Goal: Information Seeking & Learning: Learn about a topic

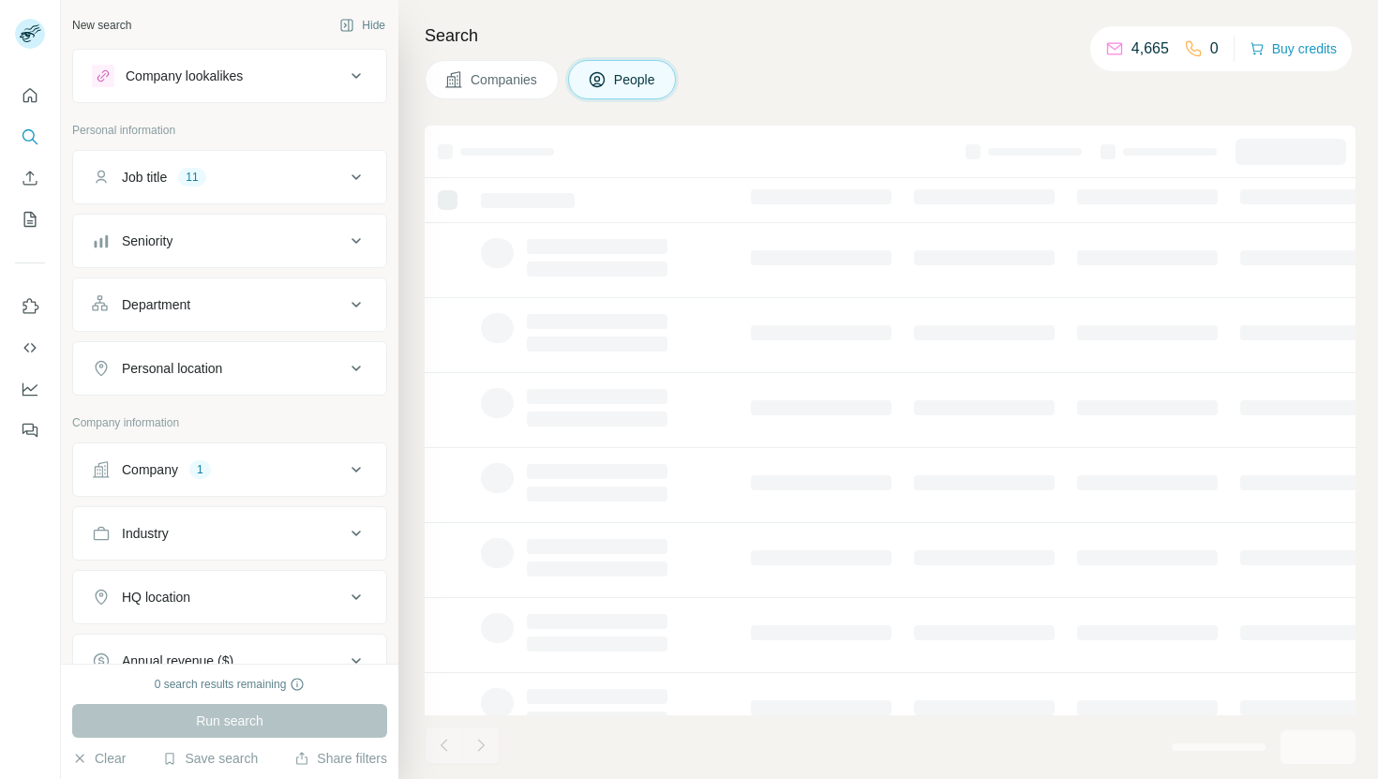
click at [443, 85] on button "Companies" at bounding box center [492, 79] width 134 height 39
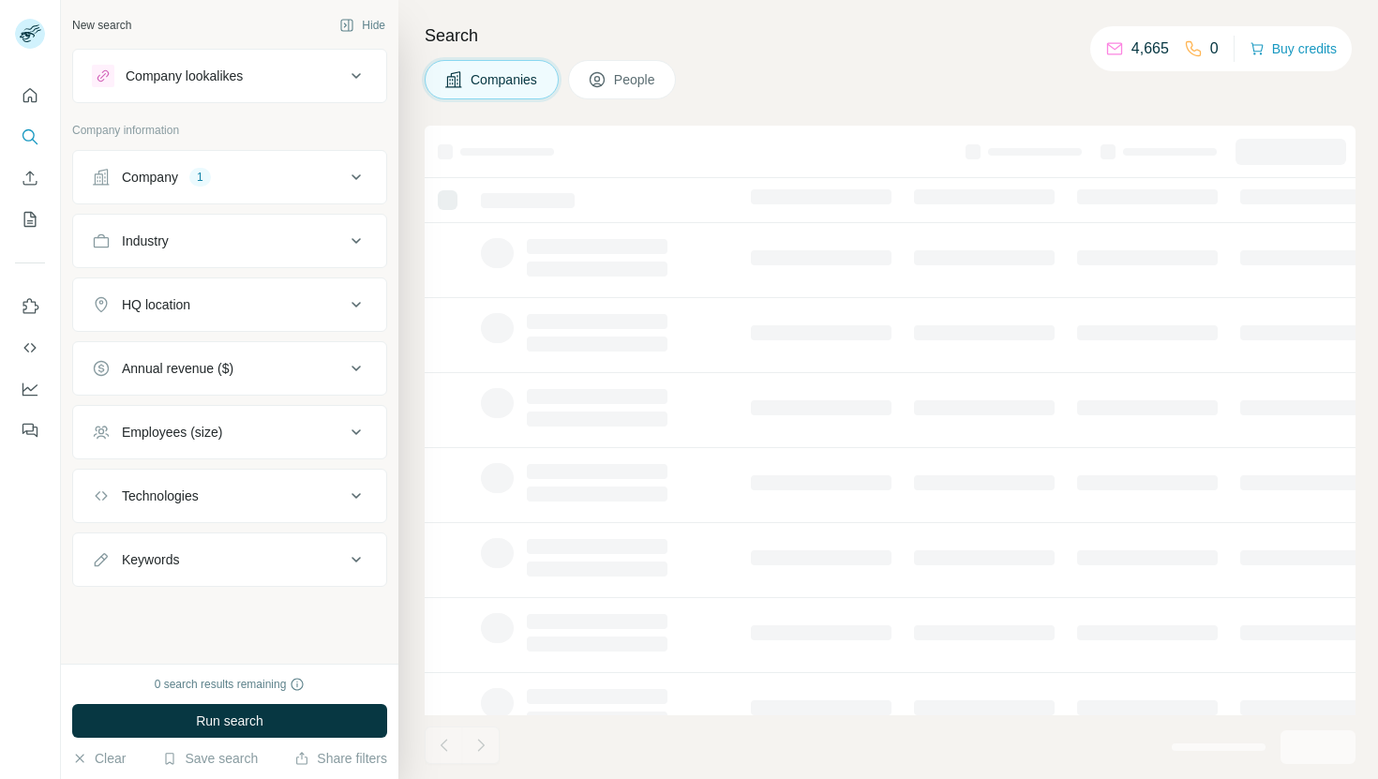
click at [278, 185] on div "Company 1" at bounding box center [218, 177] width 253 height 19
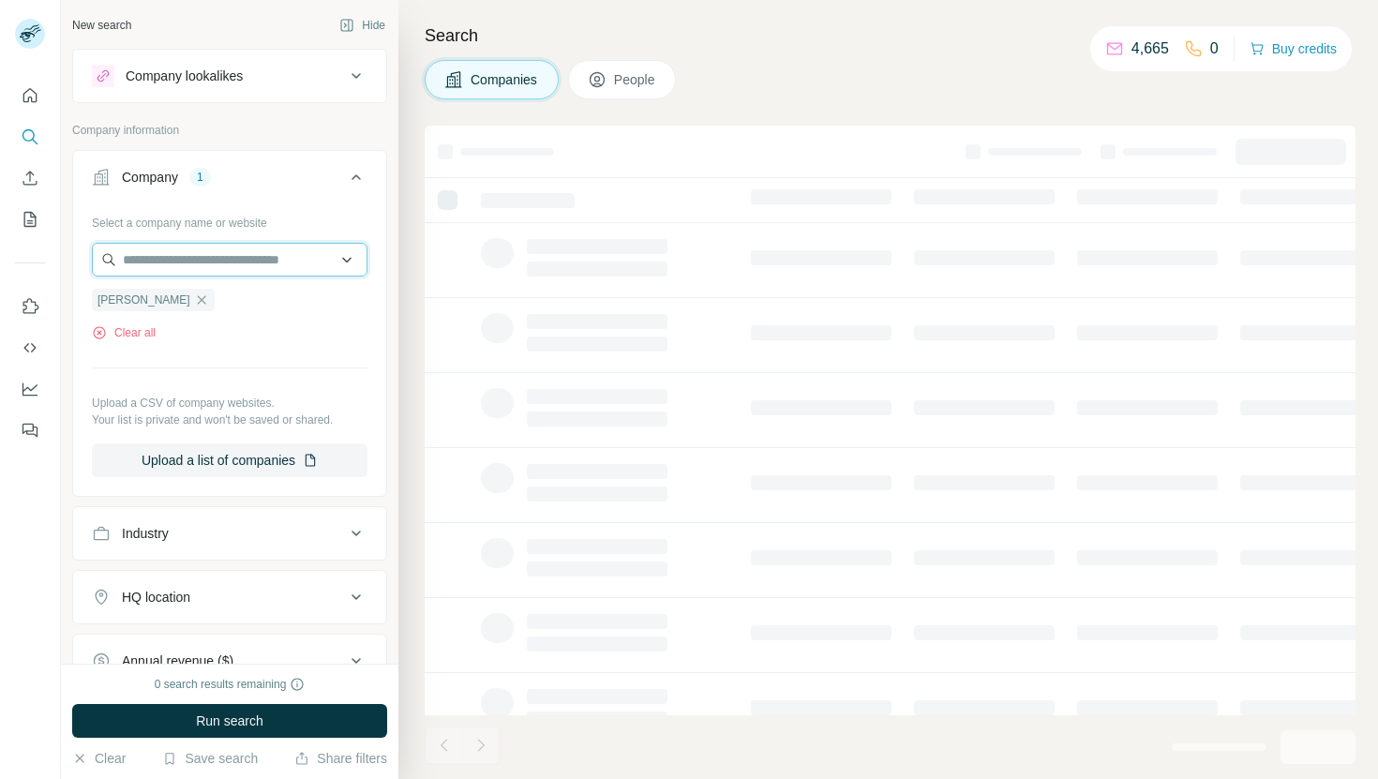
click at [234, 266] on input "text" at bounding box center [230, 260] width 276 height 34
paste input "**********"
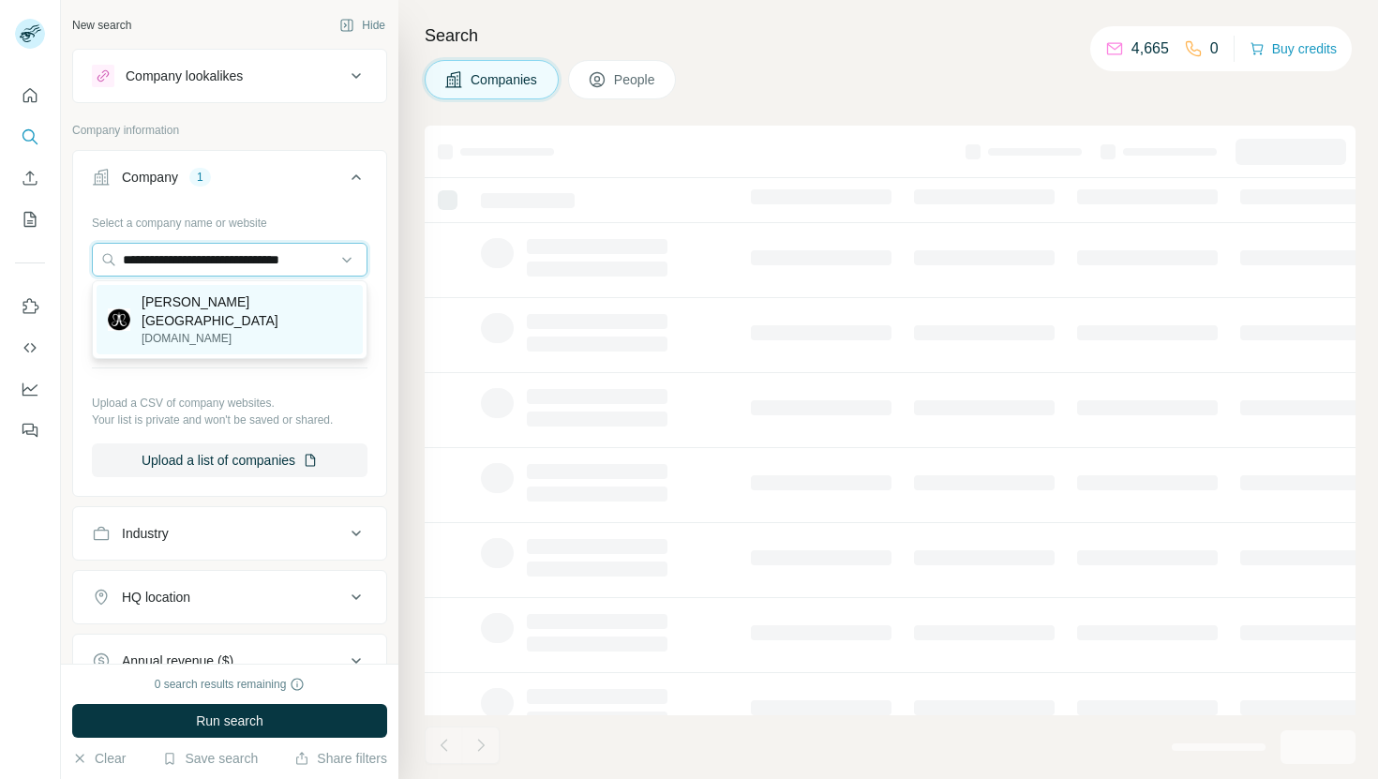
type input "**********"
click at [280, 300] on p "[PERSON_NAME][GEOGRAPHIC_DATA]" at bounding box center [247, 312] width 210 height 38
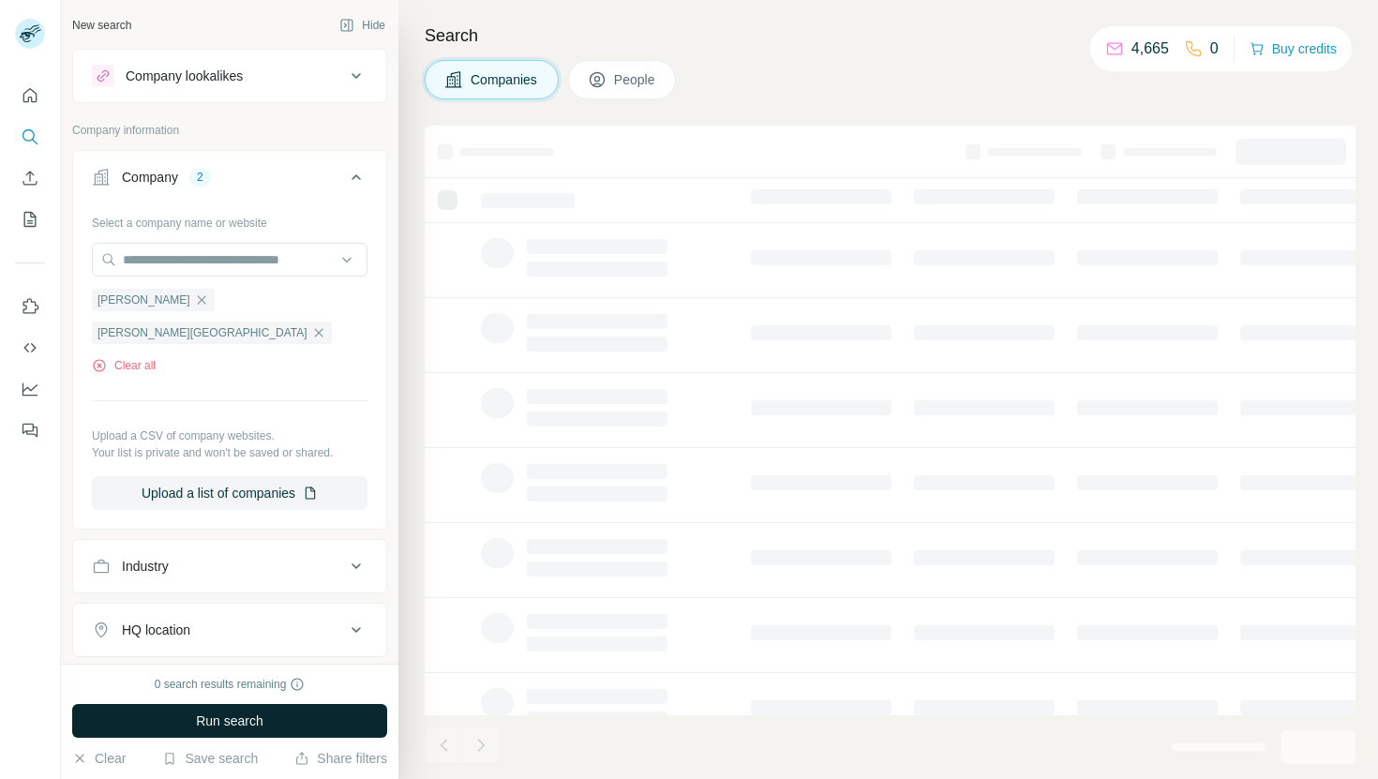
click at [248, 710] on button "Run search" at bounding box center [229, 721] width 315 height 34
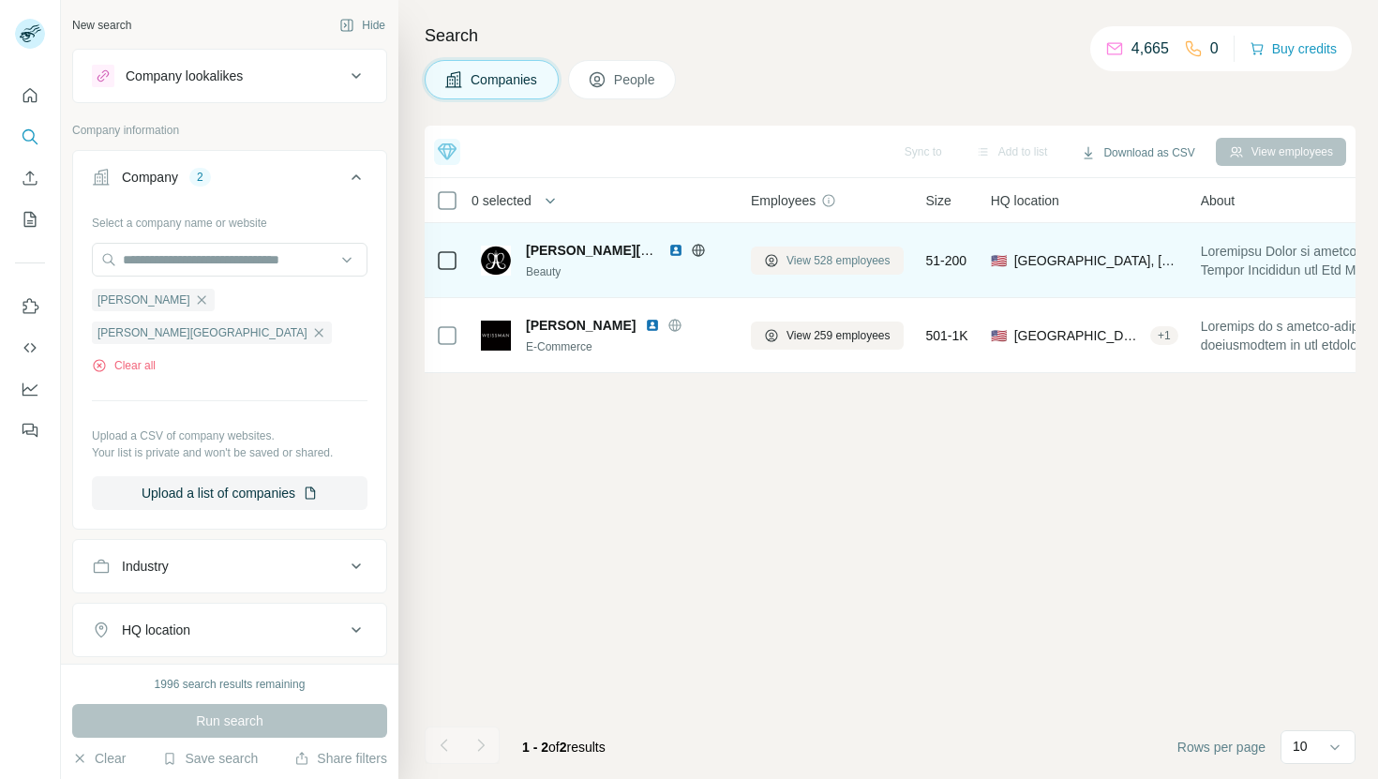
click at [829, 267] on span "View 528 employees" at bounding box center [839, 260] width 104 height 17
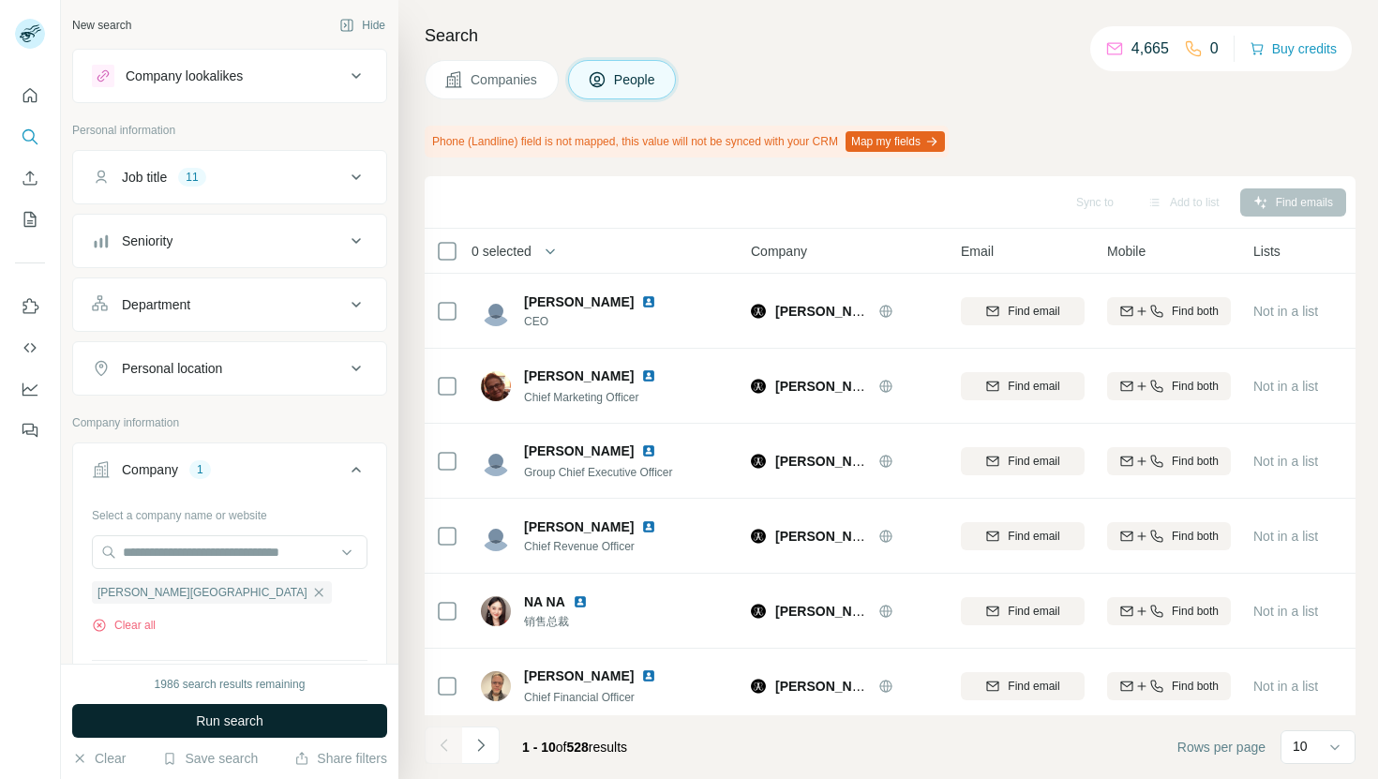
click at [328, 720] on button "Run search" at bounding box center [229, 721] width 315 height 34
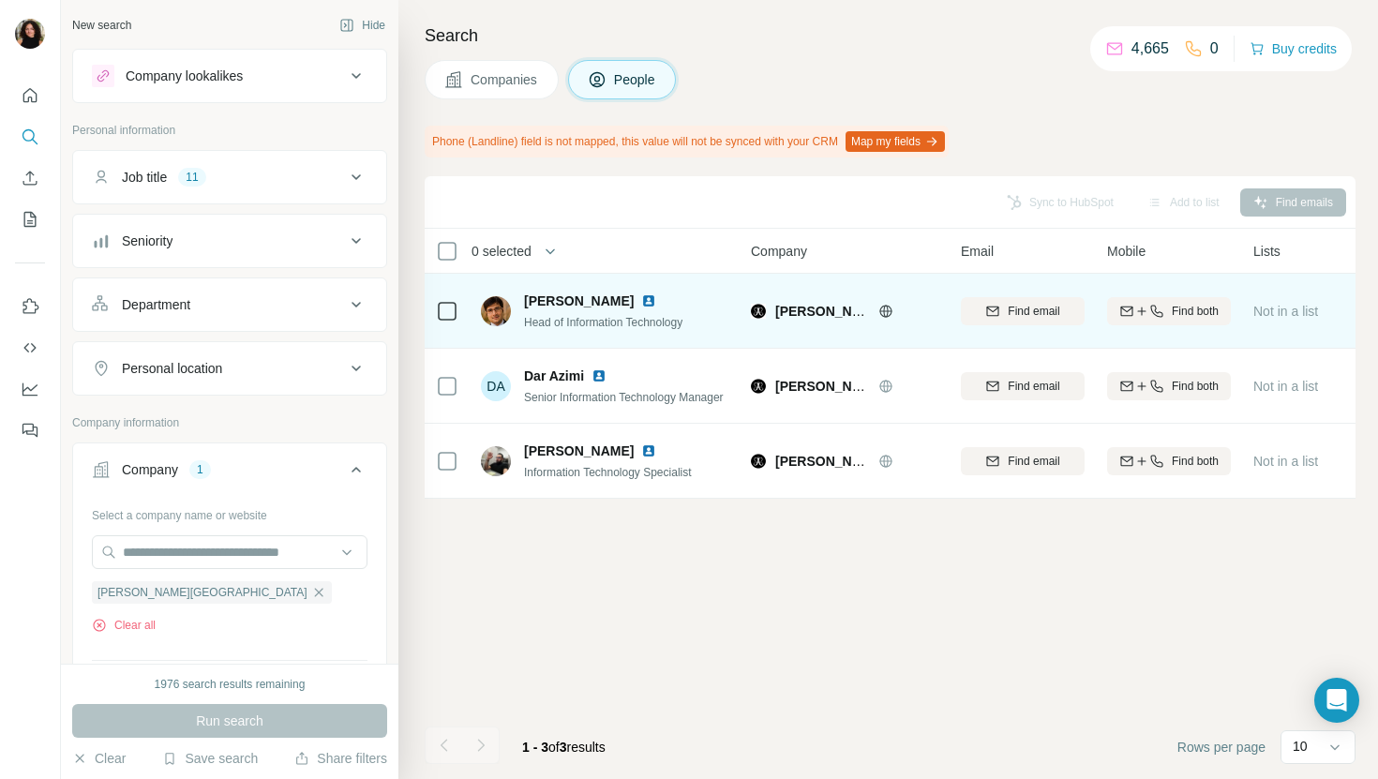
click at [641, 303] on img at bounding box center [648, 300] width 15 height 15
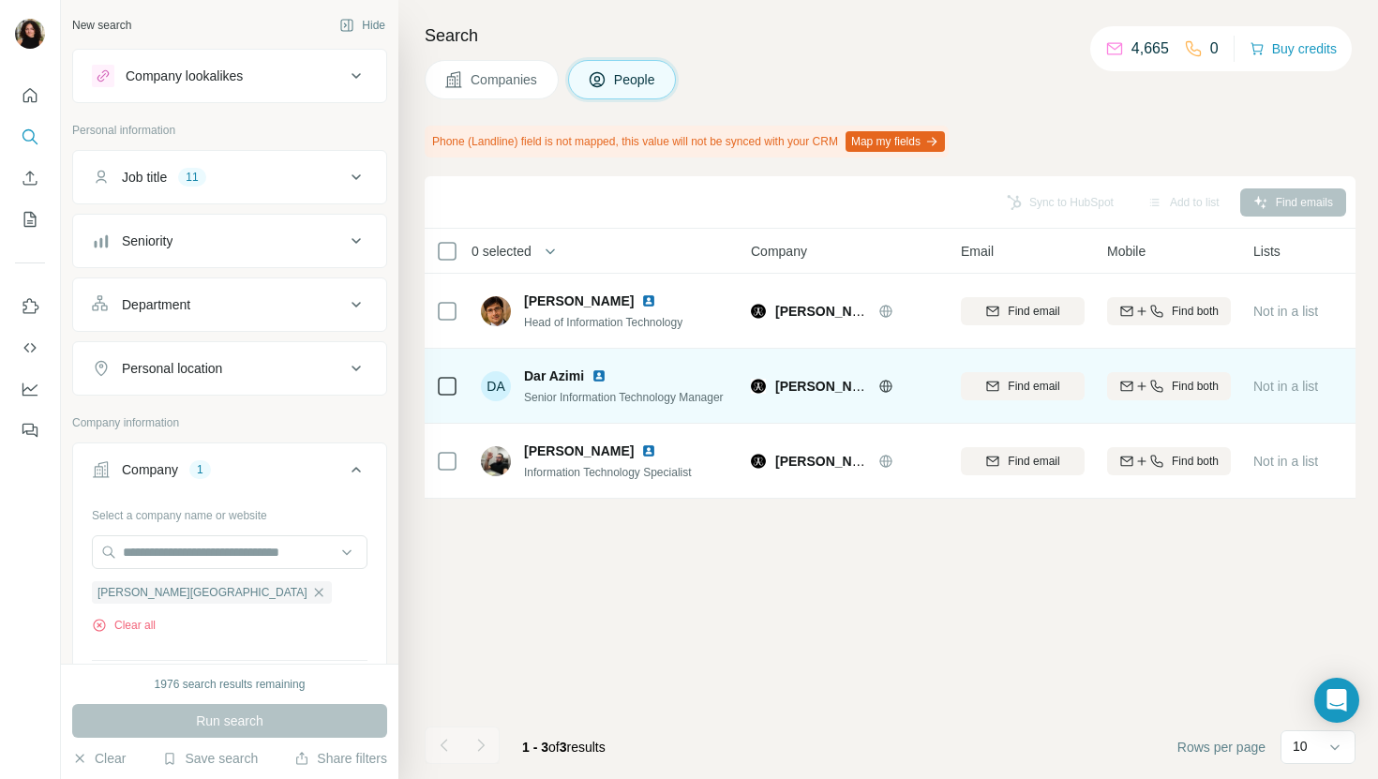
click at [597, 374] on img at bounding box center [599, 375] width 15 height 15
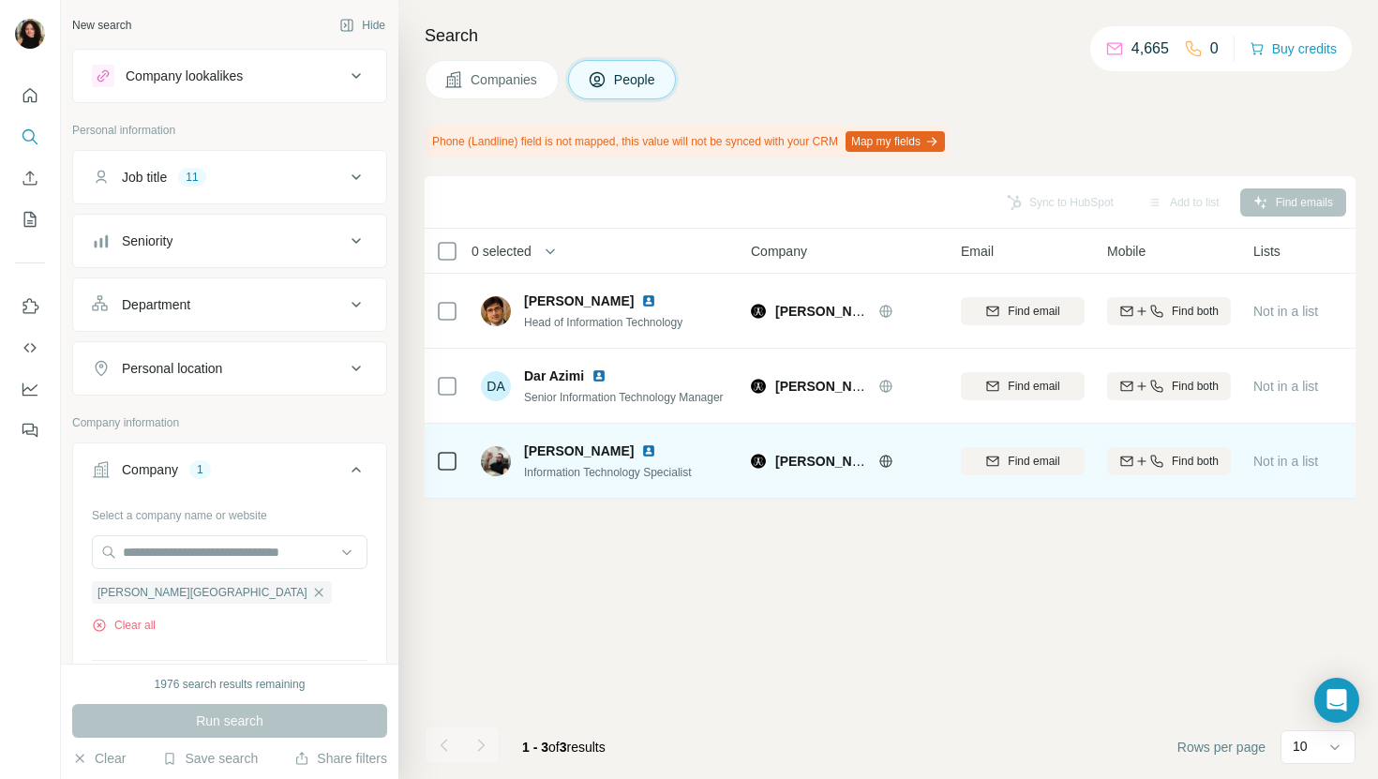
click at [656, 449] on img at bounding box center [648, 450] width 15 height 15
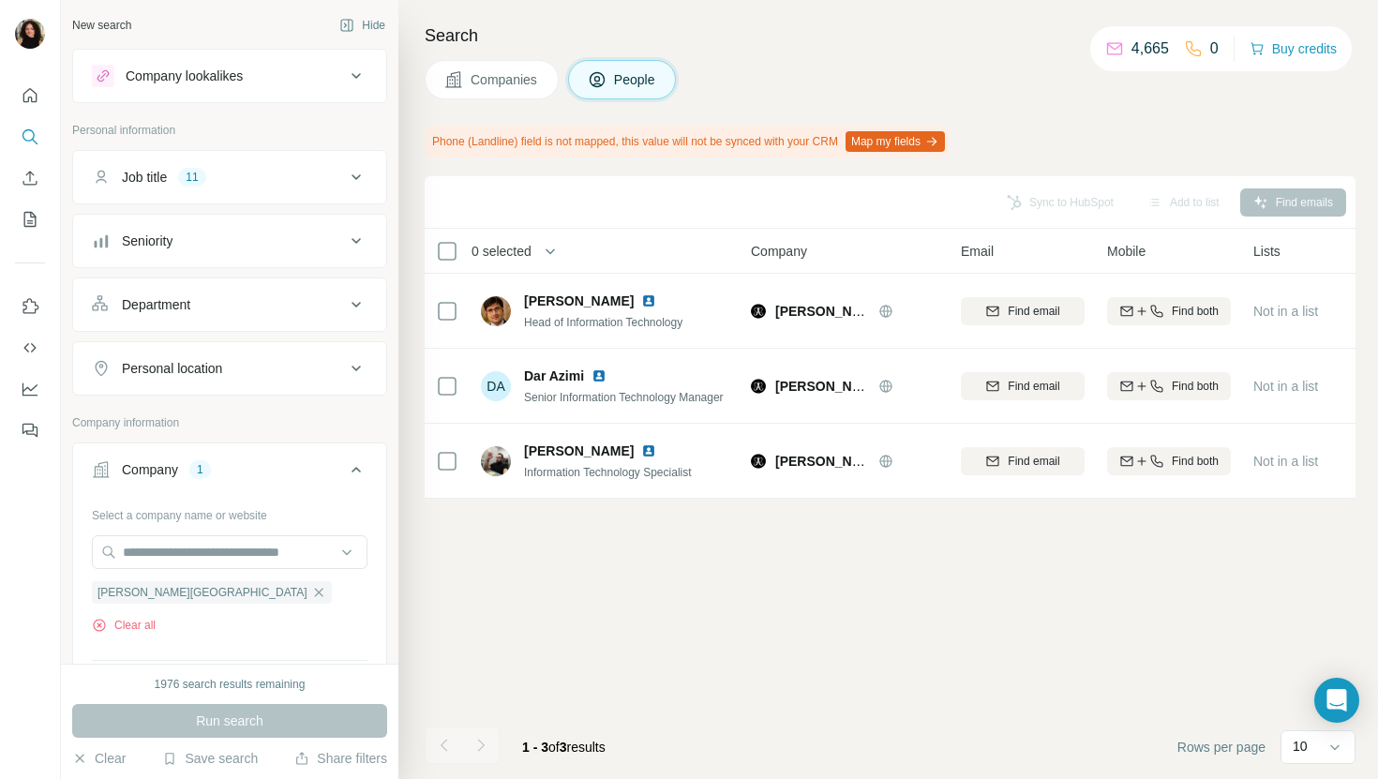
click at [512, 70] on span "Companies" at bounding box center [505, 79] width 68 height 19
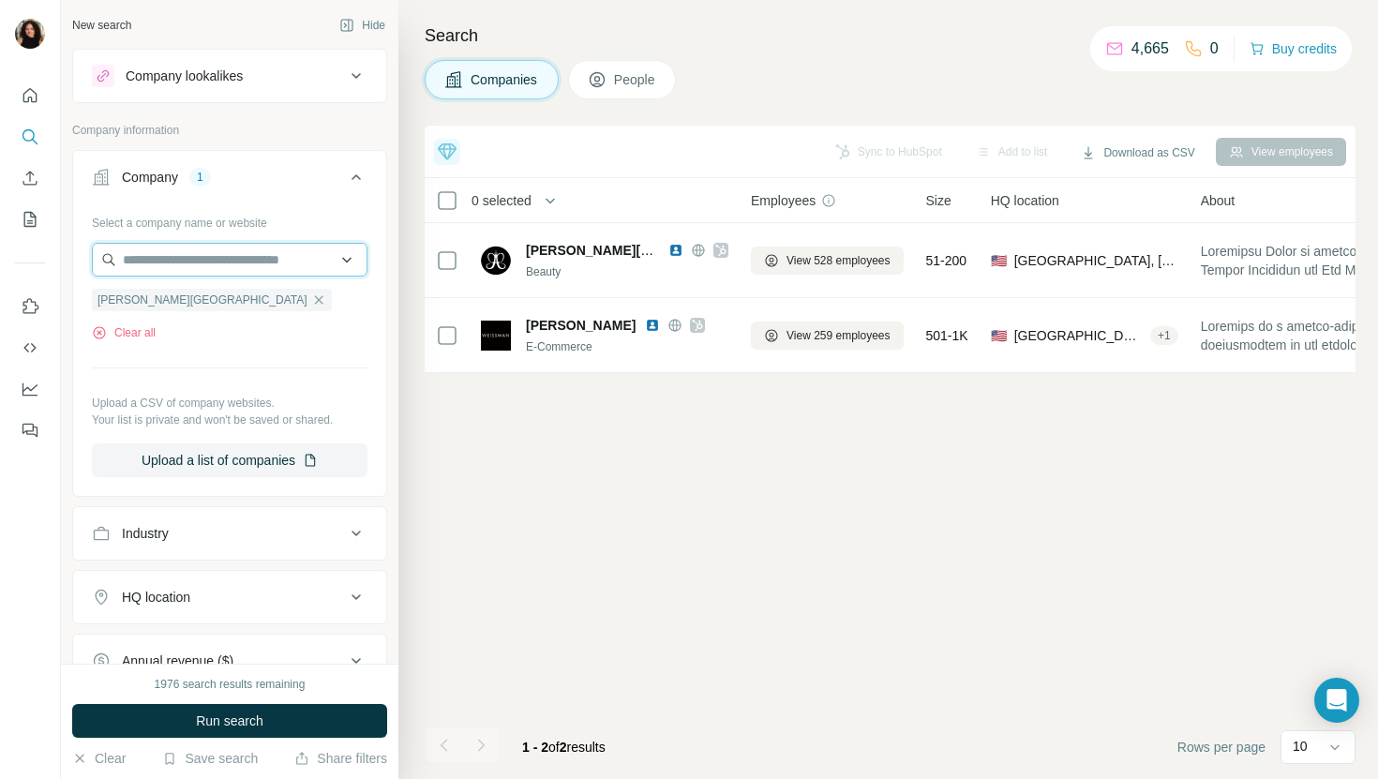
click at [233, 254] on input "text" at bounding box center [230, 260] width 276 height 34
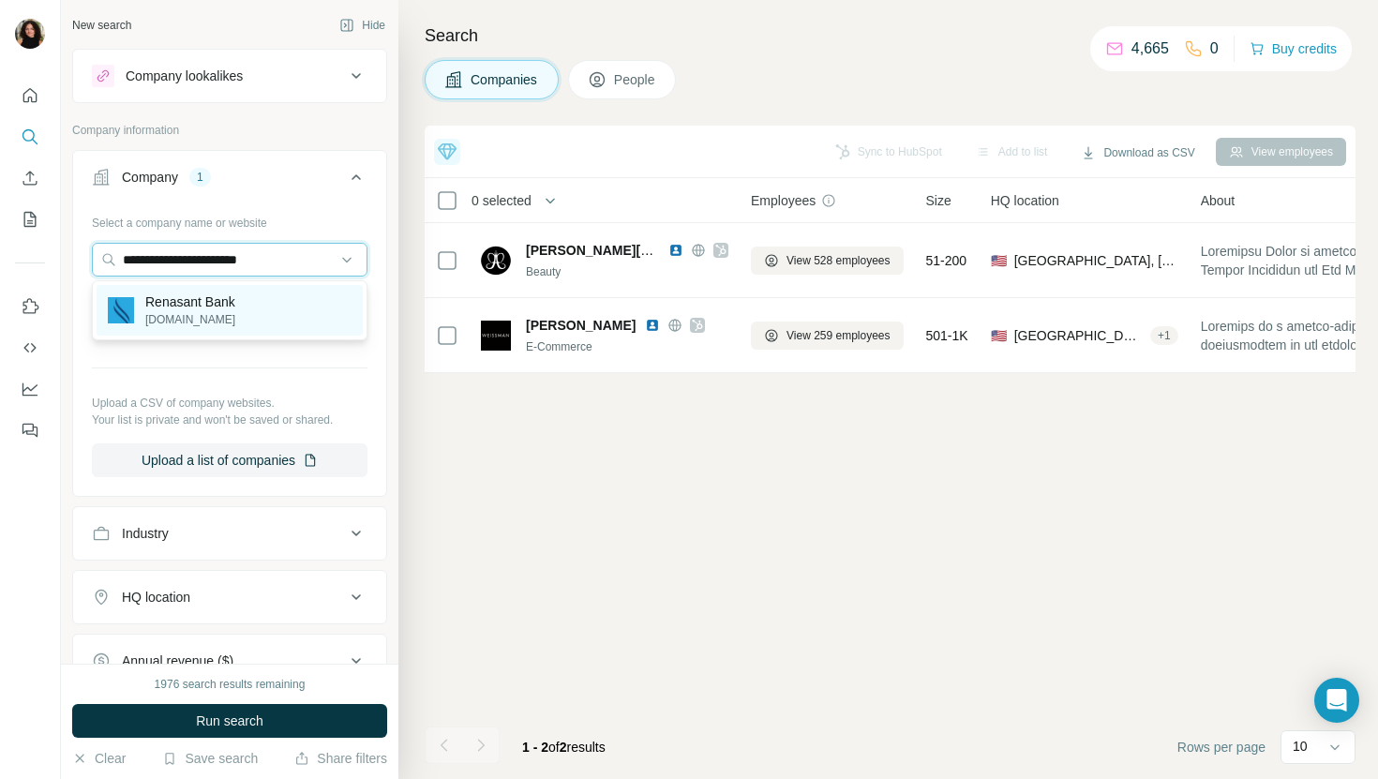
type input "**********"
click at [235, 306] on p "Renasant Bank" at bounding box center [190, 302] width 90 height 19
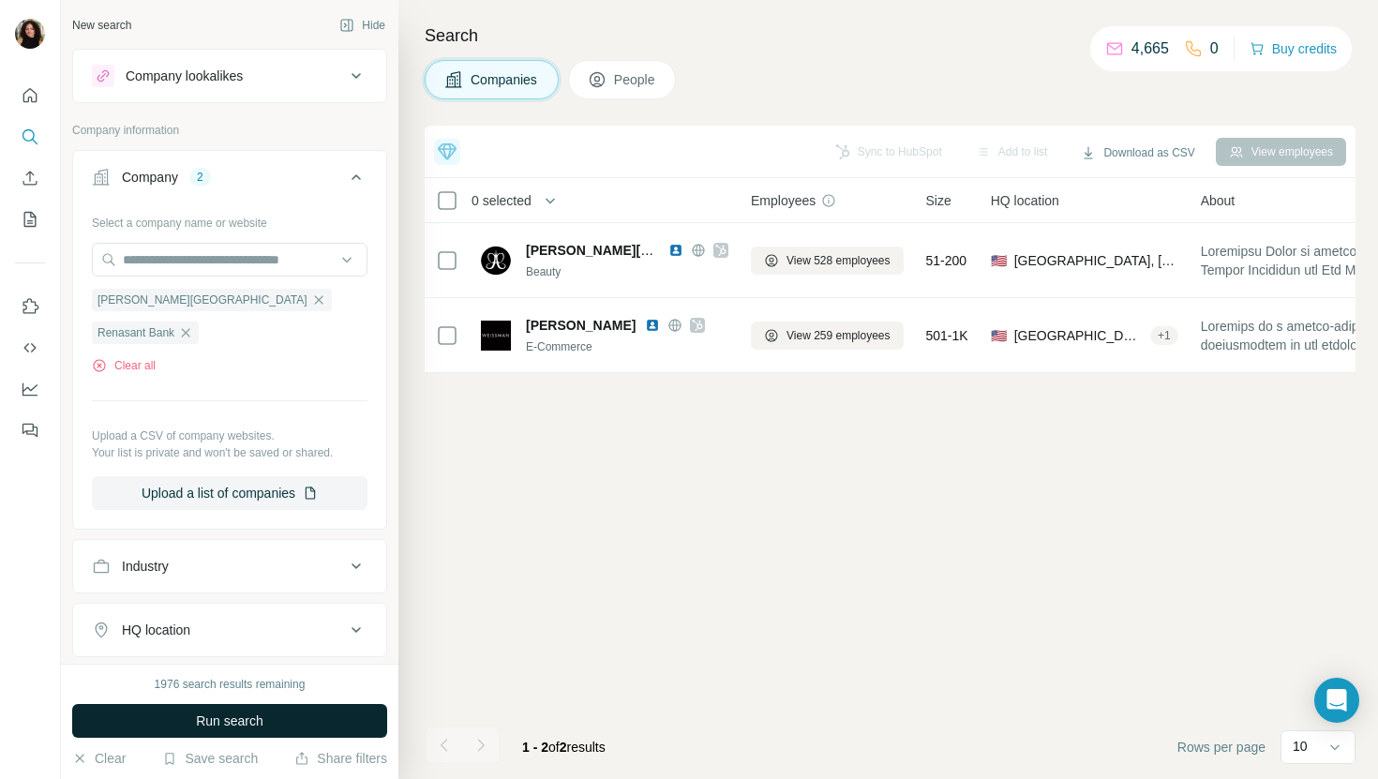
click at [210, 728] on span "Run search" at bounding box center [230, 721] width 68 height 19
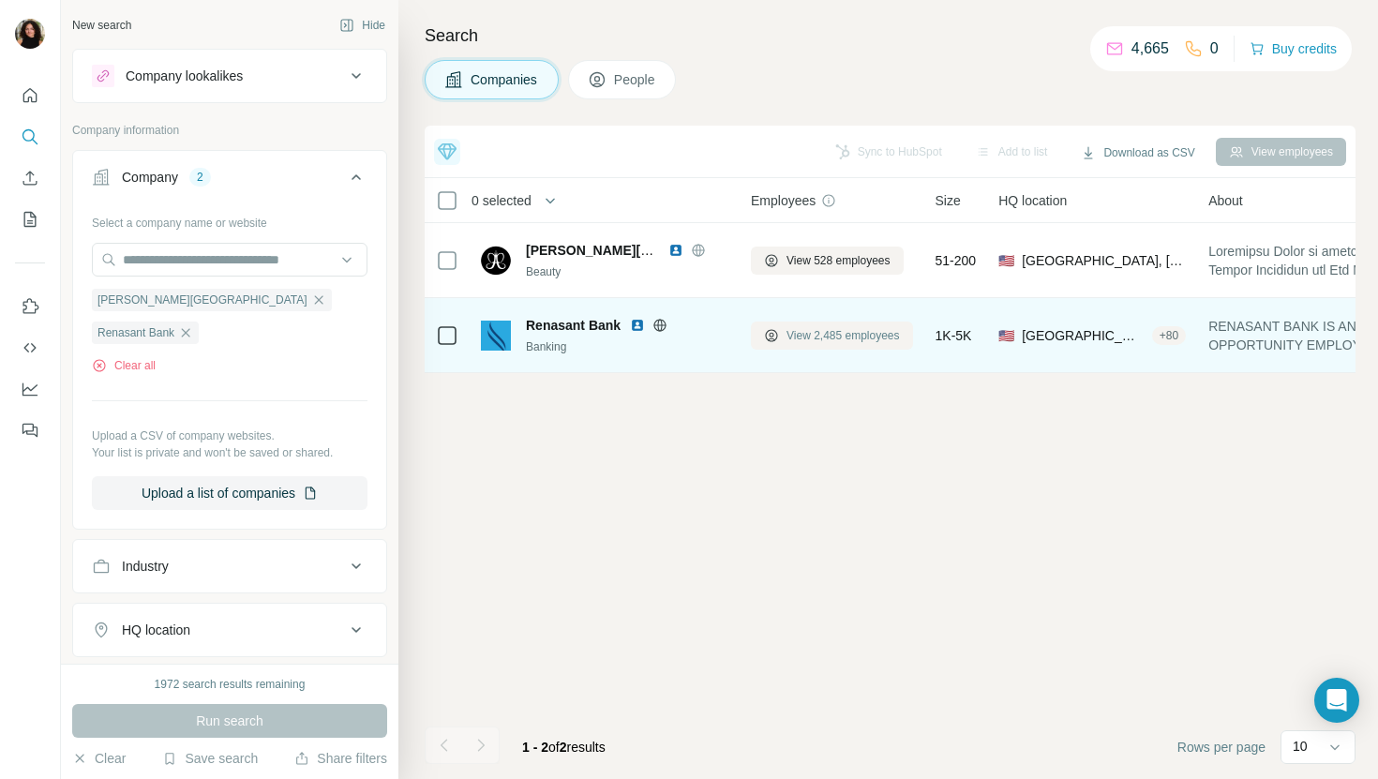
click at [800, 332] on span "View 2,485 employees" at bounding box center [843, 335] width 113 height 17
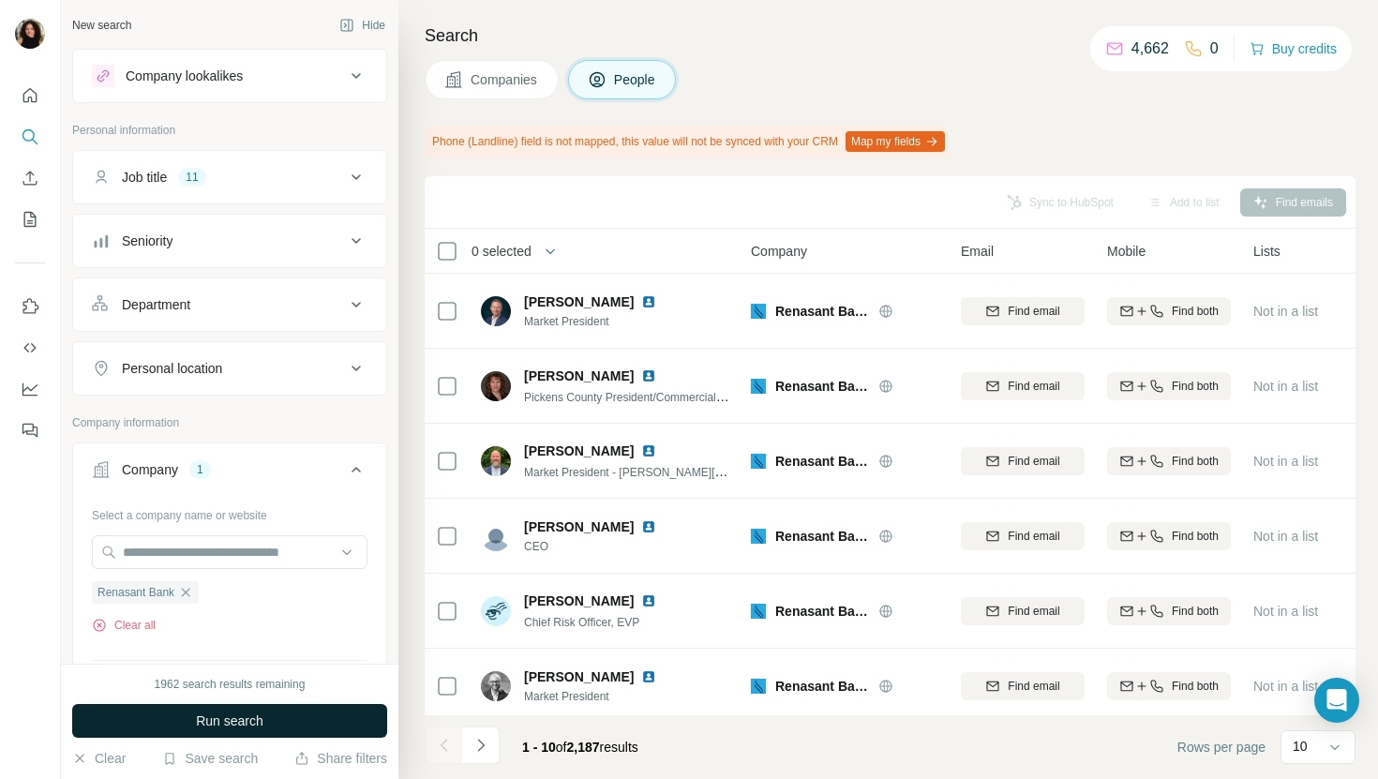
click at [279, 730] on button "Run search" at bounding box center [229, 721] width 315 height 34
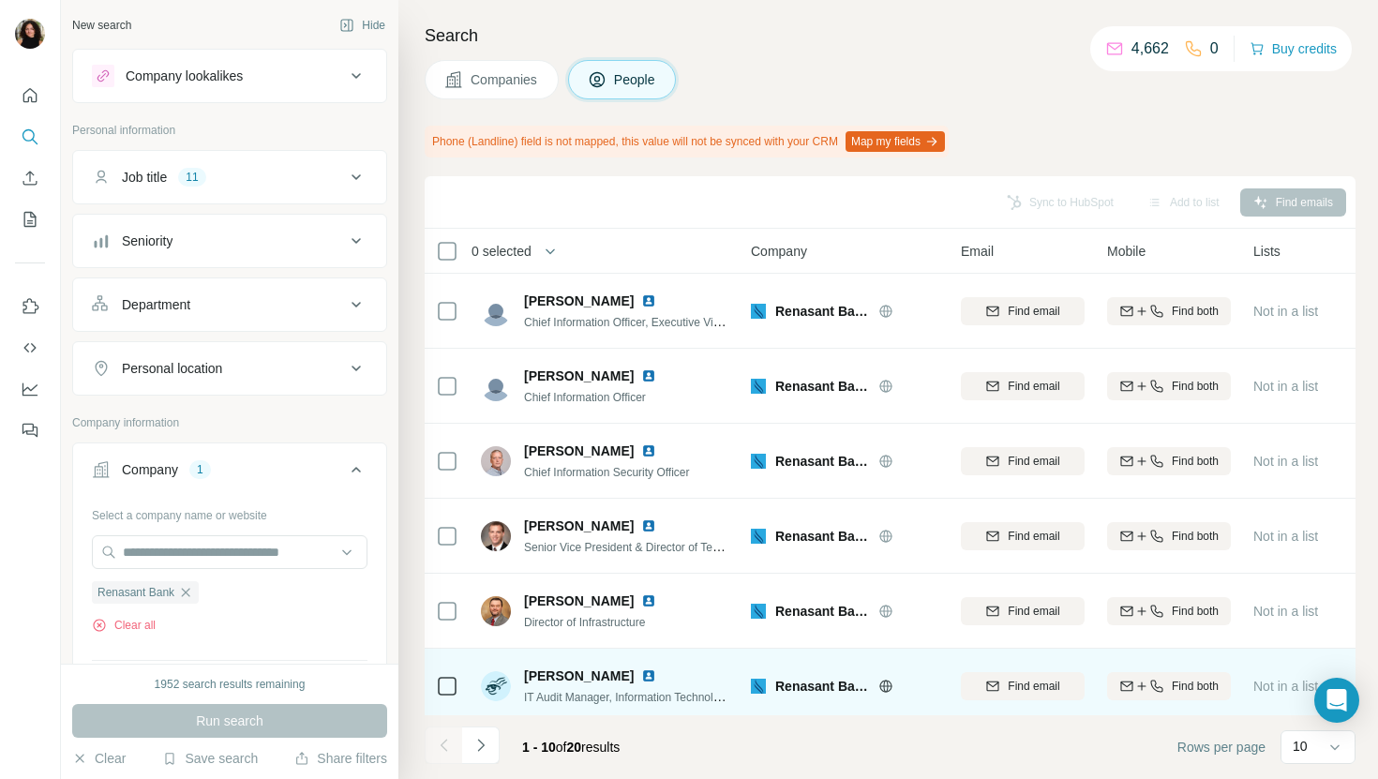
scroll to position [43, 0]
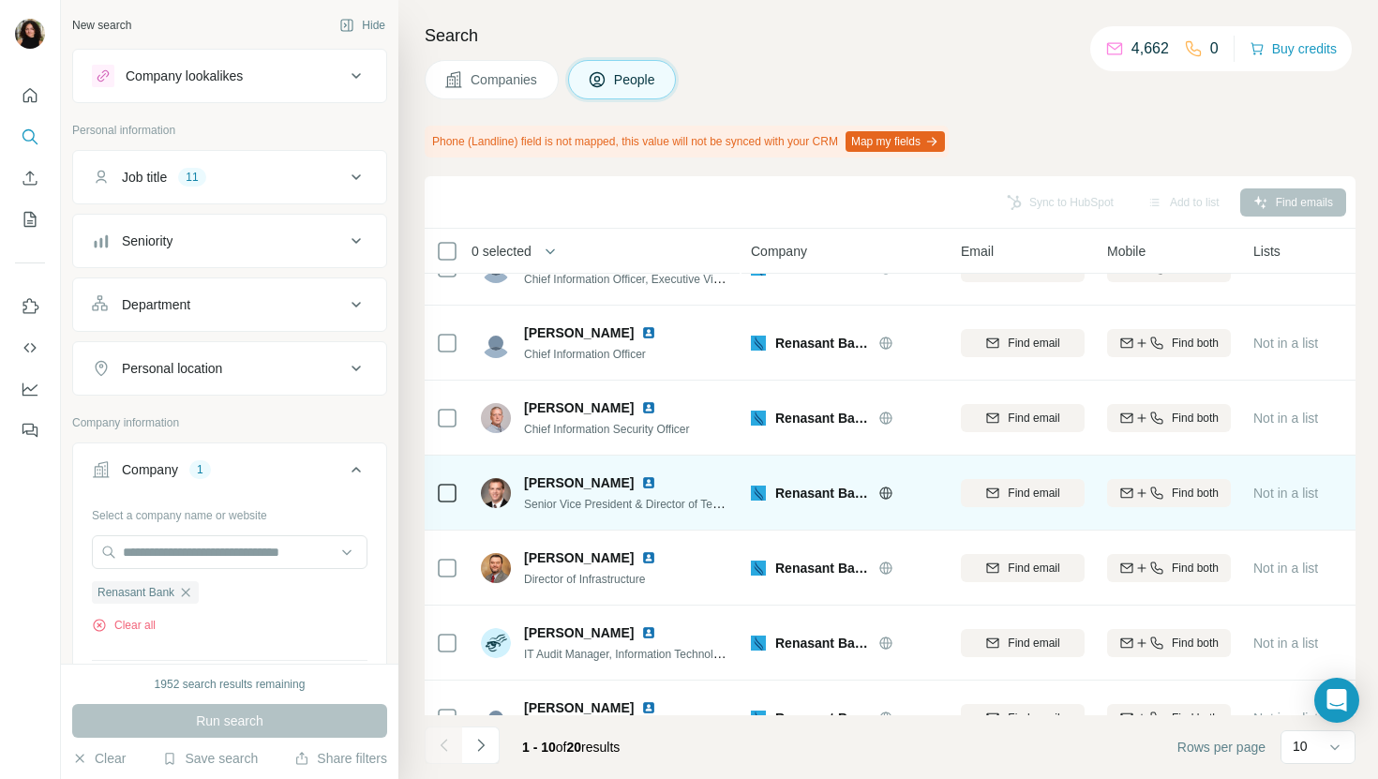
click at [641, 482] on img at bounding box center [648, 482] width 15 height 15
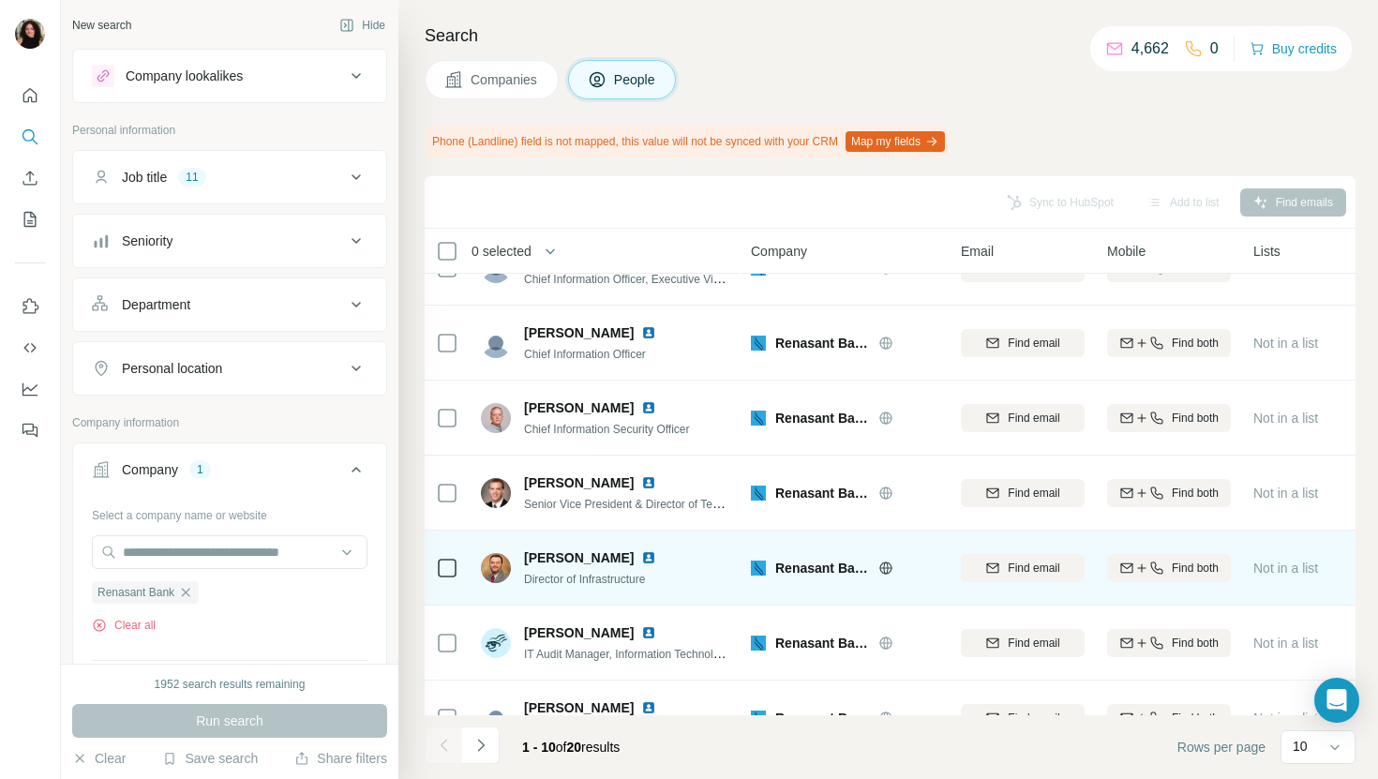
click at [641, 557] on img at bounding box center [648, 557] width 15 height 15
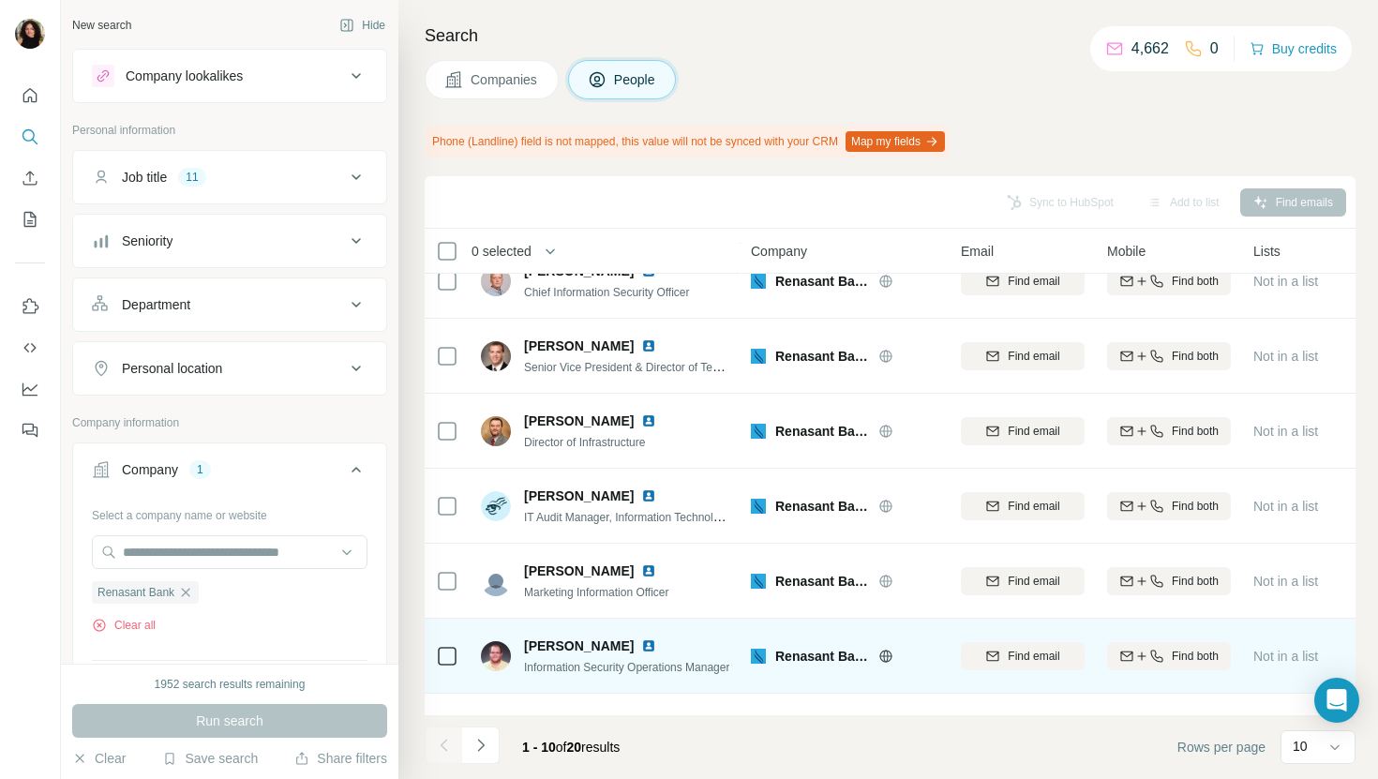
scroll to position [308, 0]
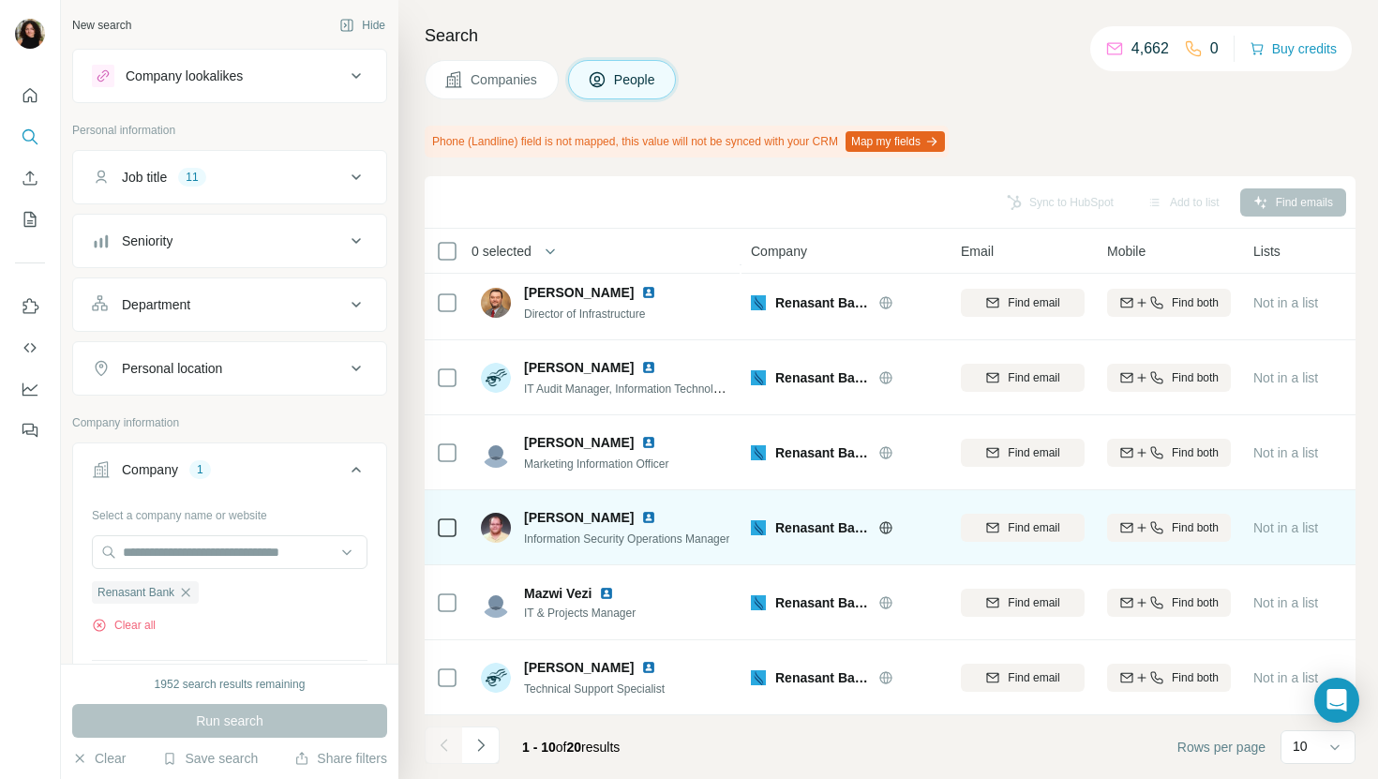
click at [648, 520] on img at bounding box center [648, 517] width 15 height 15
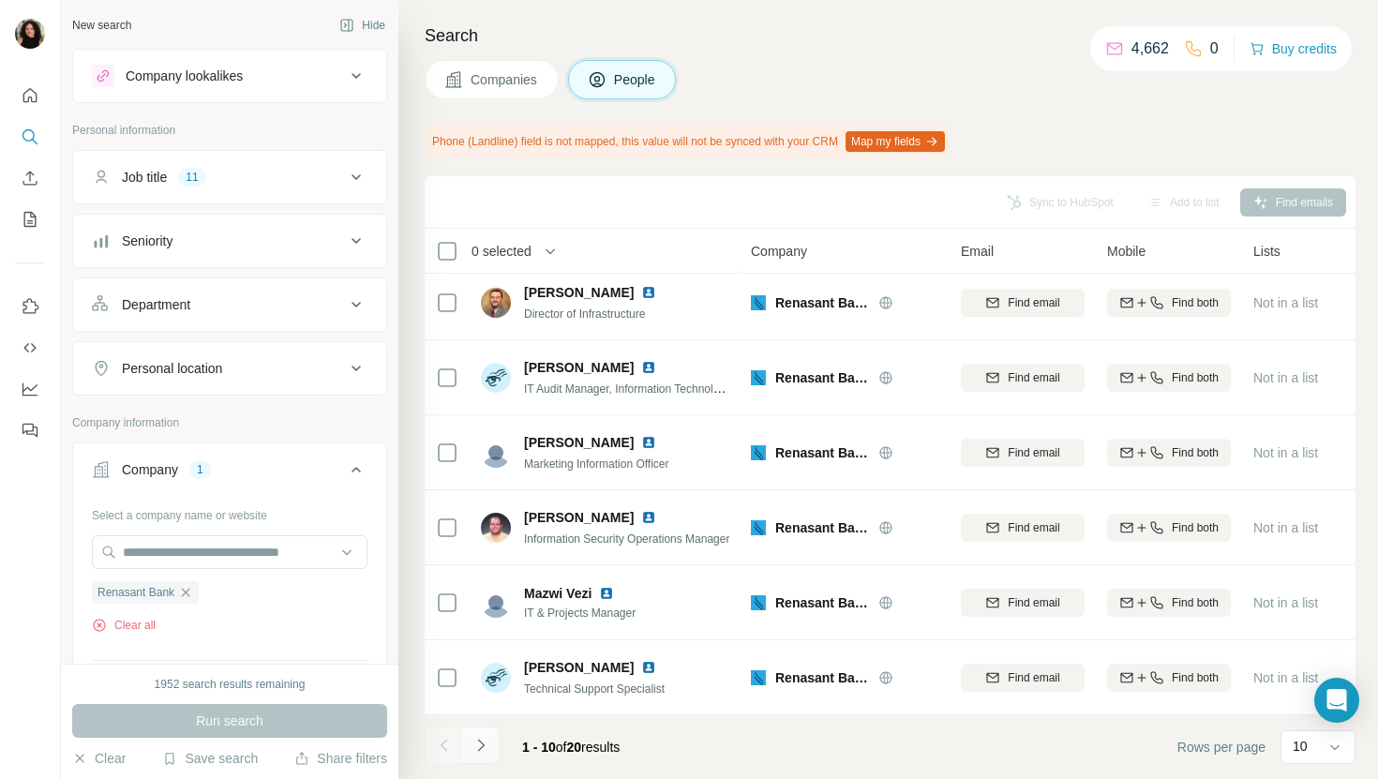
click at [482, 743] on icon "Navigate to next page" at bounding box center [481, 745] width 19 height 19
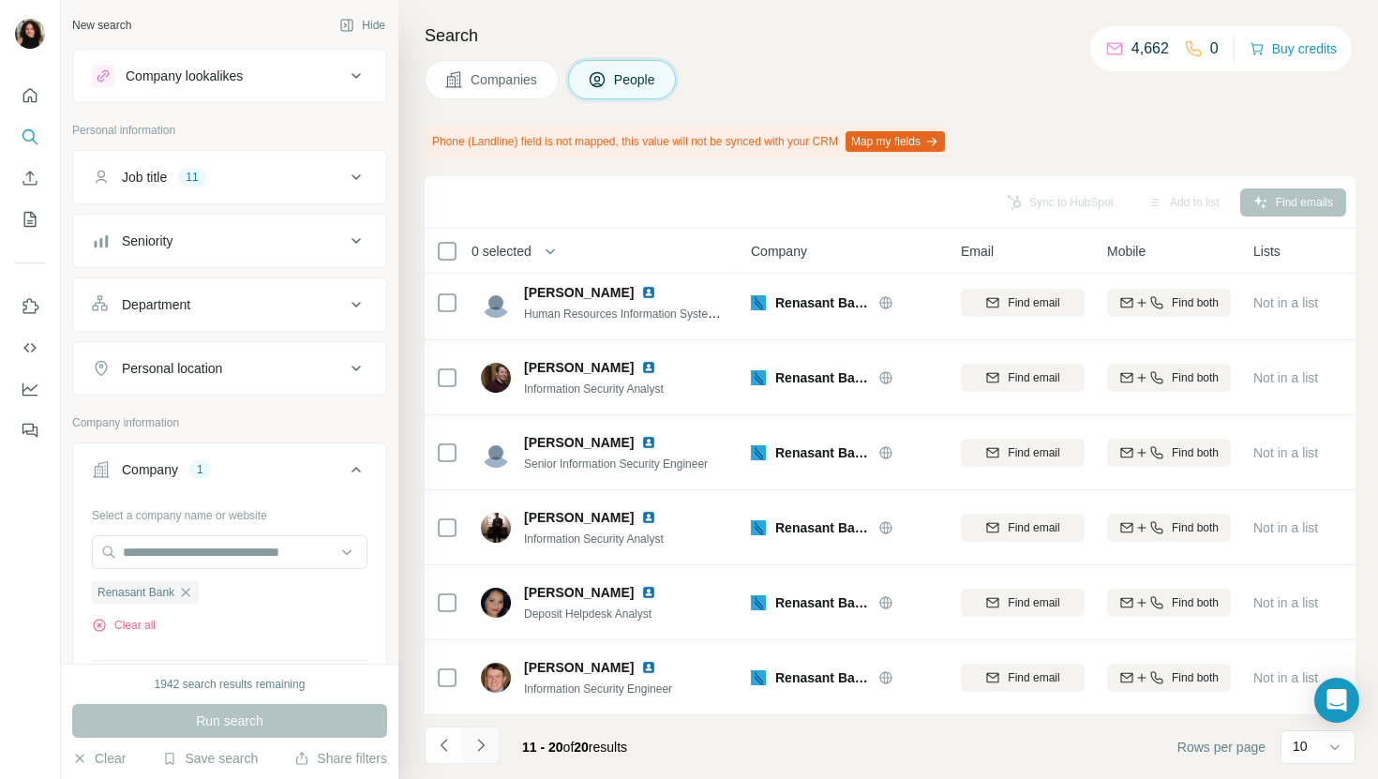
click at [481, 743] on icon "Navigate to next page" at bounding box center [480, 745] width 7 height 12
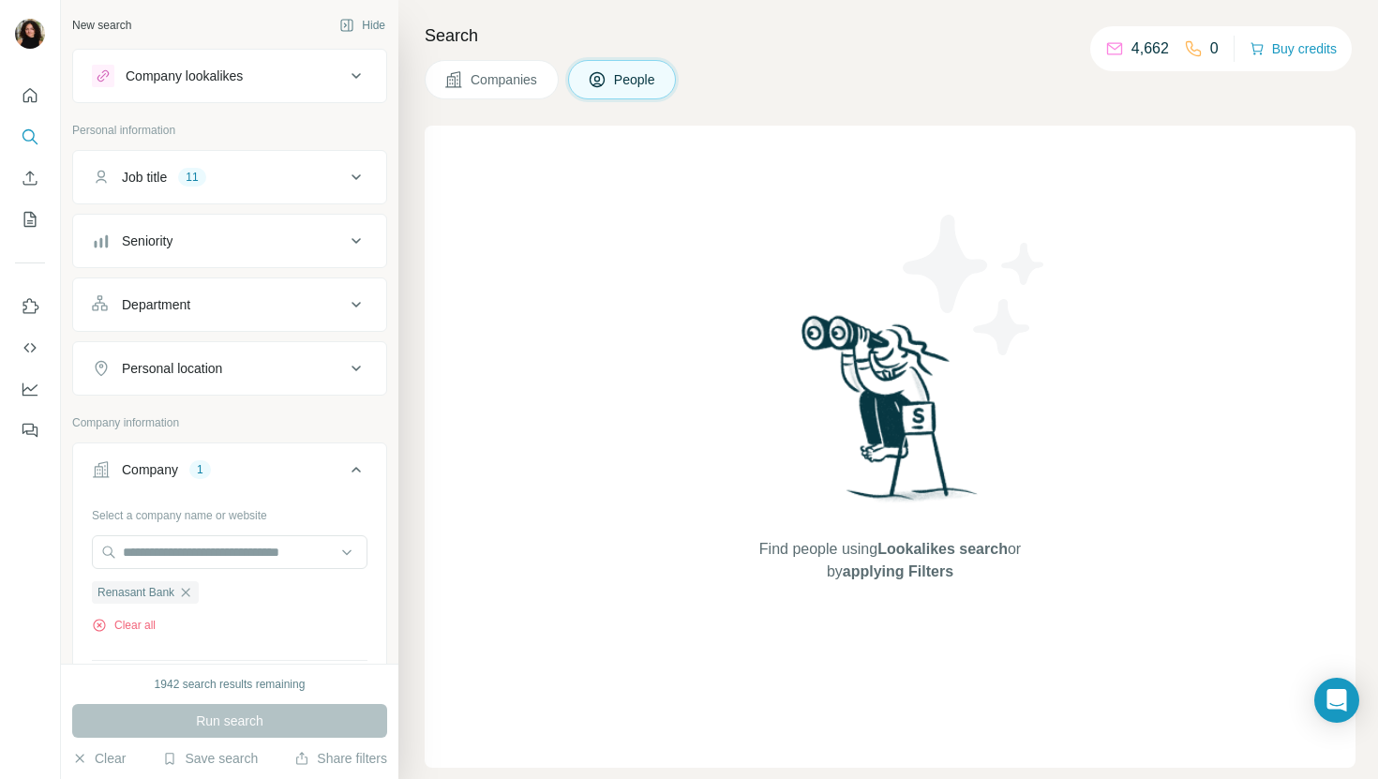
click at [502, 87] on span "Companies" at bounding box center [505, 79] width 68 height 19
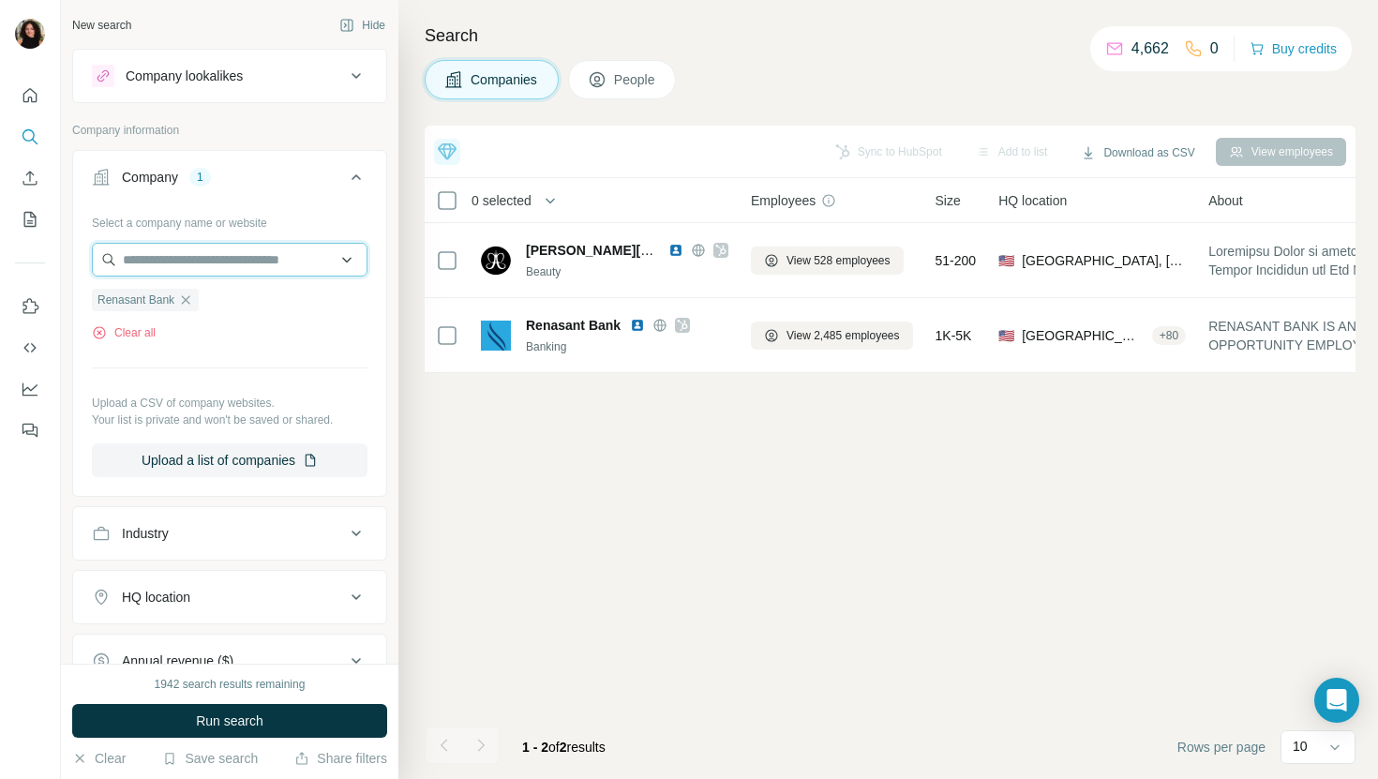
click at [271, 257] on input "text" at bounding box center [230, 260] width 276 height 34
paste input "**********"
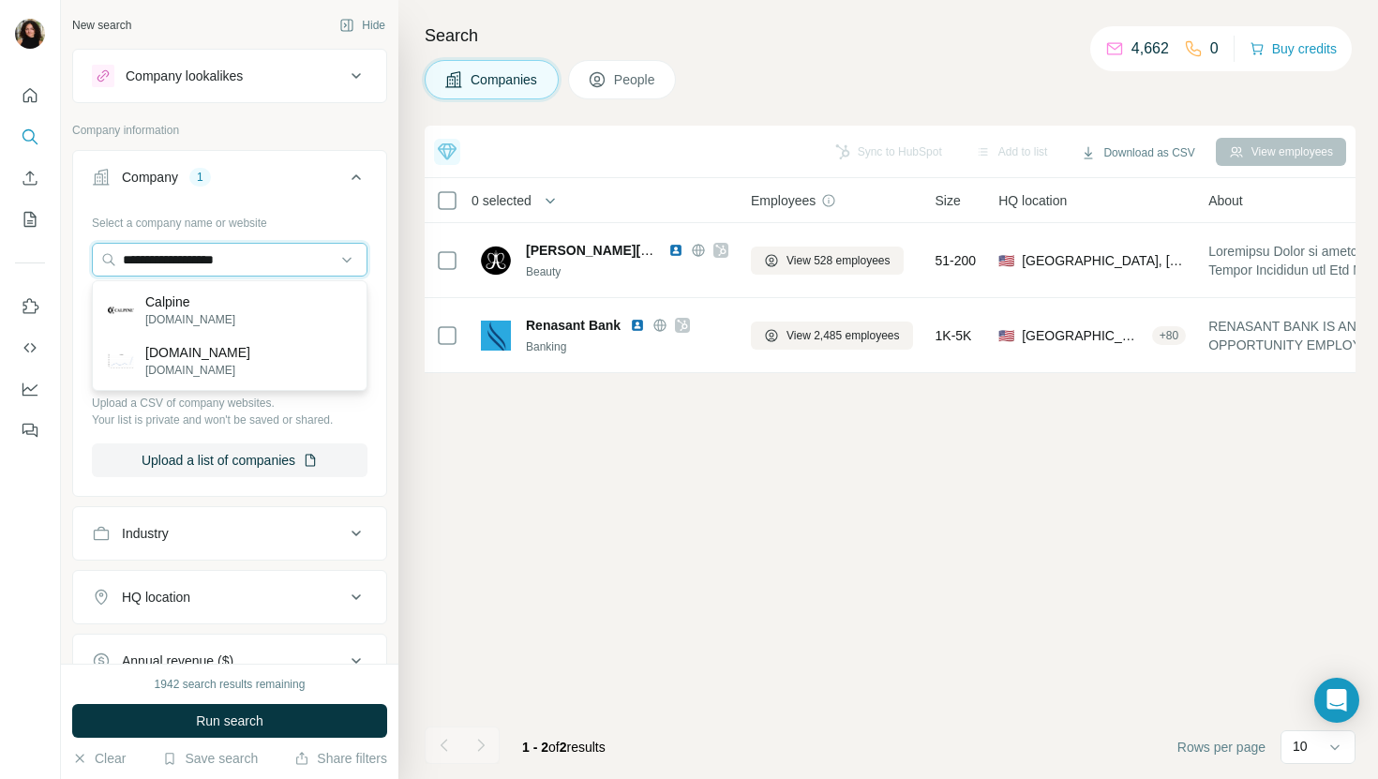
type input "**********"
click at [275, 302] on div "Calpine [DOMAIN_NAME]" at bounding box center [230, 310] width 266 height 51
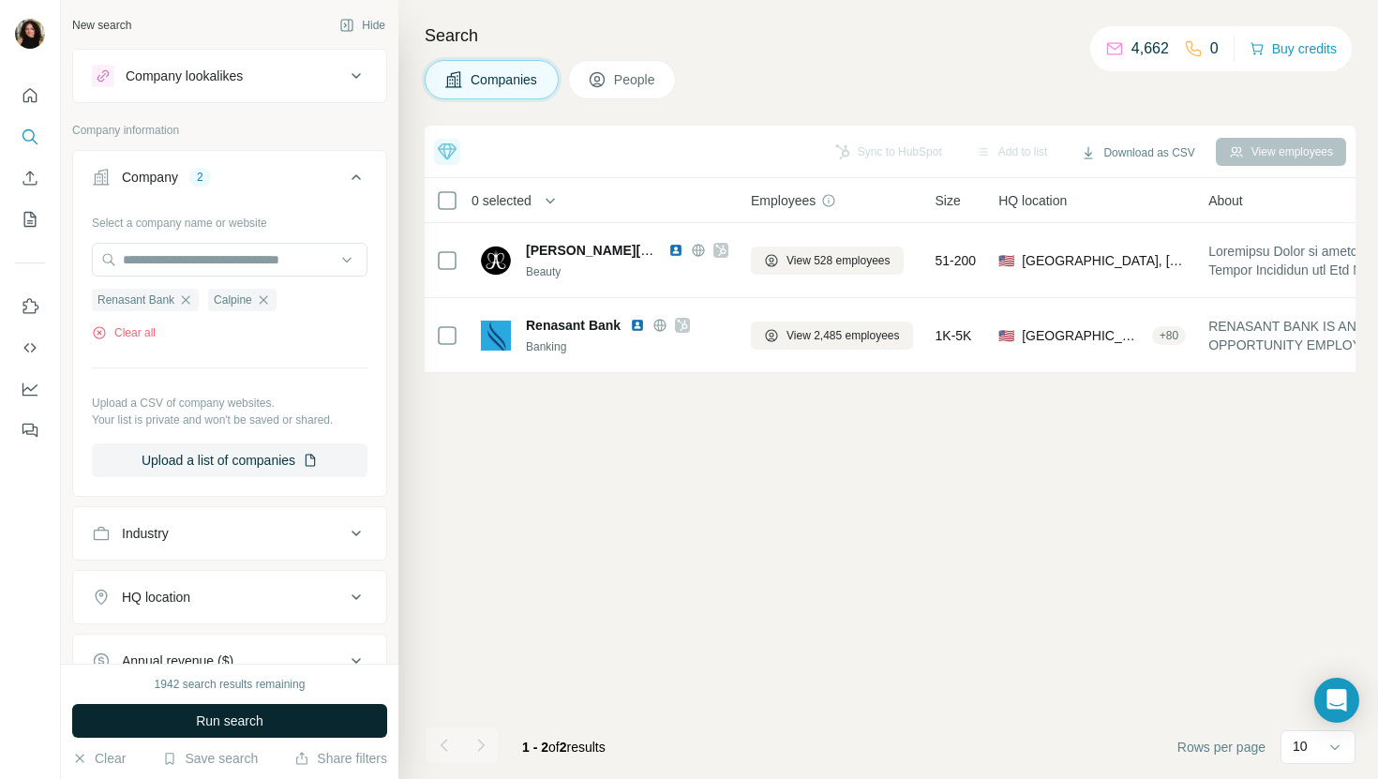
click at [213, 724] on span "Run search" at bounding box center [230, 721] width 68 height 19
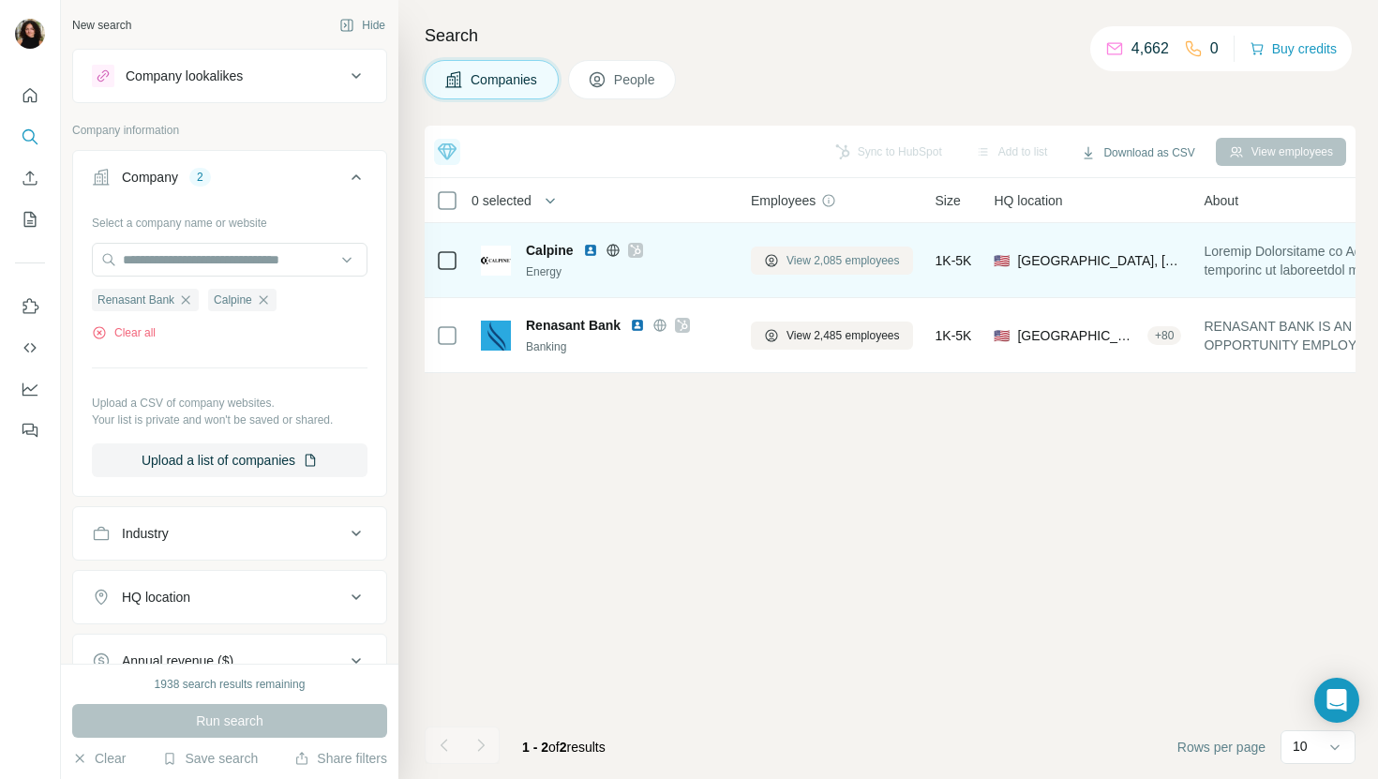
click at [830, 263] on span "View 2,085 employees" at bounding box center [843, 260] width 113 height 17
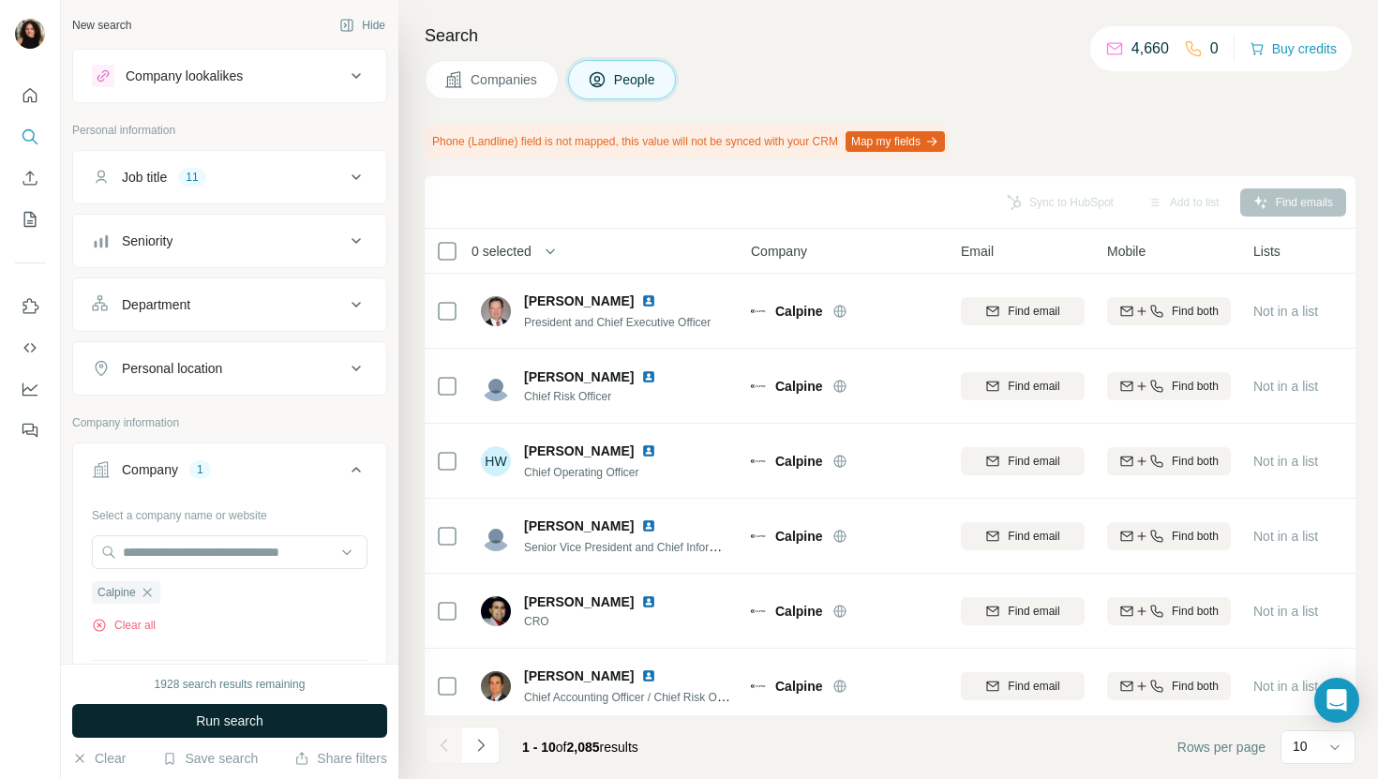
click at [302, 715] on button "Run search" at bounding box center [229, 721] width 315 height 34
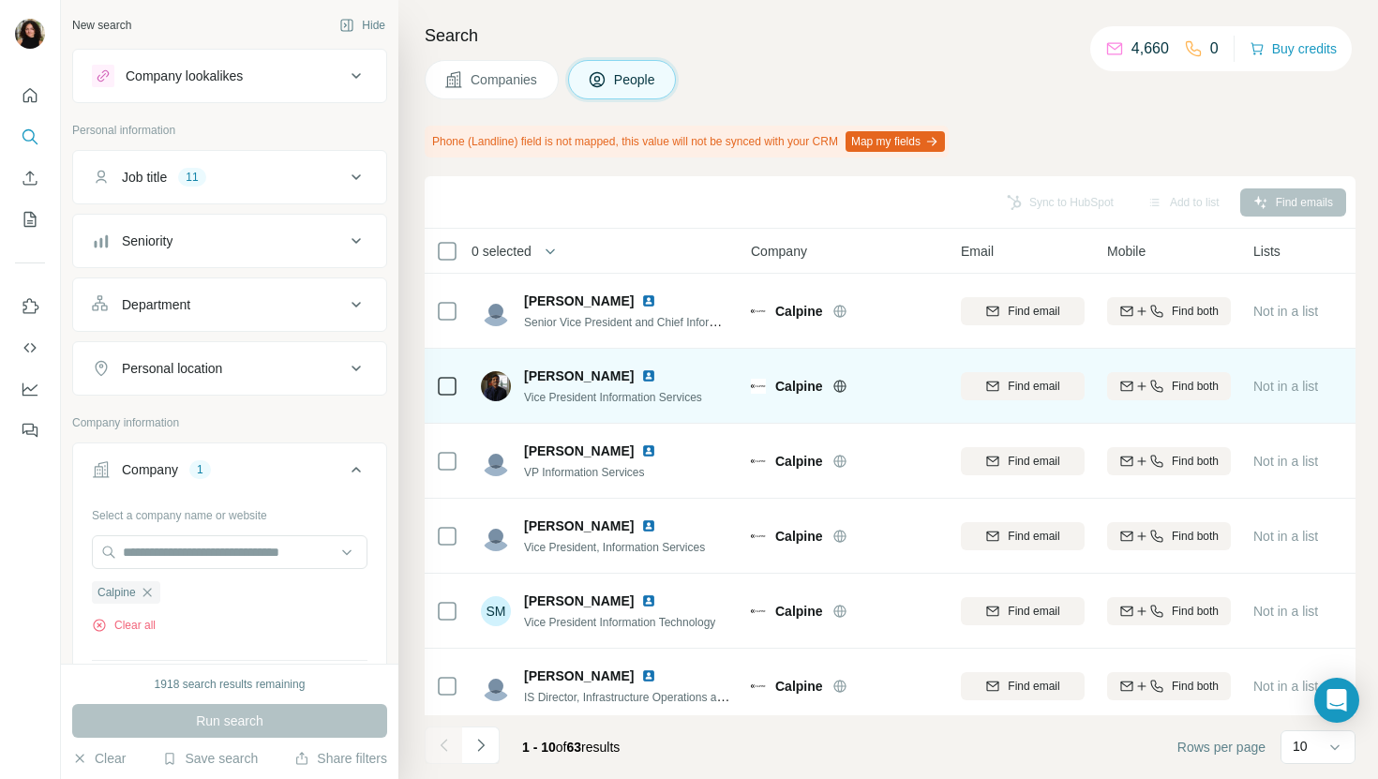
click at [641, 377] on img at bounding box center [648, 375] width 15 height 15
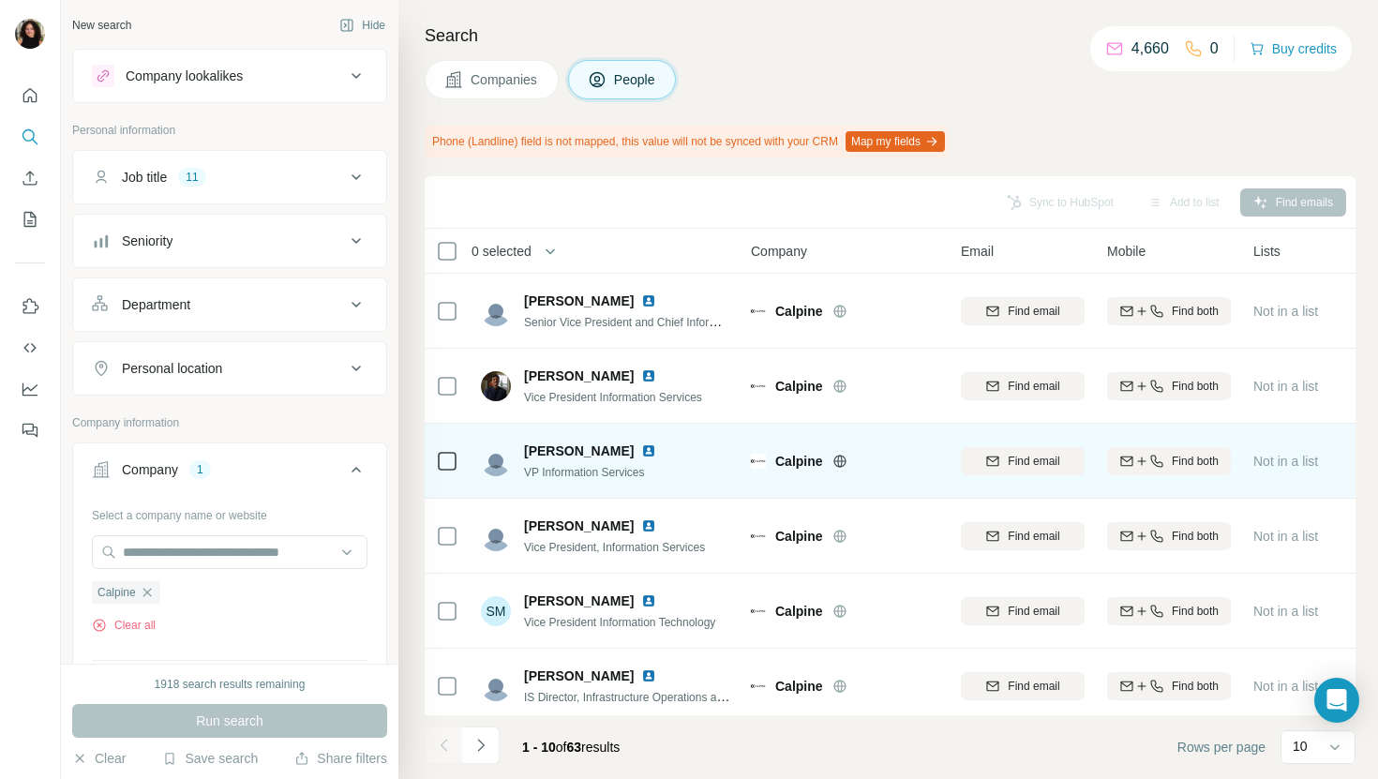
click at [641, 447] on img at bounding box center [648, 450] width 15 height 15
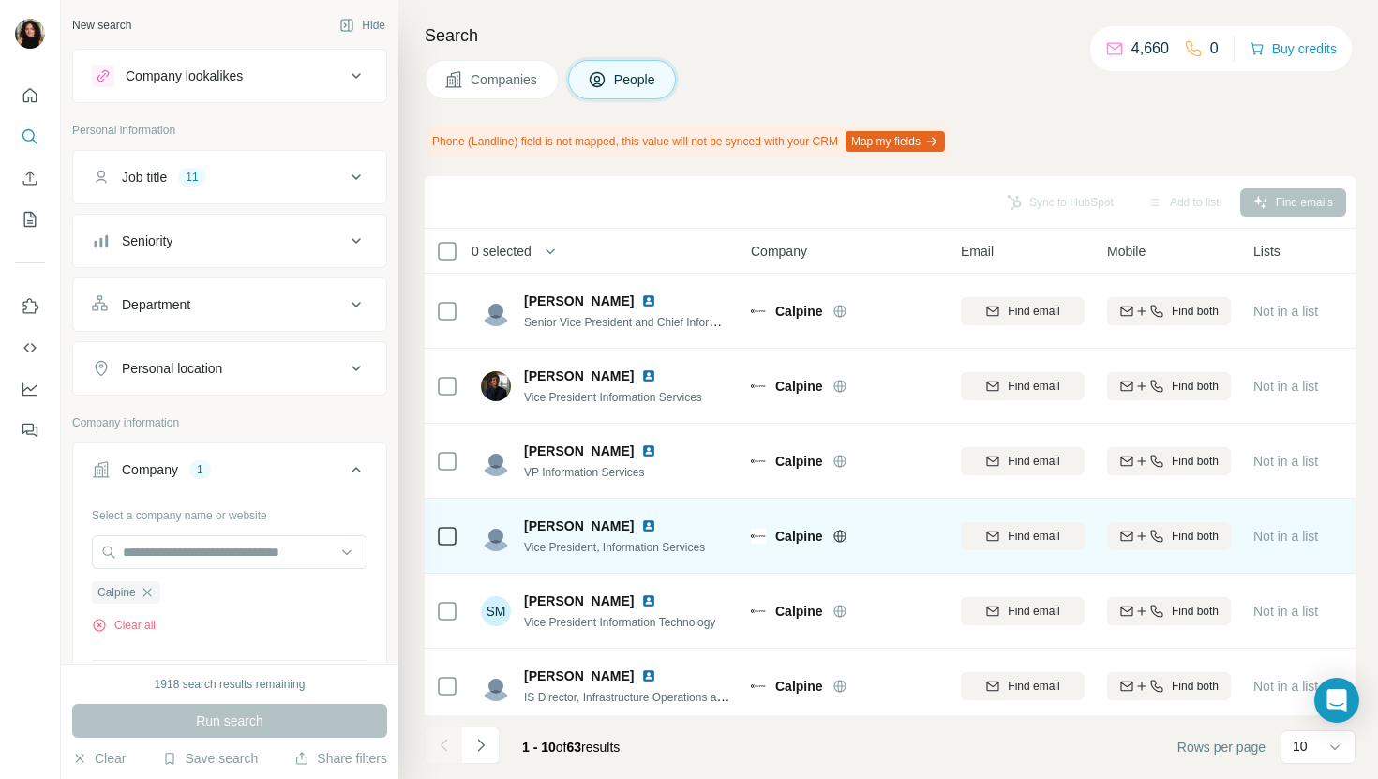
click at [641, 527] on img at bounding box center [648, 526] width 15 height 15
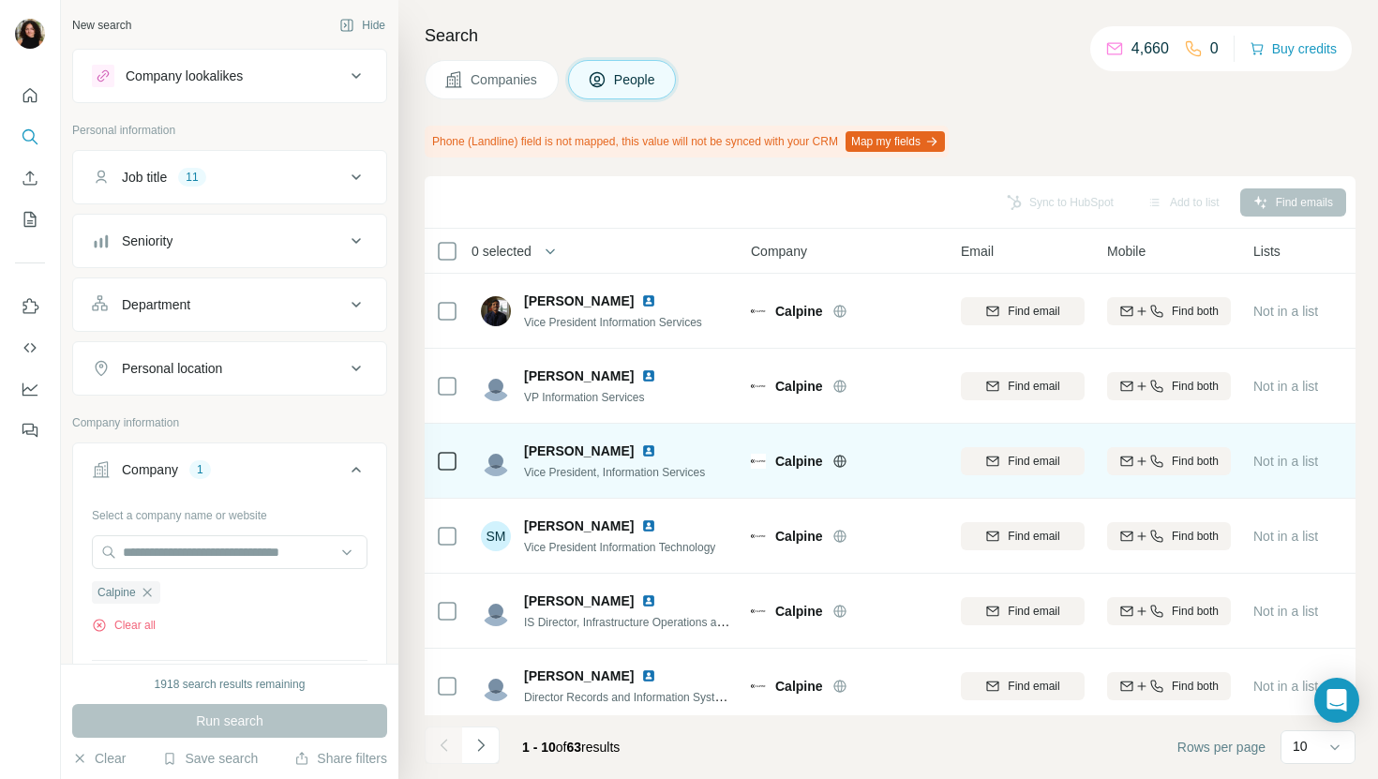
scroll to position [96, 0]
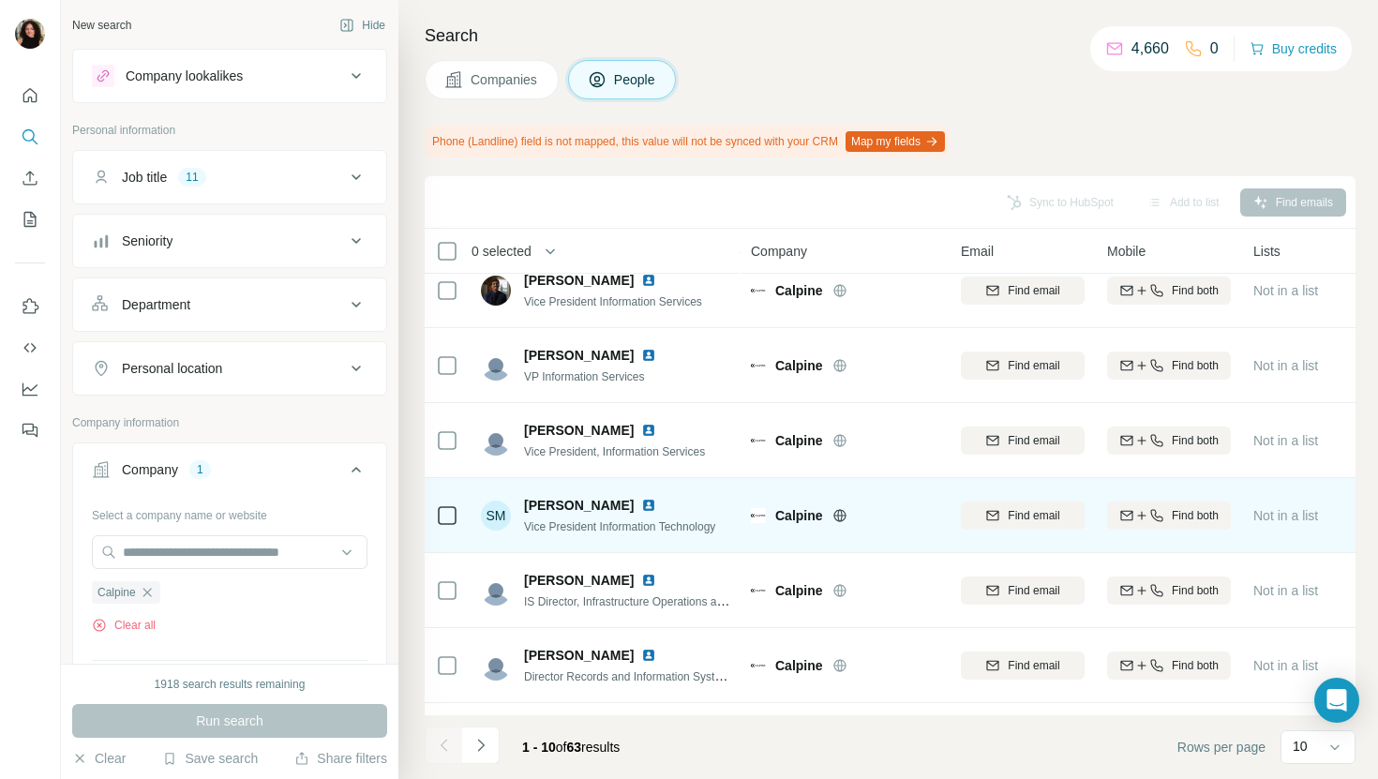
click at [641, 500] on img at bounding box center [648, 505] width 15 height 15
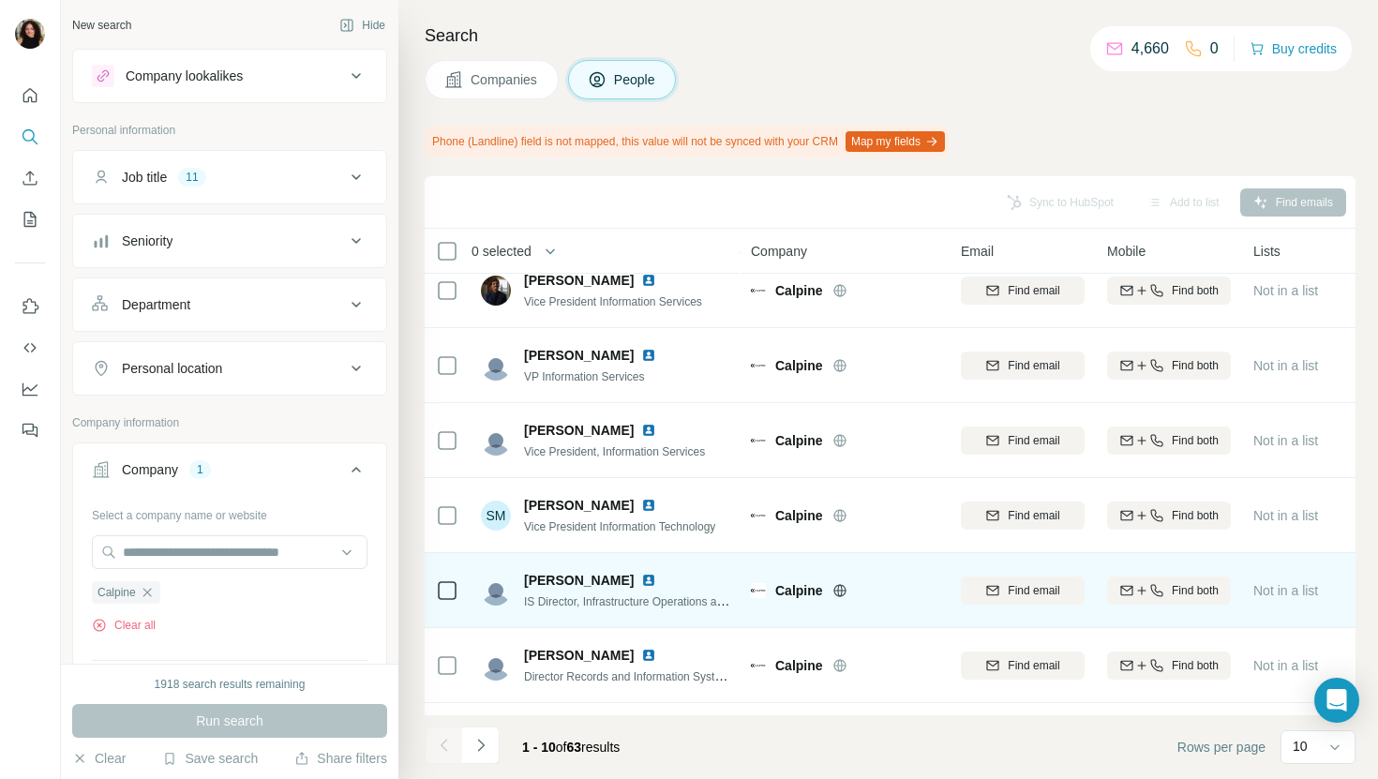
click at [641, 583] on img at bounding box center [648, 580] width 15 height 15
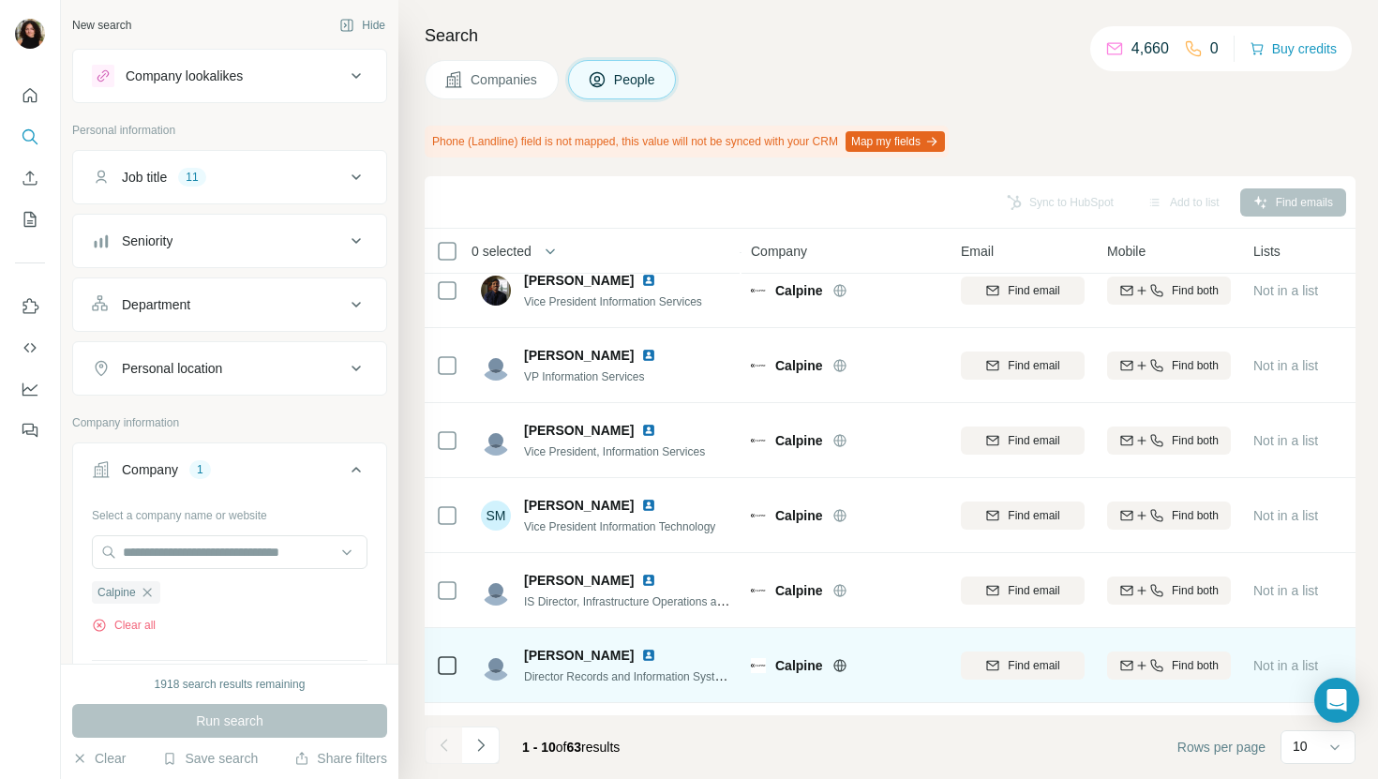
scroll to position [308, 0]
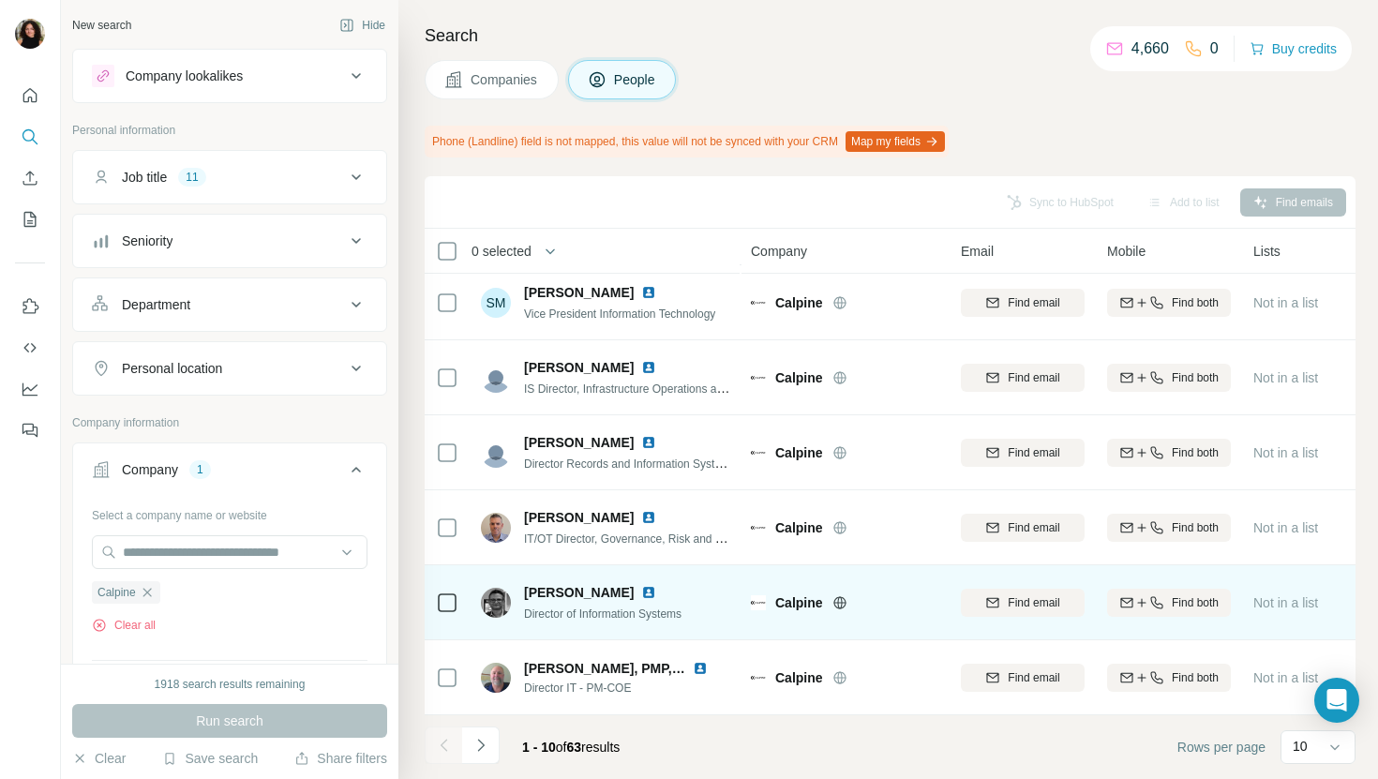
click at [649, 592] on img at bounding box center [648, 592] width 15 height 15
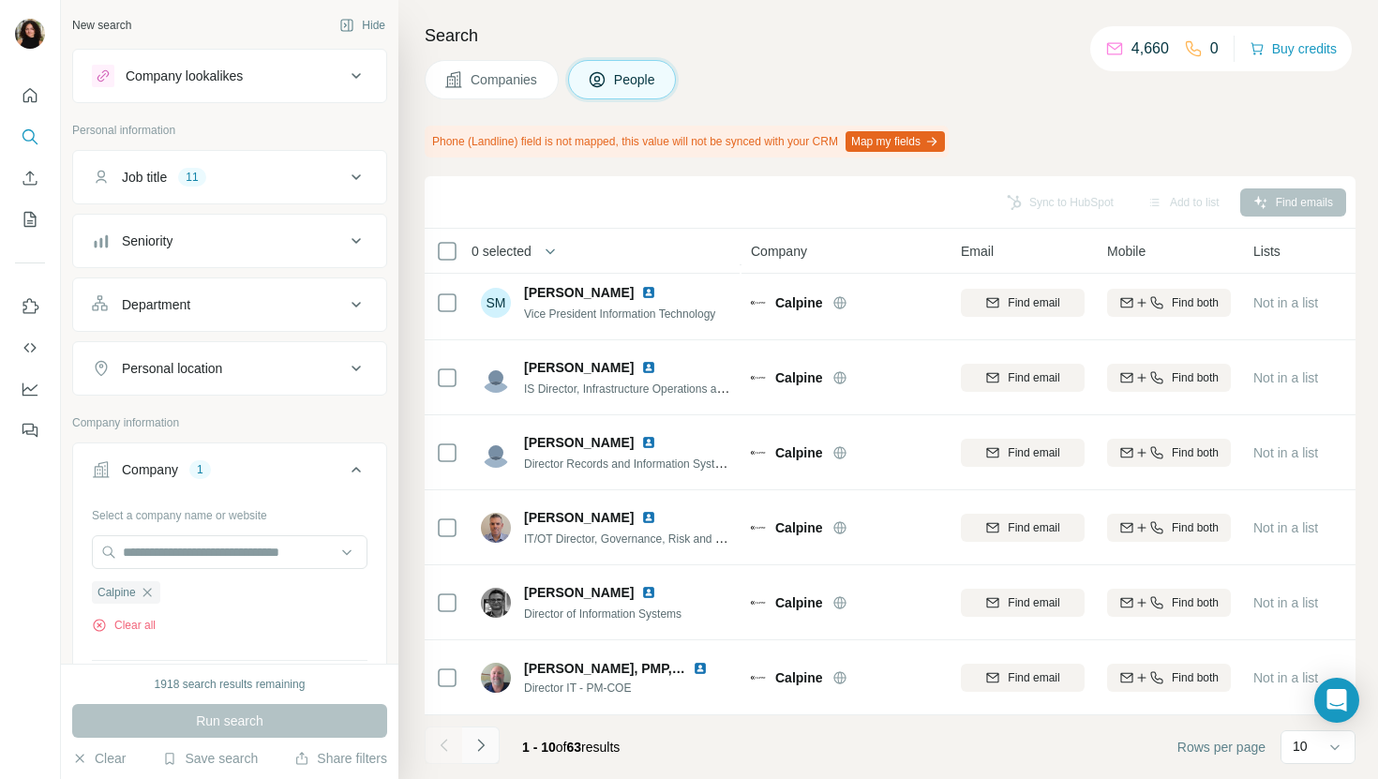
click at [488, 744] on icon "Navigate to next page" at bounding box center [481, 745] width 19 height 19
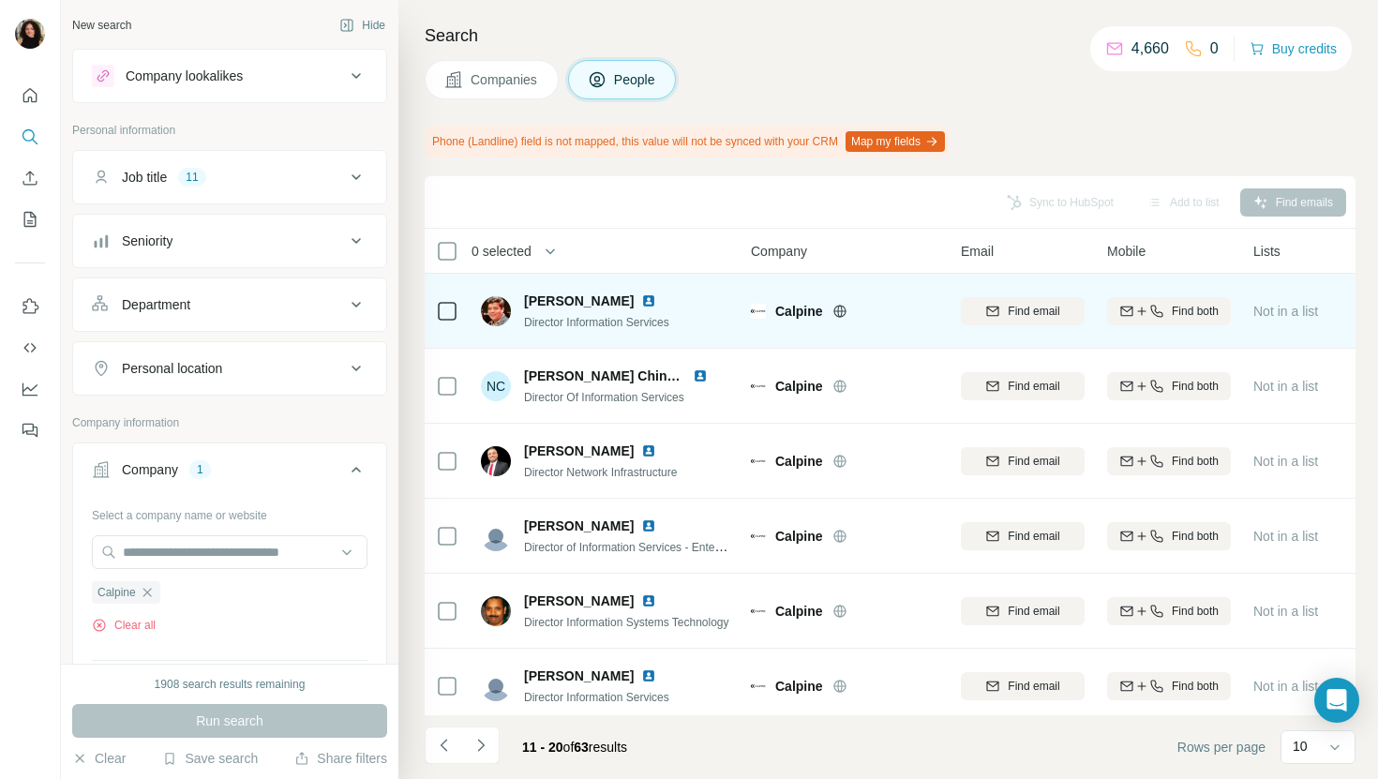
click at [643, 304] on img at bounding box center [648, 300] width 15 height 15
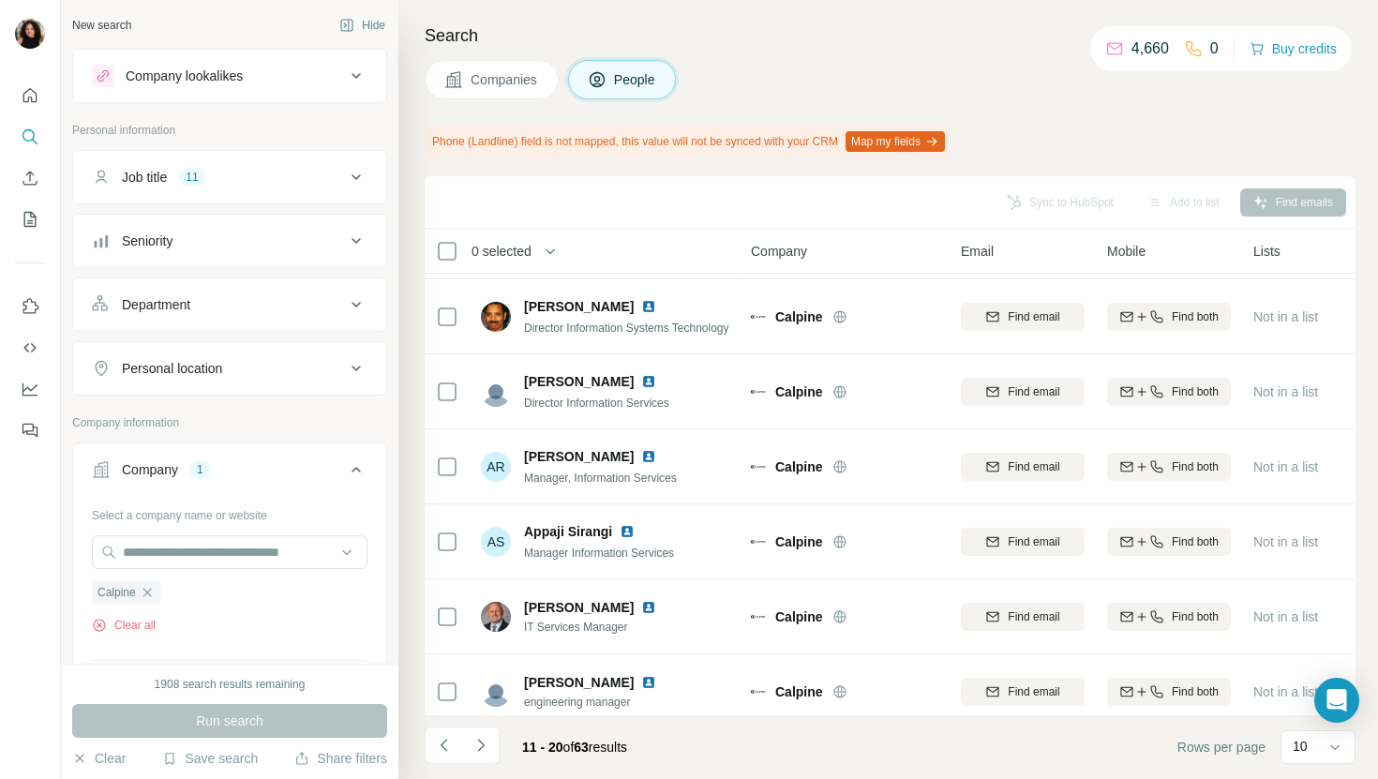
scroll to position [308, 0]
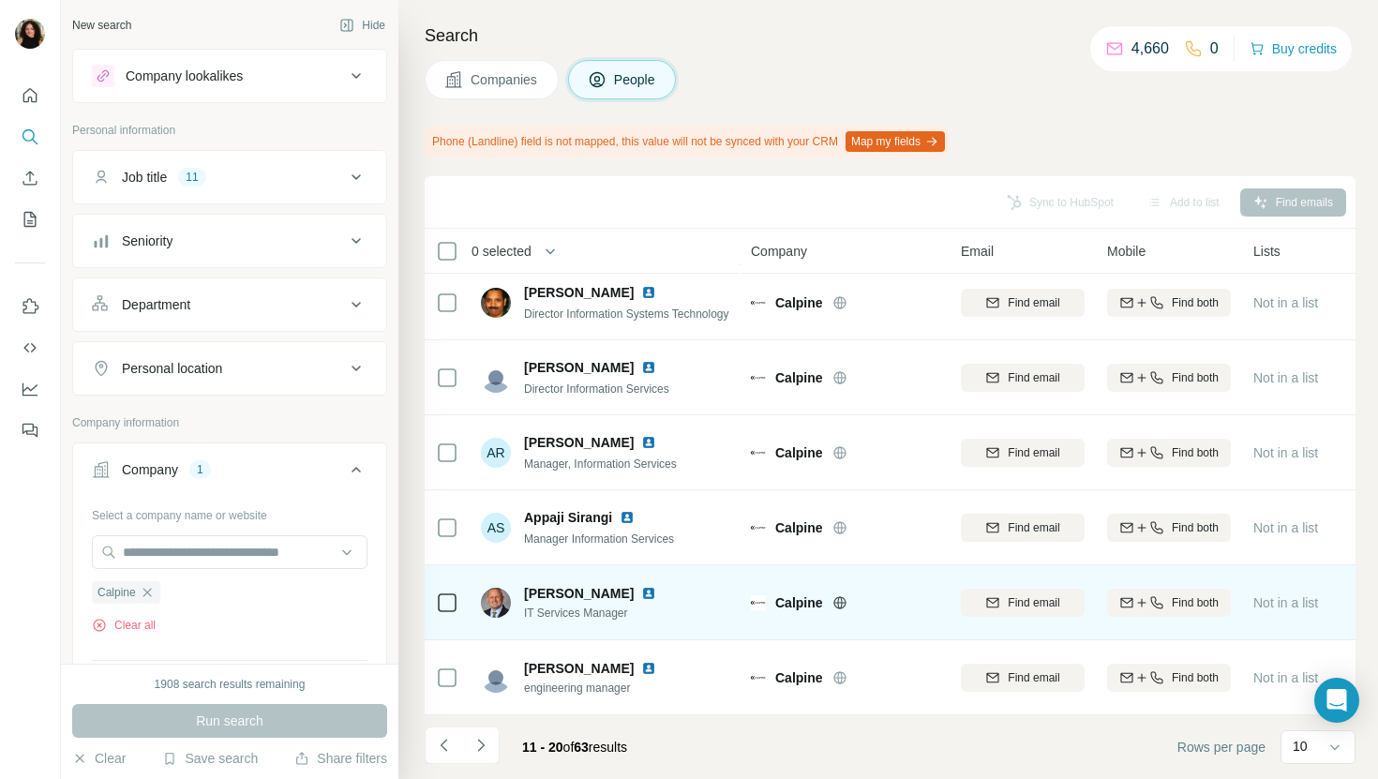
click at [641, 591] on img at bounding box center [648, 593] width 15 height 15
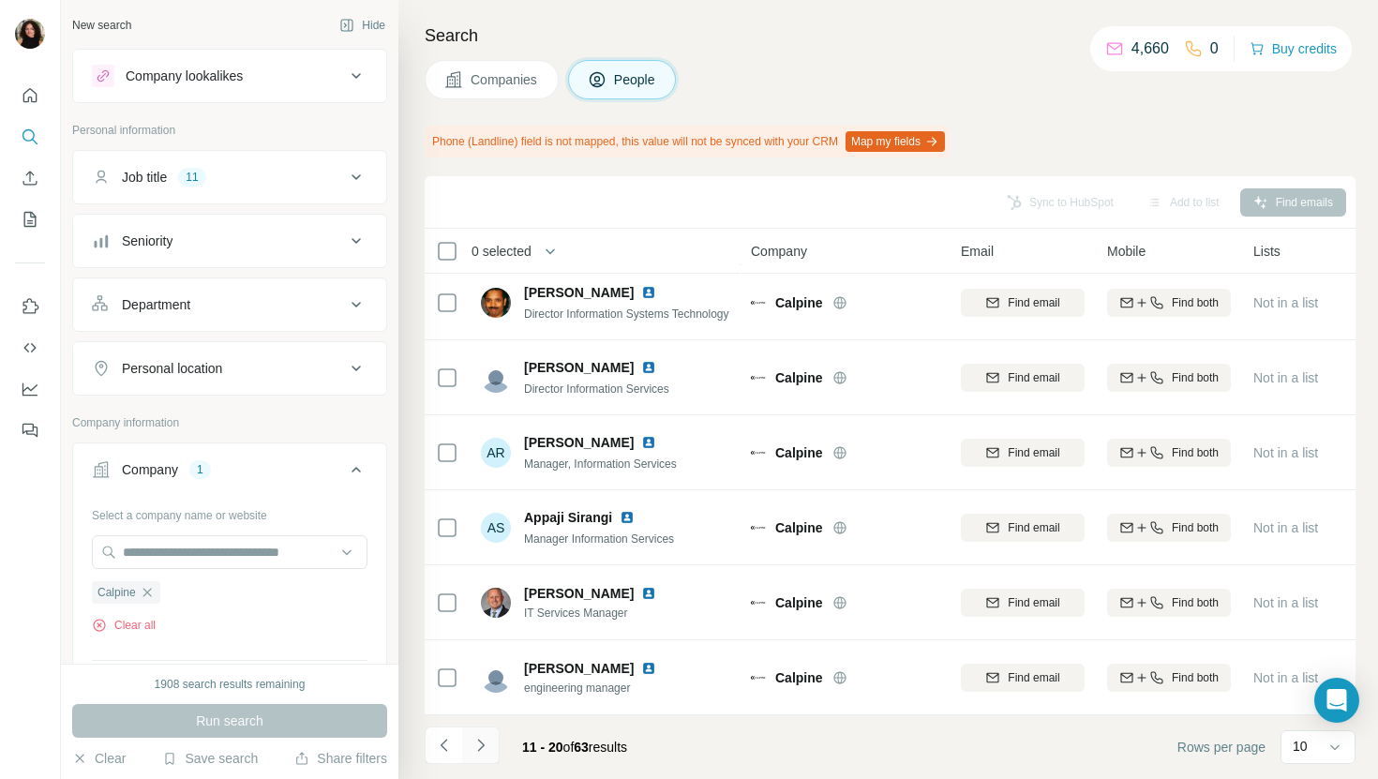
click at [483, 751] on icon "Navigate to next page" at bounding box center [481, 745] width 19 height 19
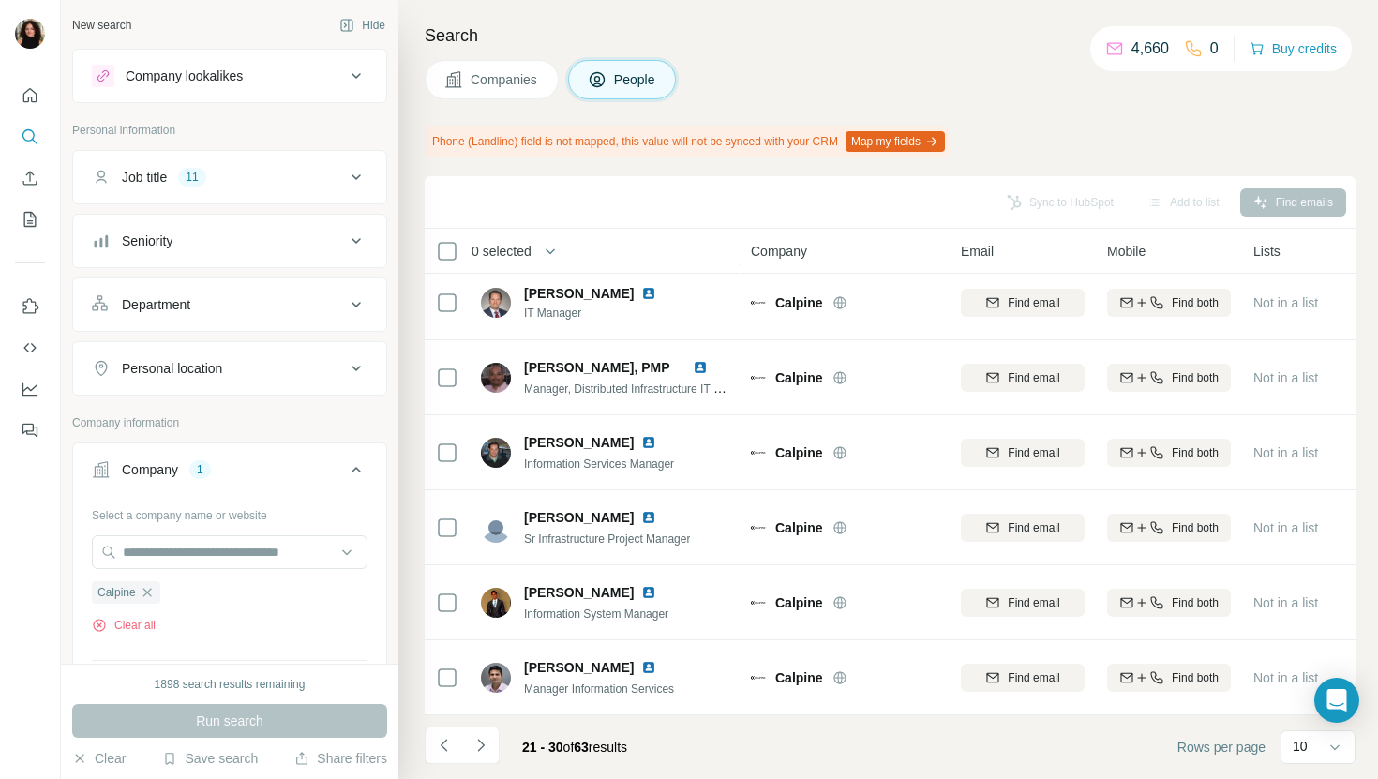
scroll to position [0, 0]
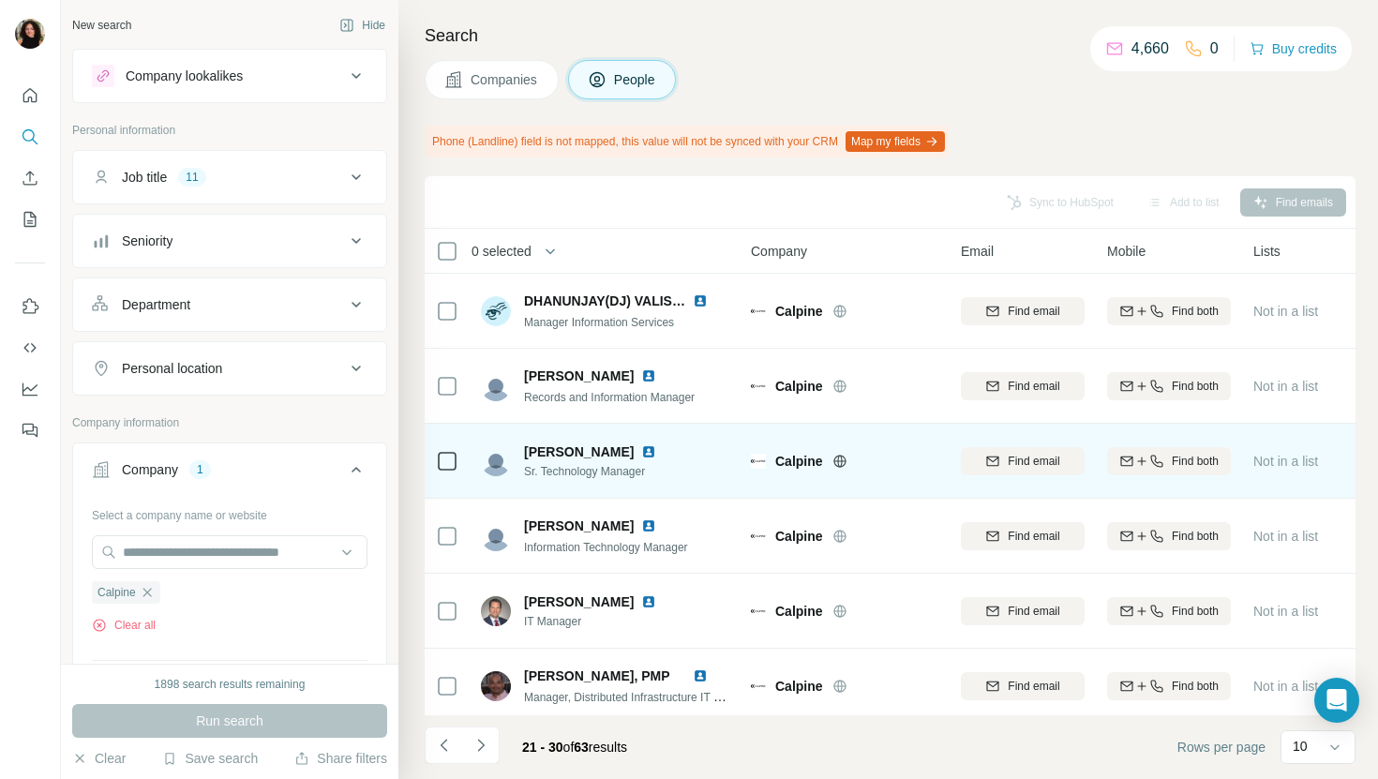
click at [641, 450] on img at bounding box center [648, 451] width 15 height 15
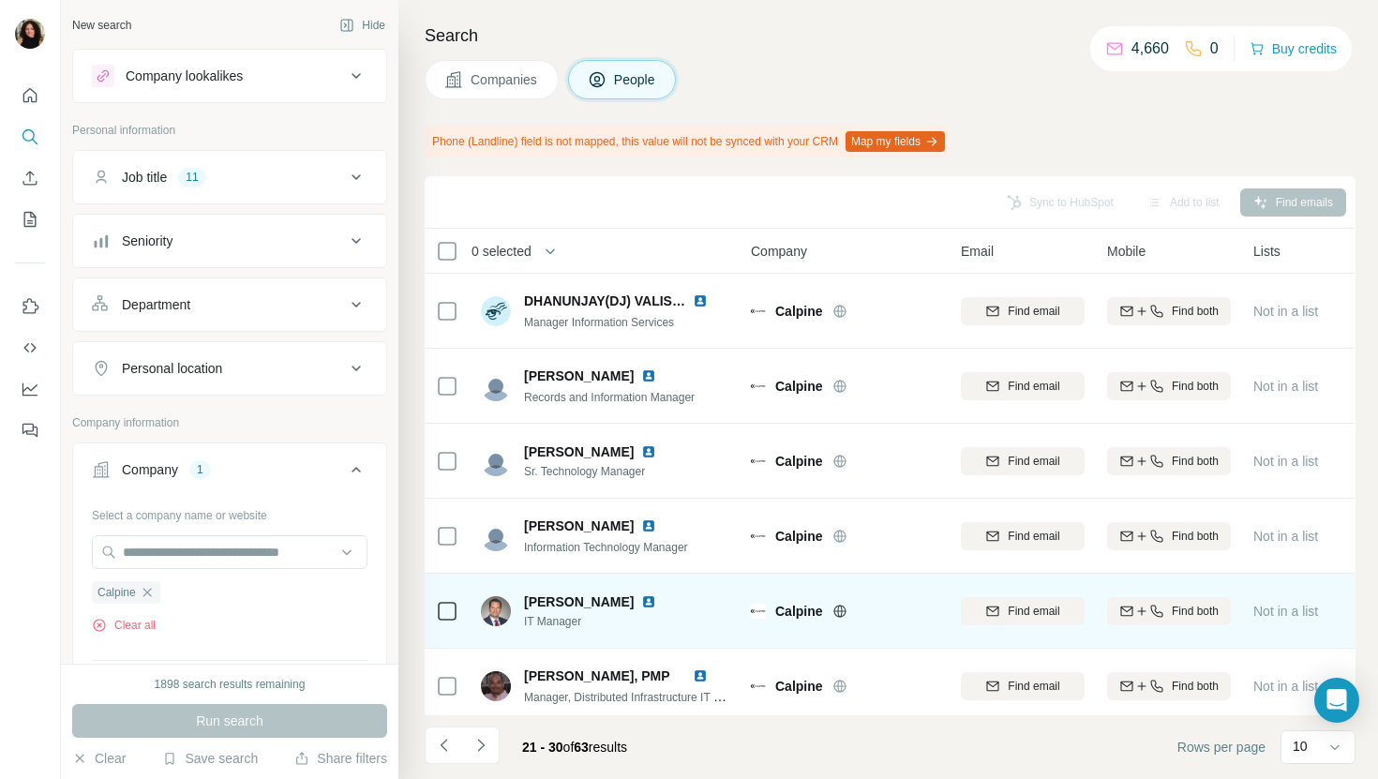
scroll to position [308, 0]
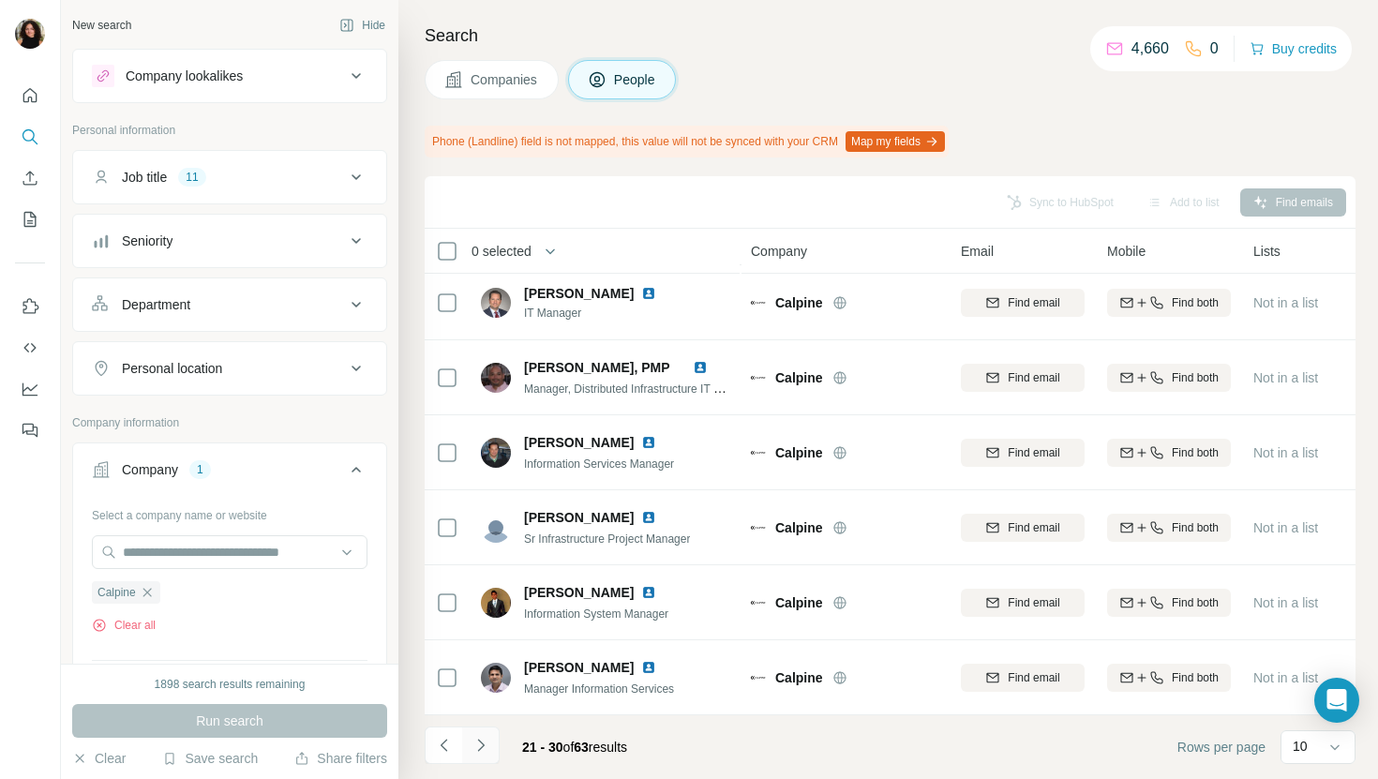
click at [482, 743] on icon "Navigate to next page" at bounding box center [481, 745] width 19 height 19
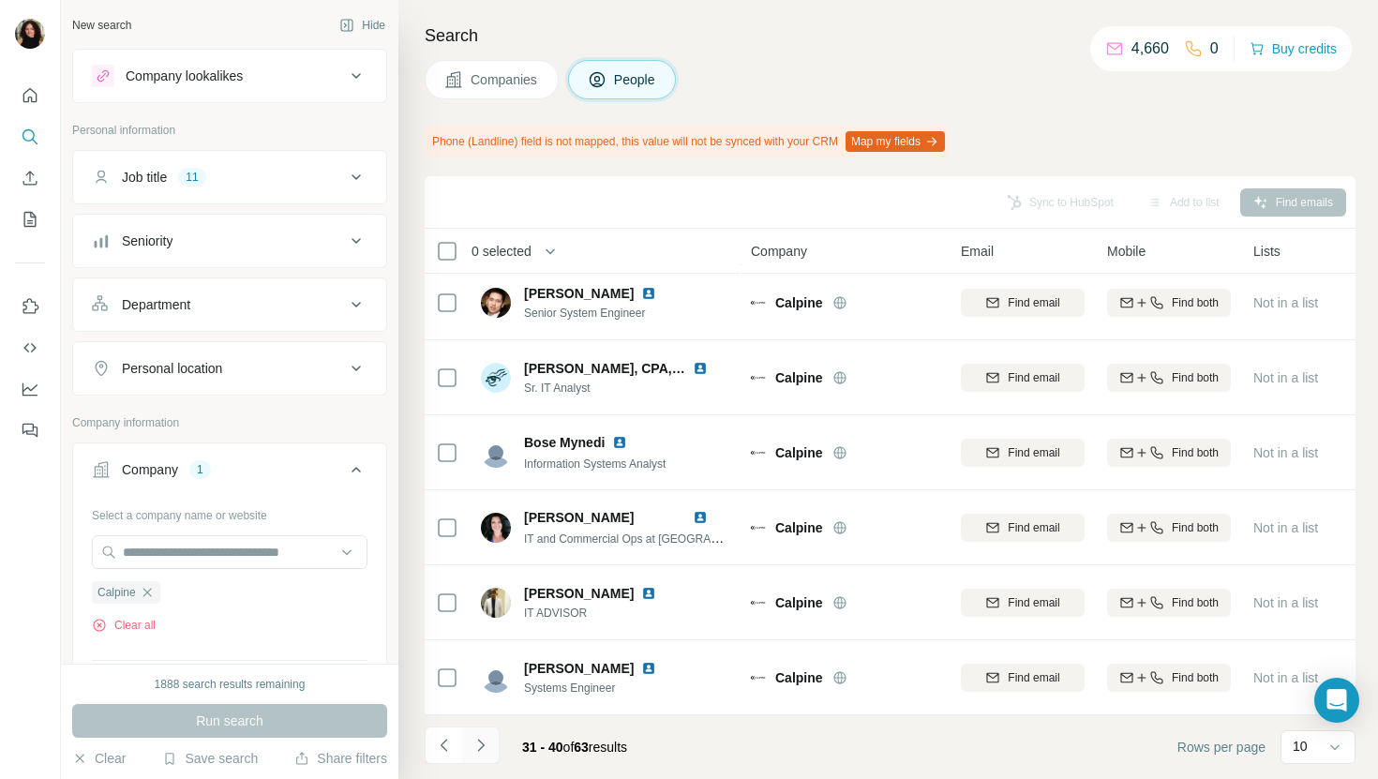
click at [491, 754] on button "Navigate to next page" at bounding box center [481, 746] width 38 height 38
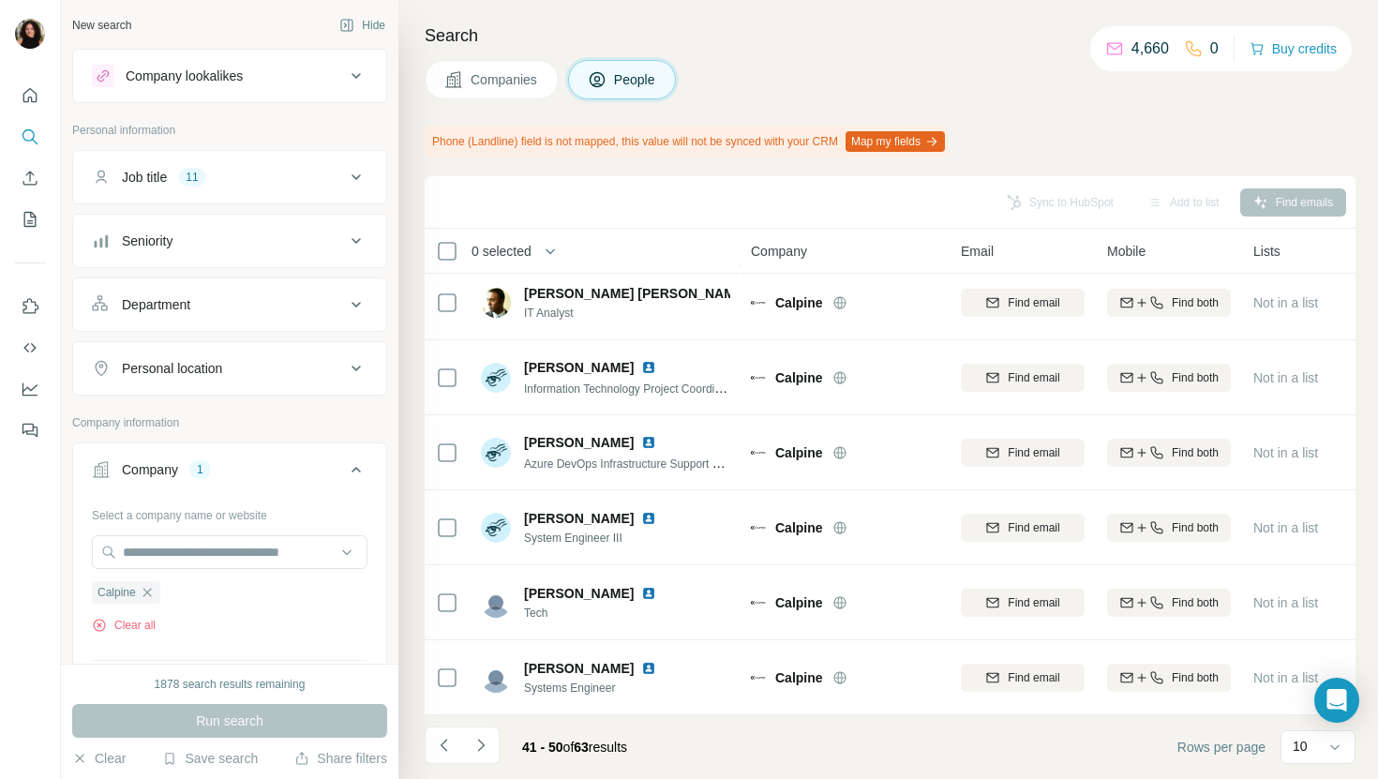
scroll to position [0, 0]
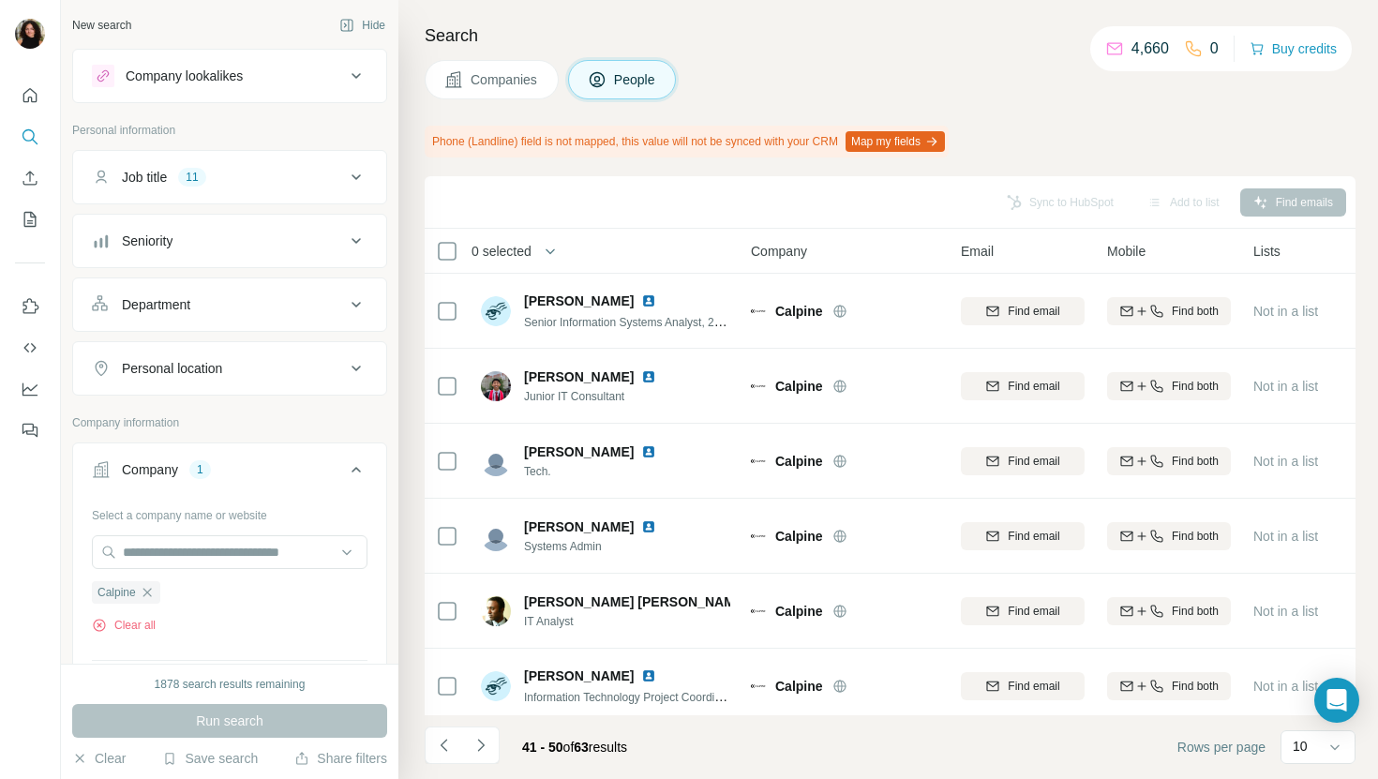
click at [495, 94] on button "Companies" at bounding box center [492, 79] width 134 height 39
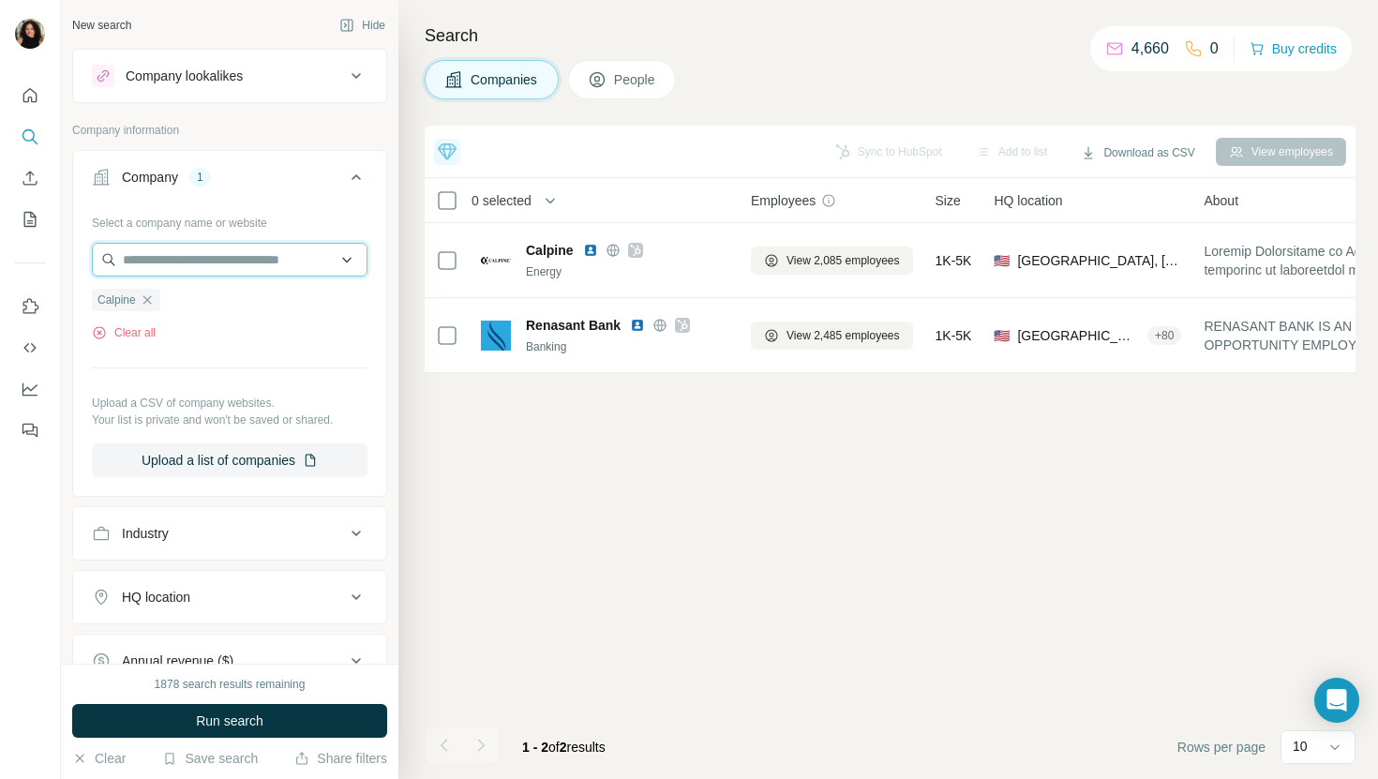
click at [275, 249] on input "text" at bounding box center [230, 260] width 276 height 34
paste input "**********"
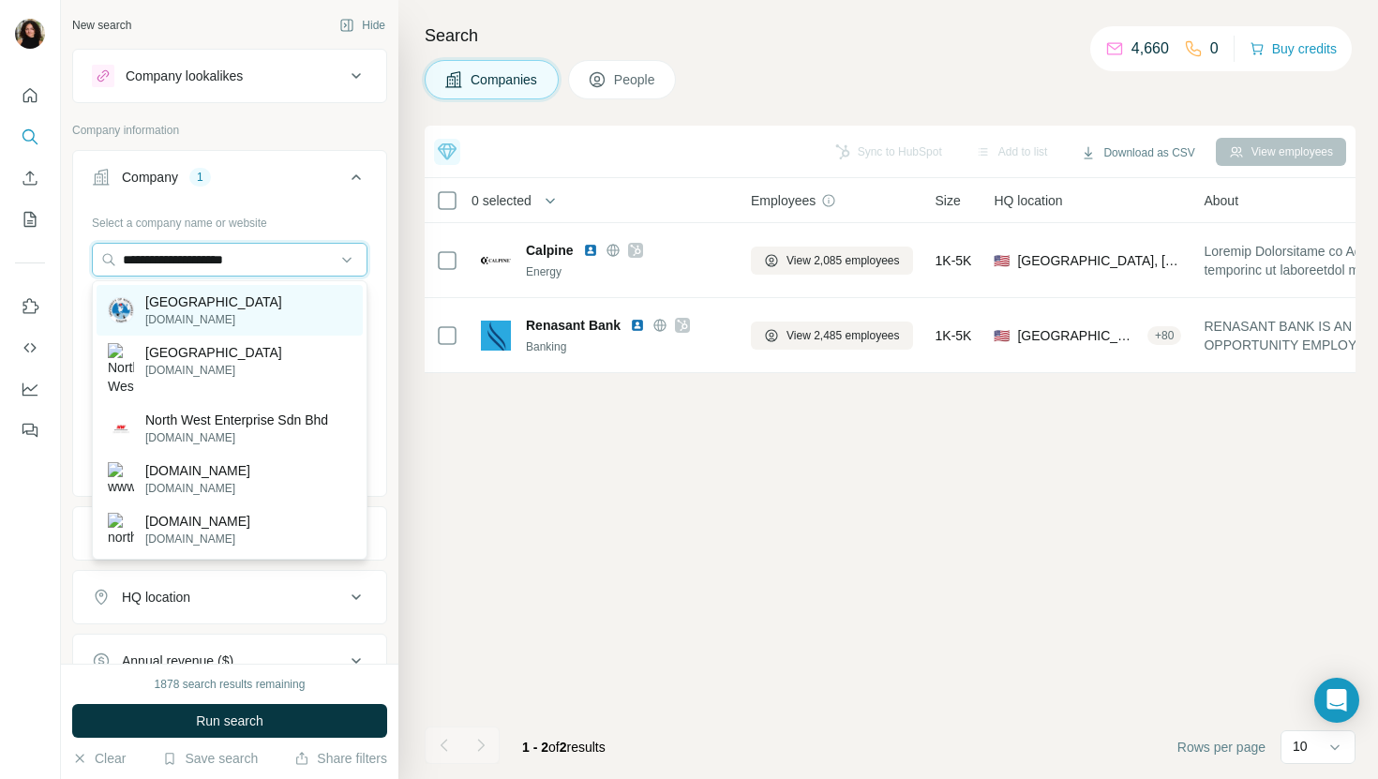
type input "**********"
click at [282, 307] on p "[GEOGRAPHIC_DATA]" at bounding box center [213, 302] width 137 height 19
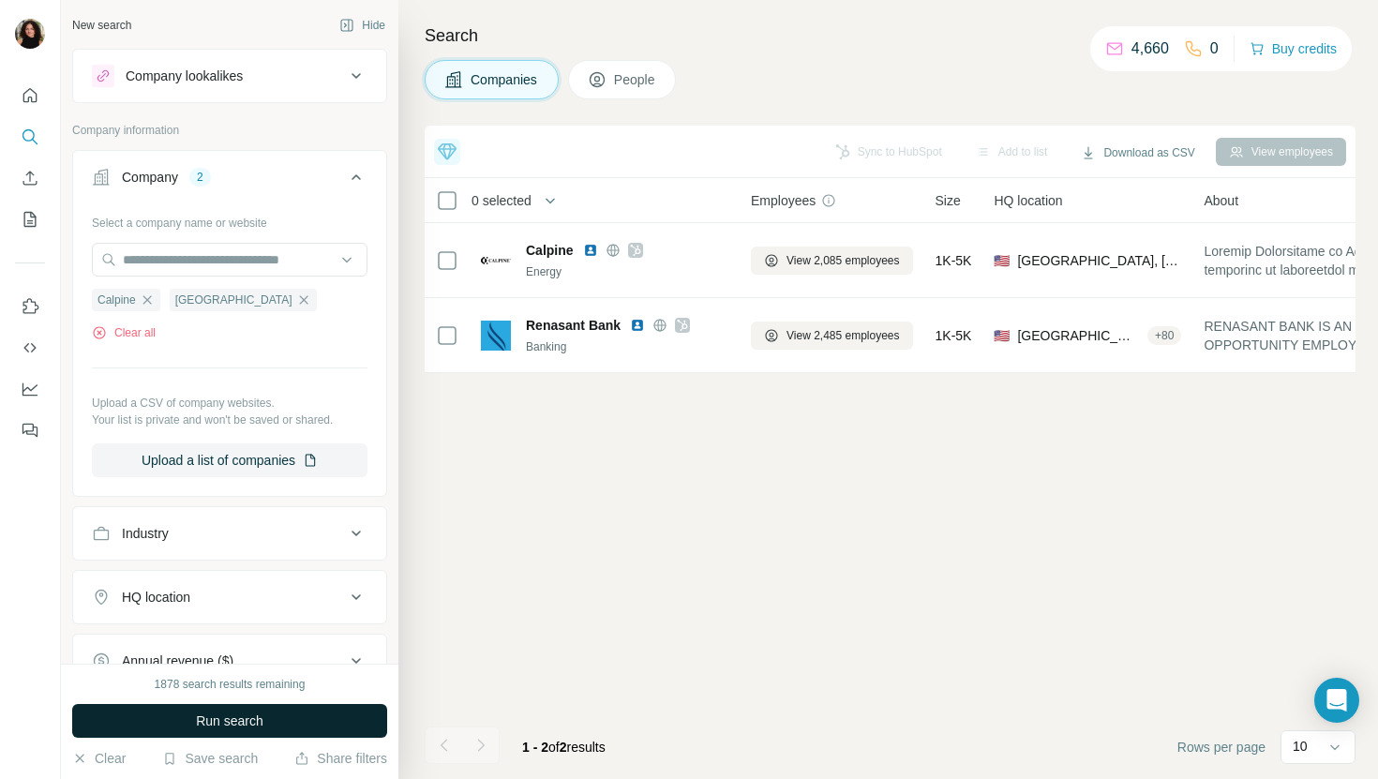
click at [225, 712] on span "Run search" at bounding box center [230, 721] width 68 height 19
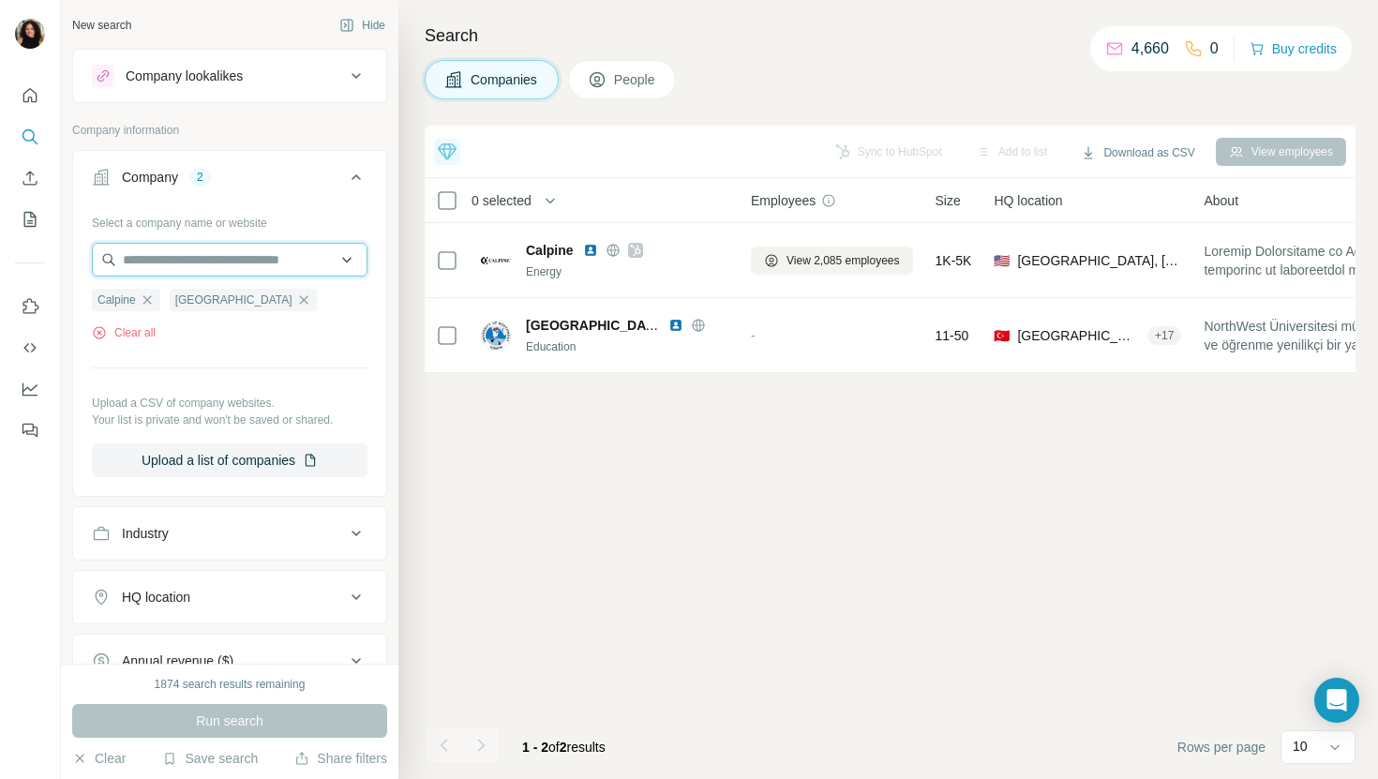
click at [247, 251] on input "text" at bounding box center [230, 260] width 276 height 34
paste input "**********"
type input "**********"
click at [188, 266] on input "**********" at bounding box center [230, 260] width 276 height 34
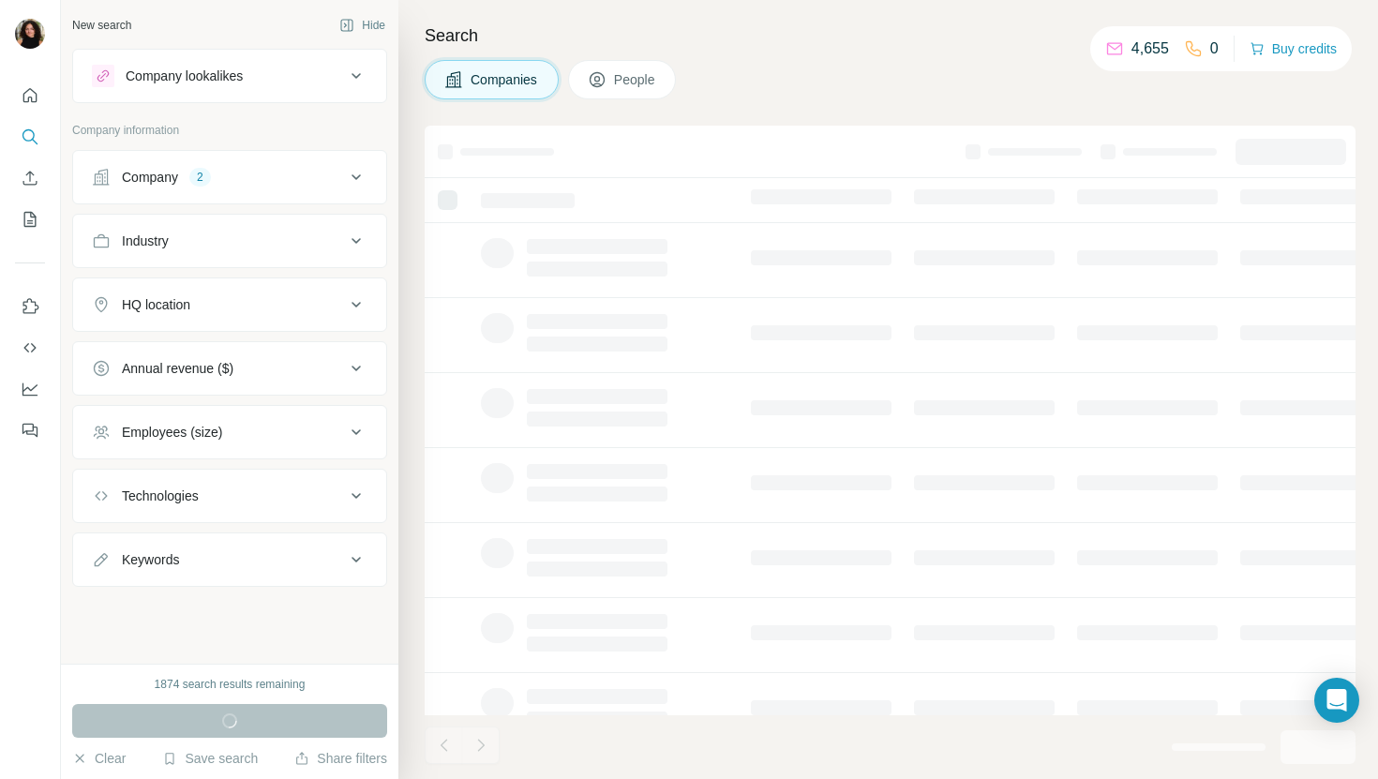
click at [293, 168] on div "Company 2" at bounding box center [218, 177] width 253 height 19
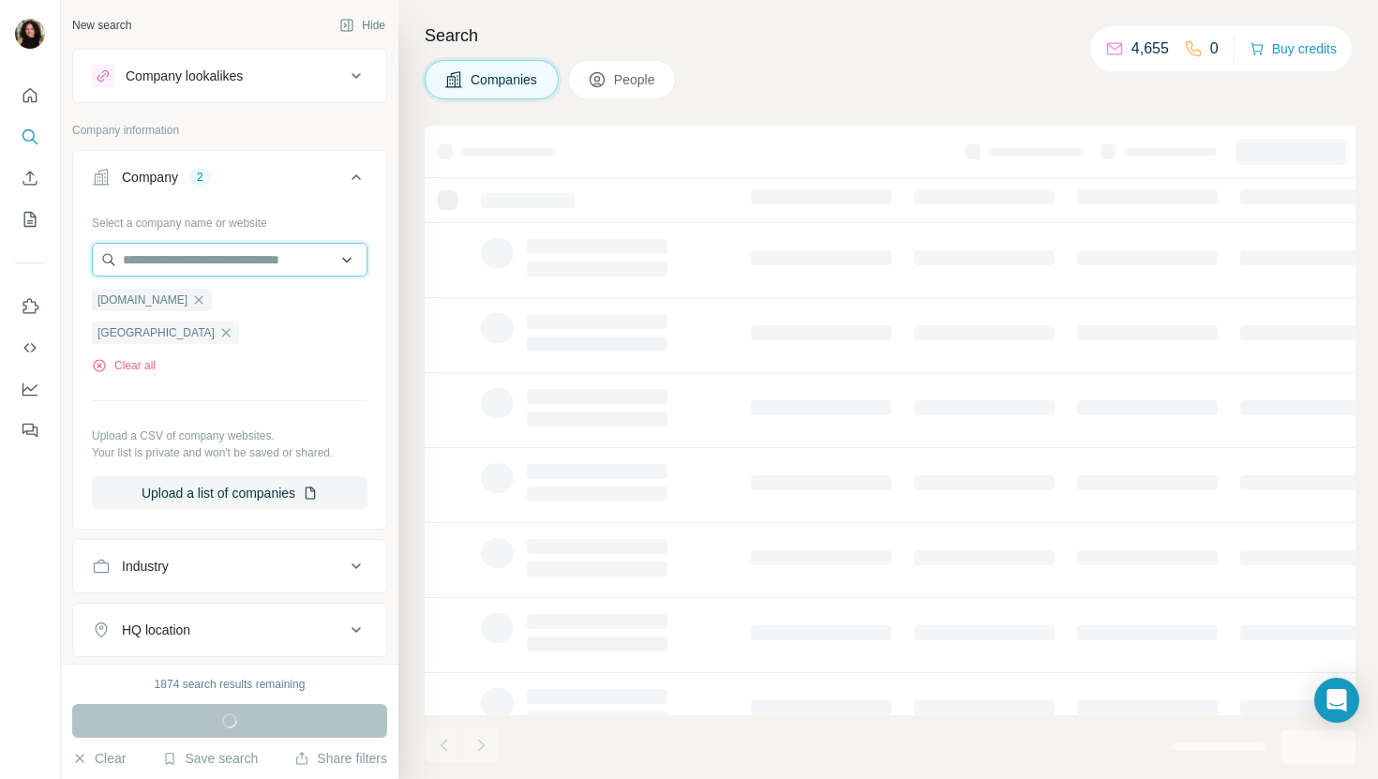
click at [252, 248] on input "text" at bounding box center [230, 260] width 276 height 34
click at [287, 230] on div "Select a company name or website" at bounding box center [230, 219] width 276 height 24
click at [233, 325] on icon "button" at bounding box center [225, 332] width 15 height 15
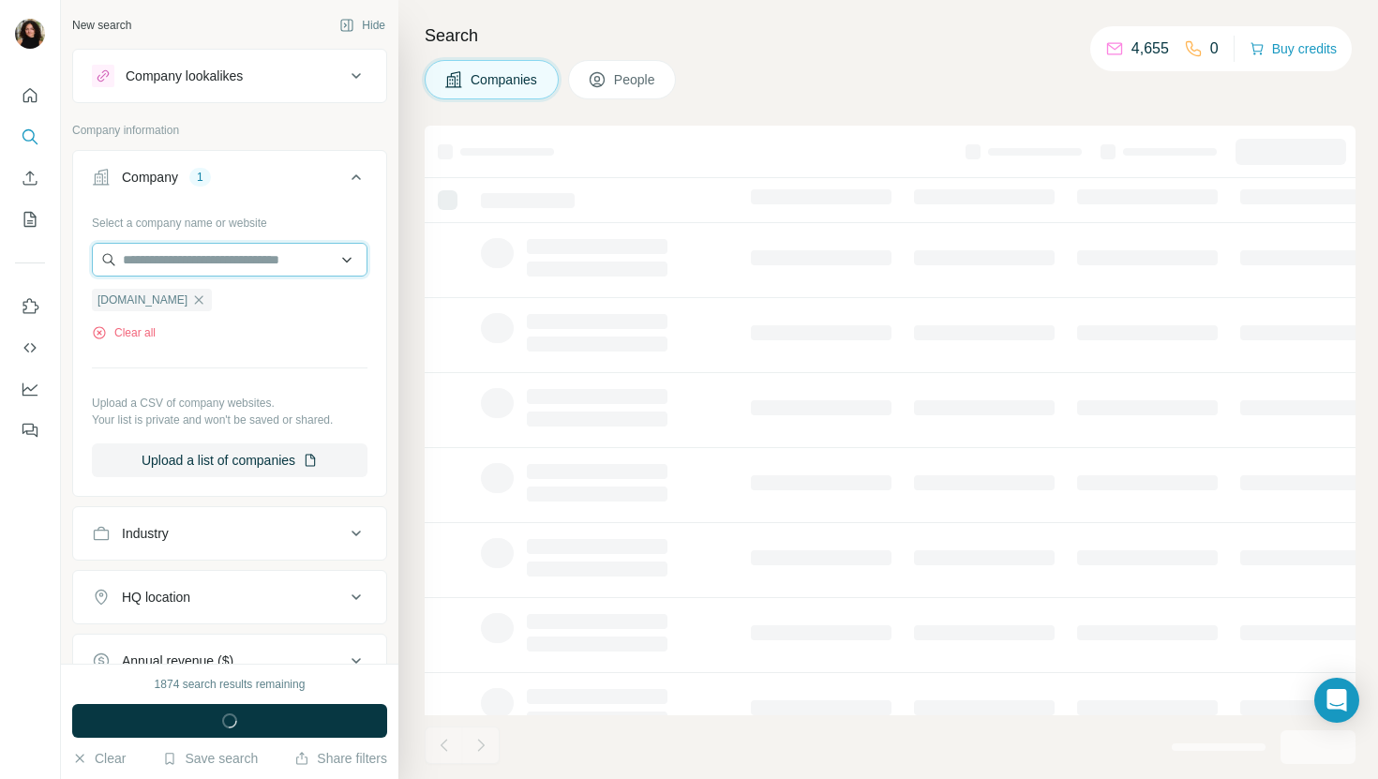
click at [286, 269] on input "text" at bounding box center [230, 260] width 276 height 34
paste input "**********"
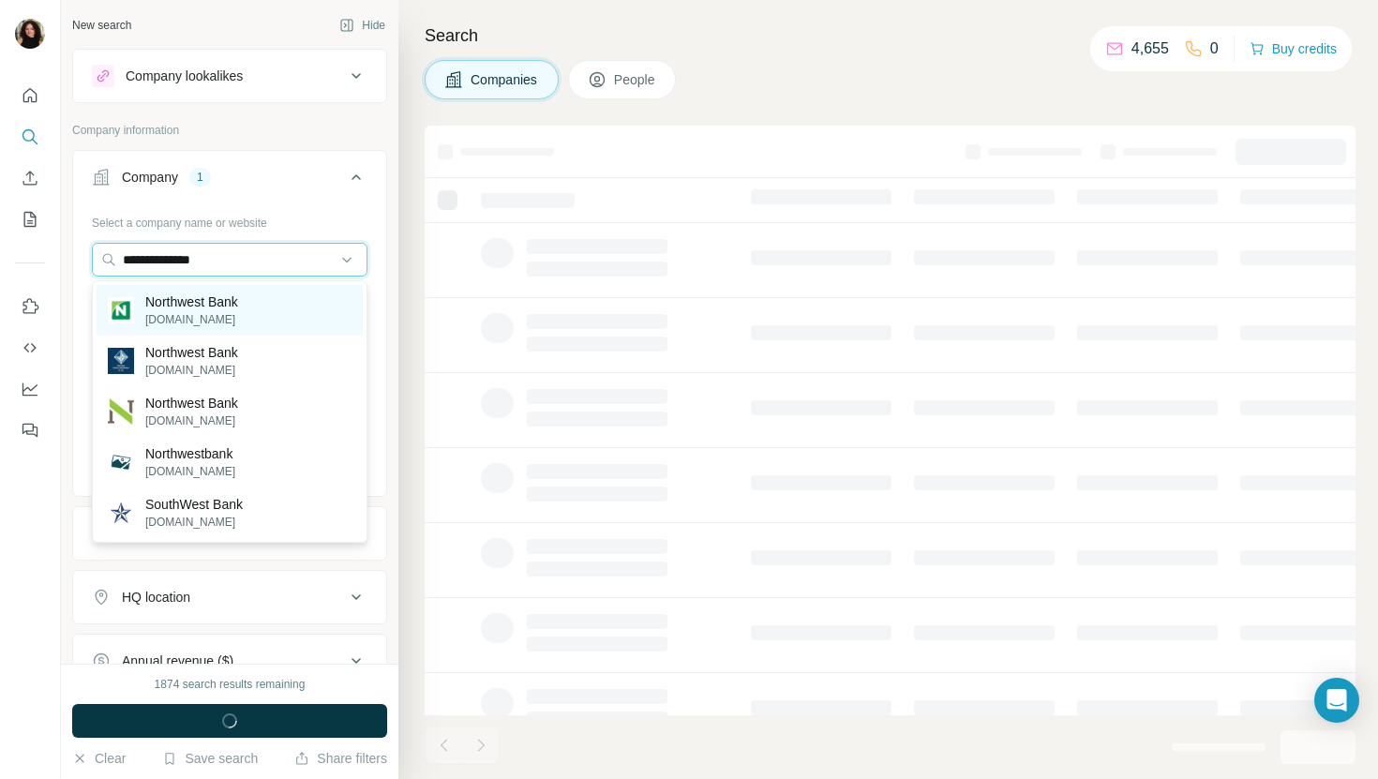
type input "**********"
click at [266, 309] on div "Northwest Bank northwest.bank" at bounding box center [230, 310] width 266 height 51
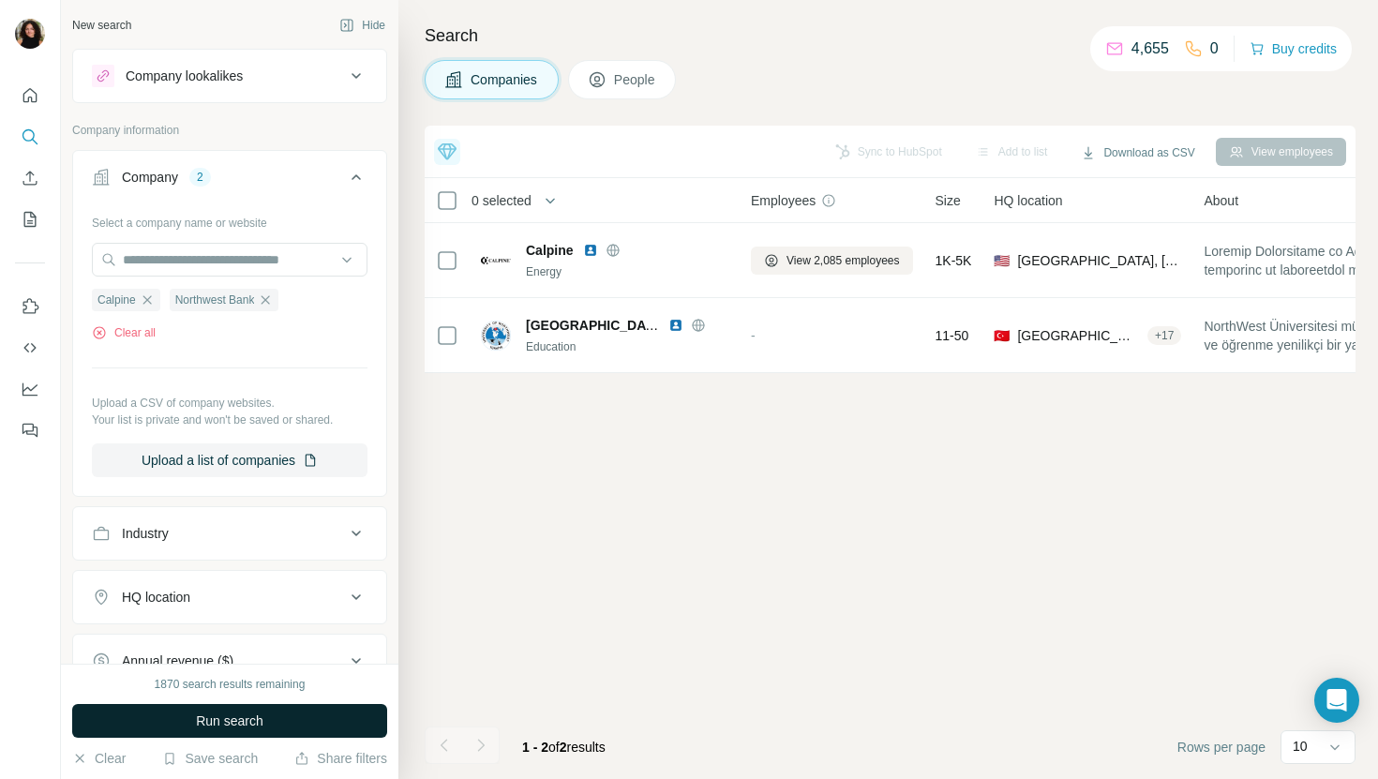
click at [295, 722] on button "Run search" at bounding box center [229, 721] width 315 height 34
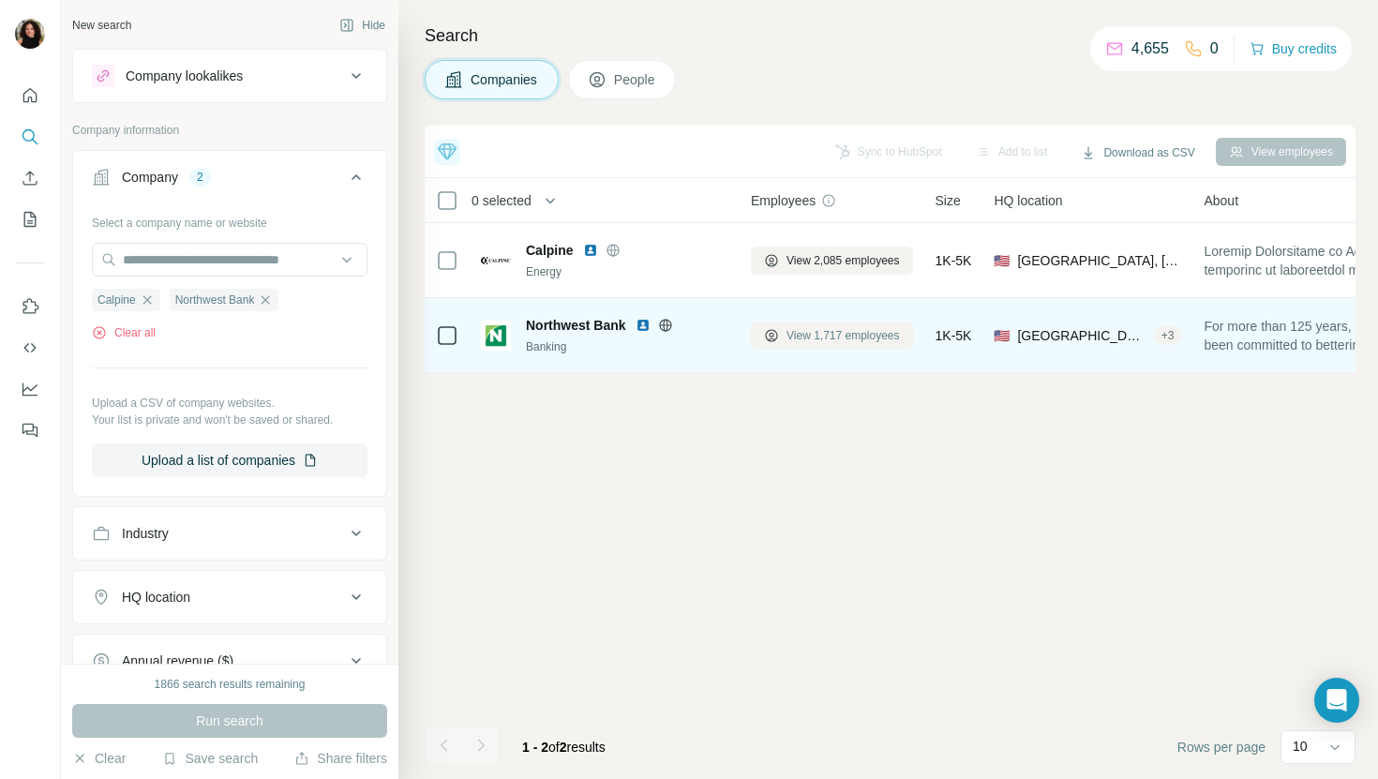
click at [832, 332] on span "View 1,717 employees" at bounding box center [843, 335] width 113 height 17
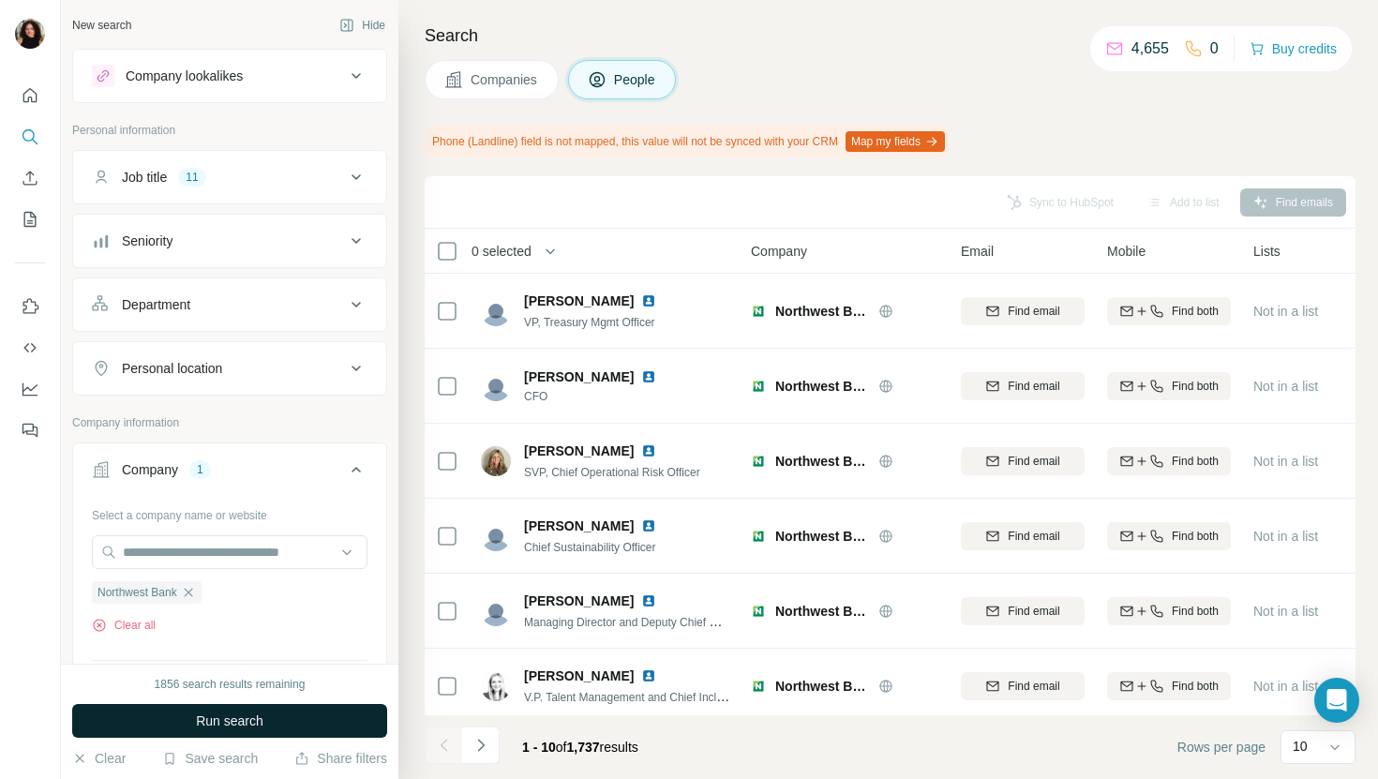
click at [247, 724] on span "Run search" at bounding box center [230, 721] width 68 height 19
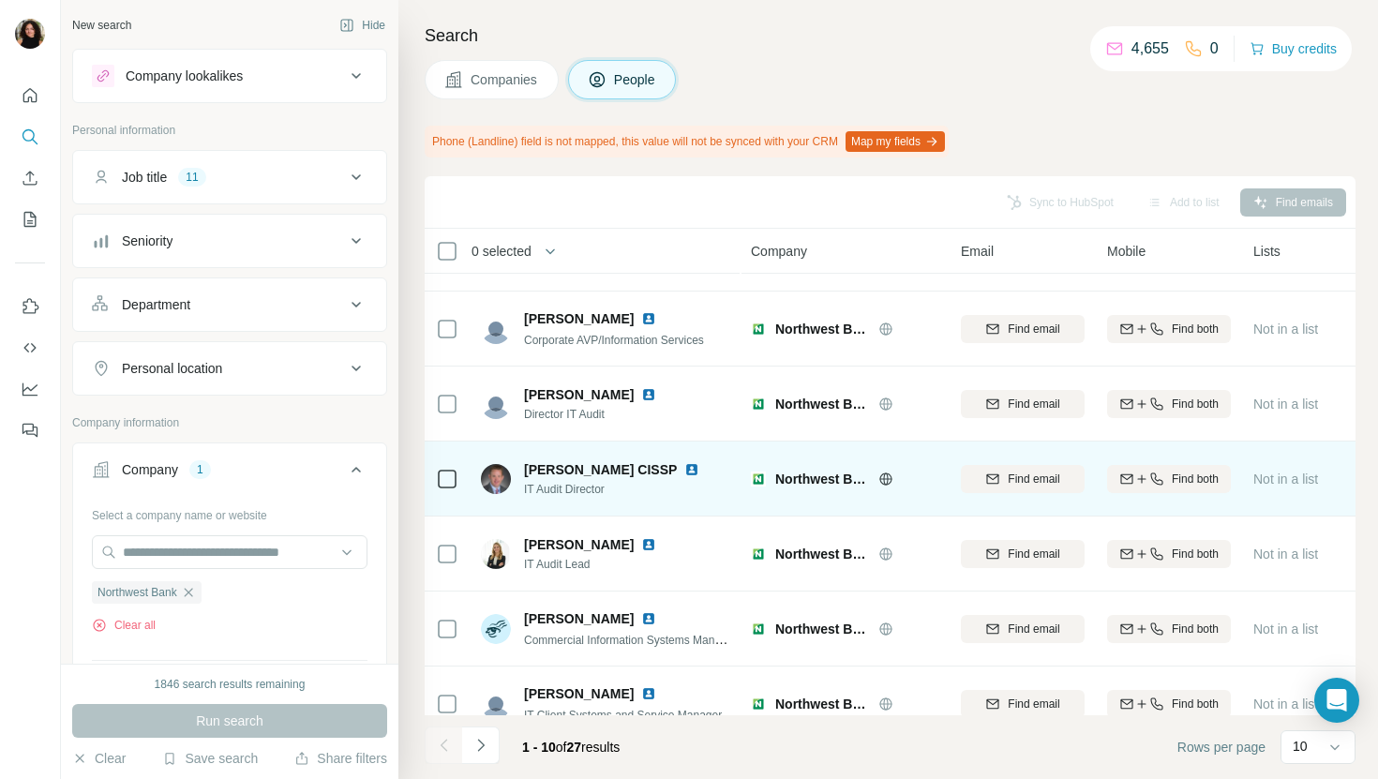
scroll to position [308, 0]
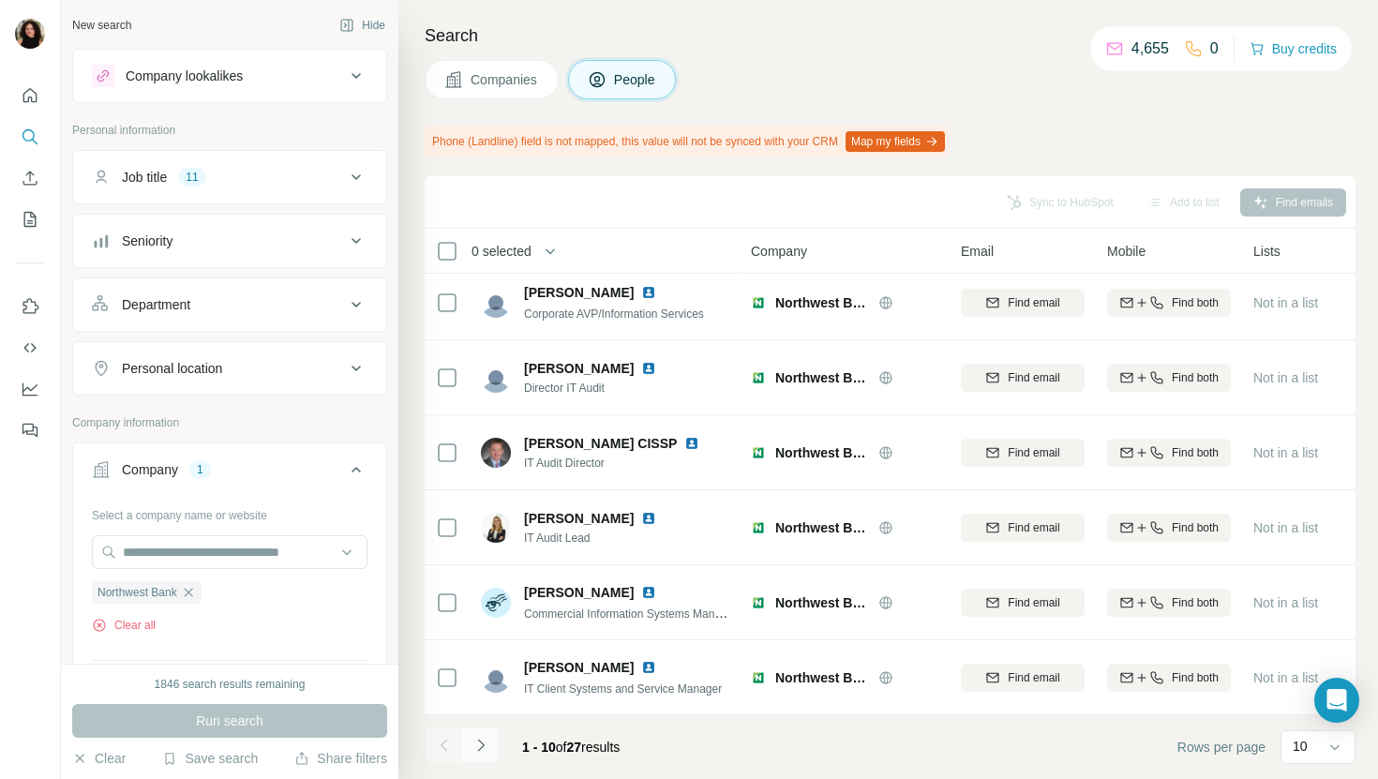
click at [482, 753] on icon "Navigate to next page" at bounding box center [481, 745] width 19 height 19
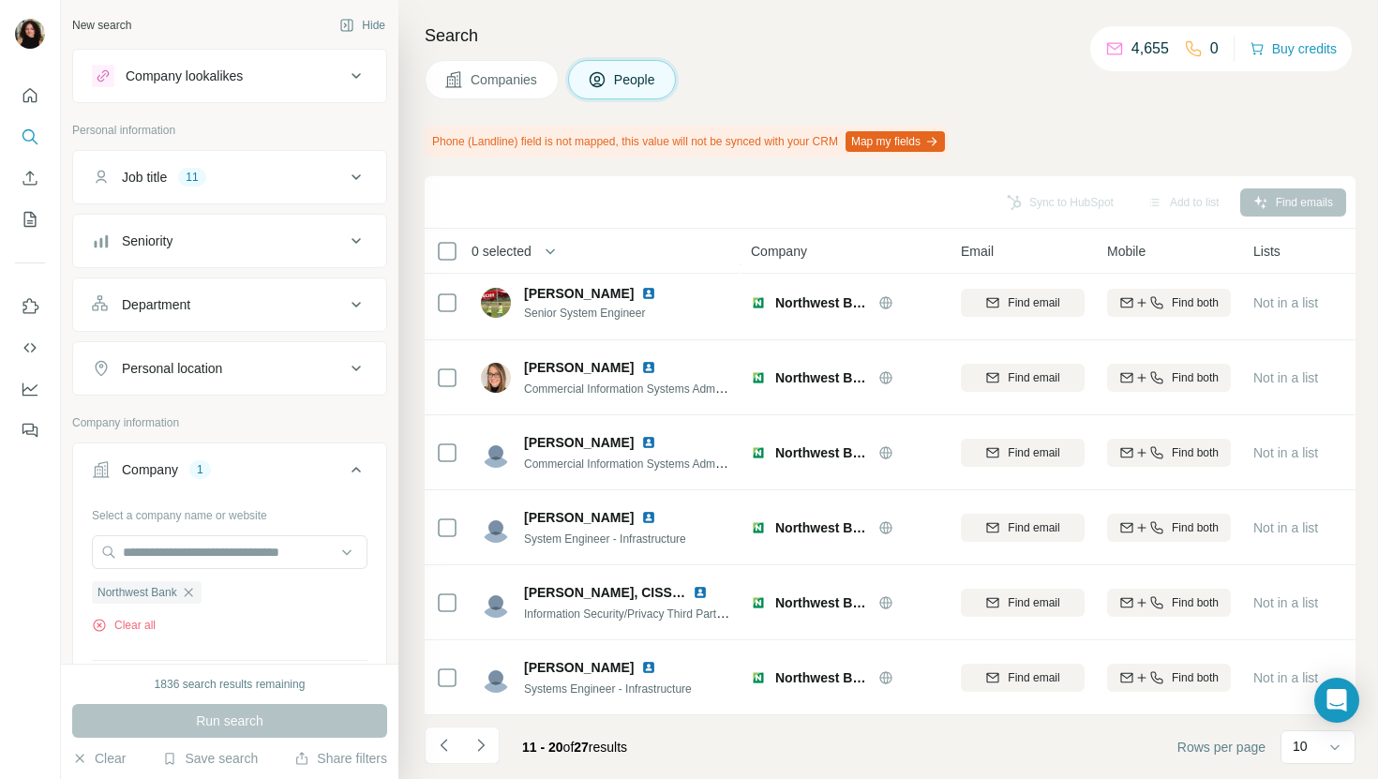
scroll to position [0, 0]
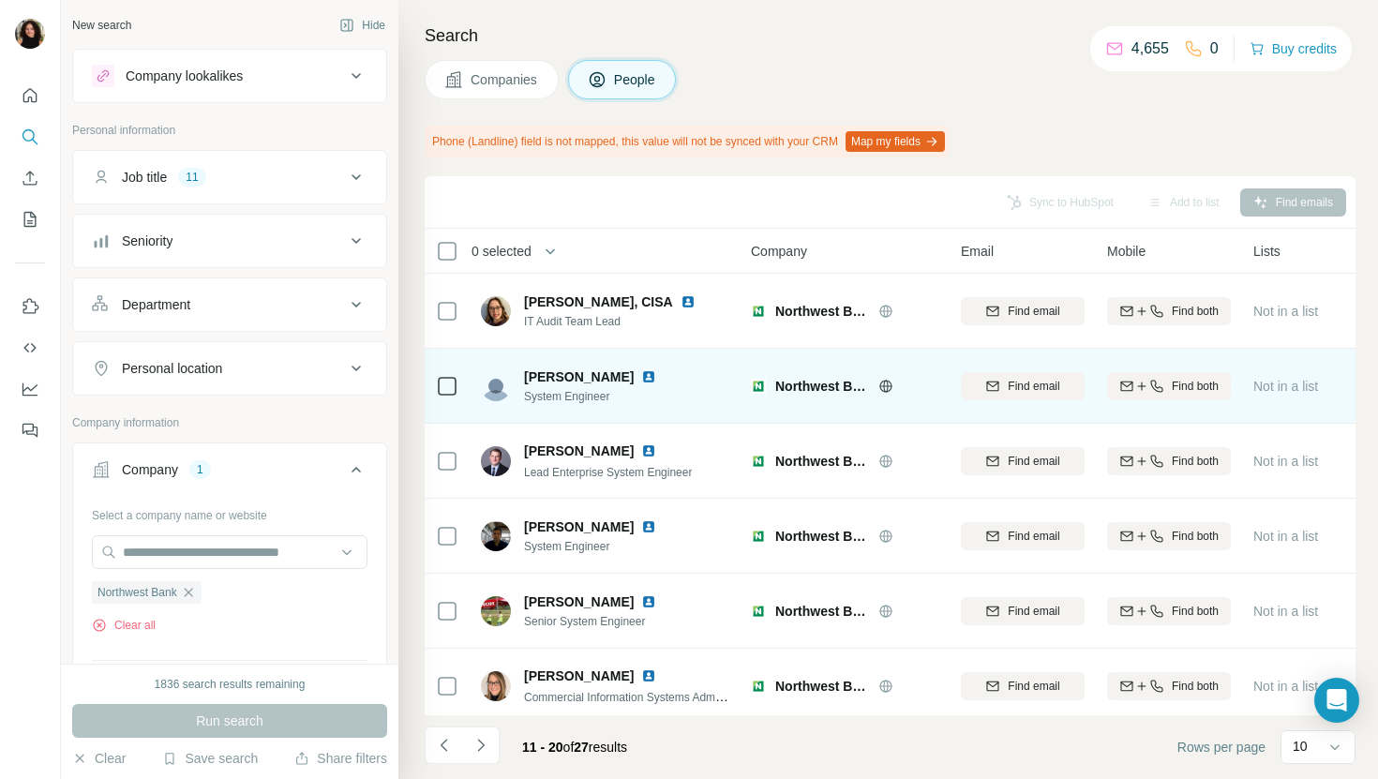
click at [641, 378] on img at bounding box center [648, 376] width 15 height 15
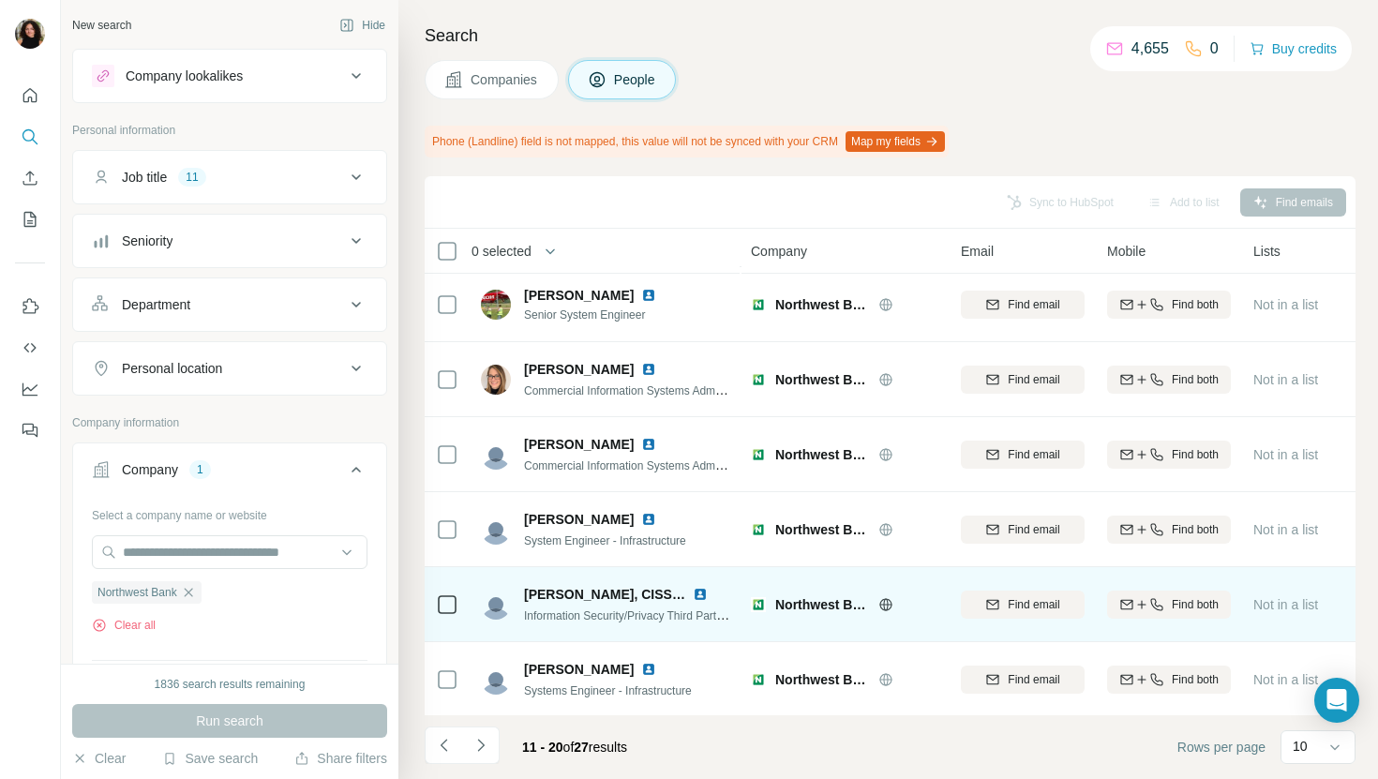
scroll to position [308, 0]
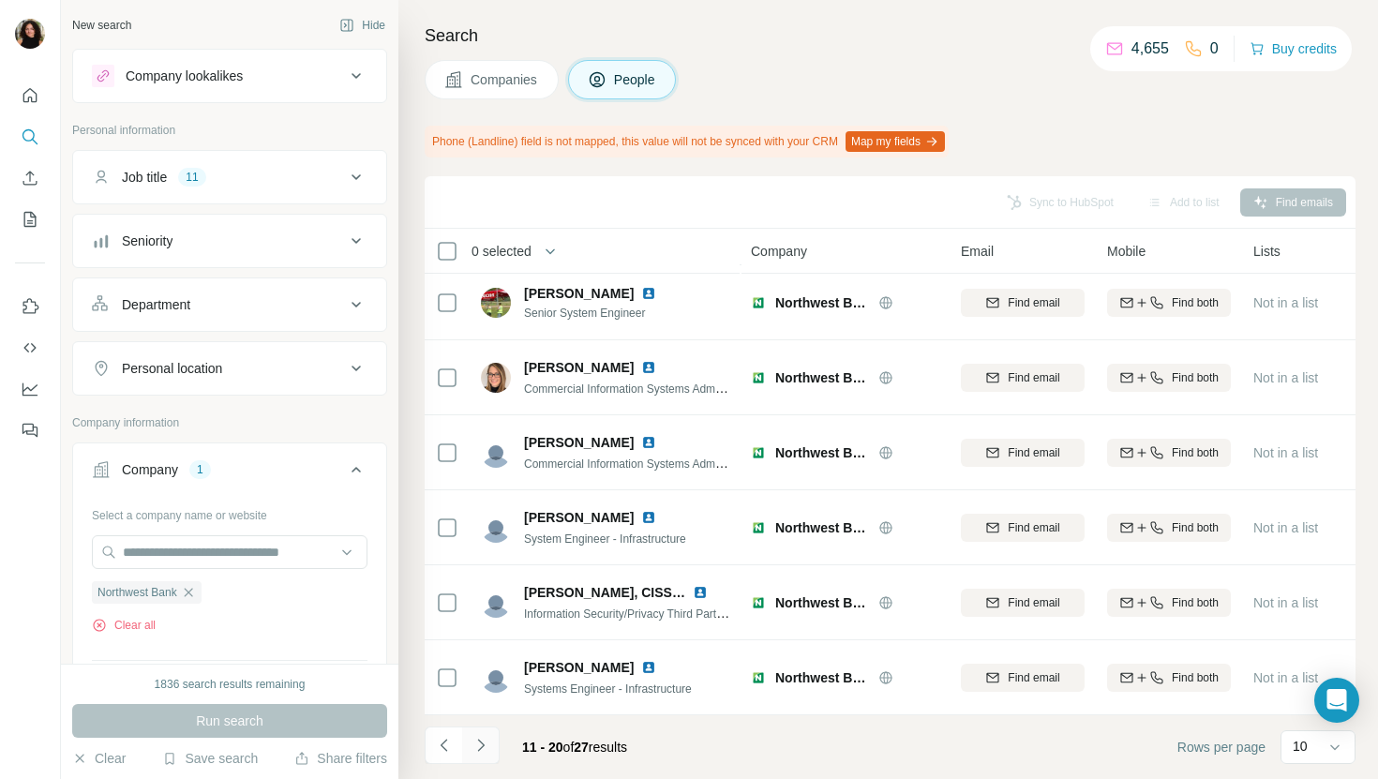
click at [489, 751] on icon "Navigate to next page" at bounding box center [481, 745] width 19 height 19
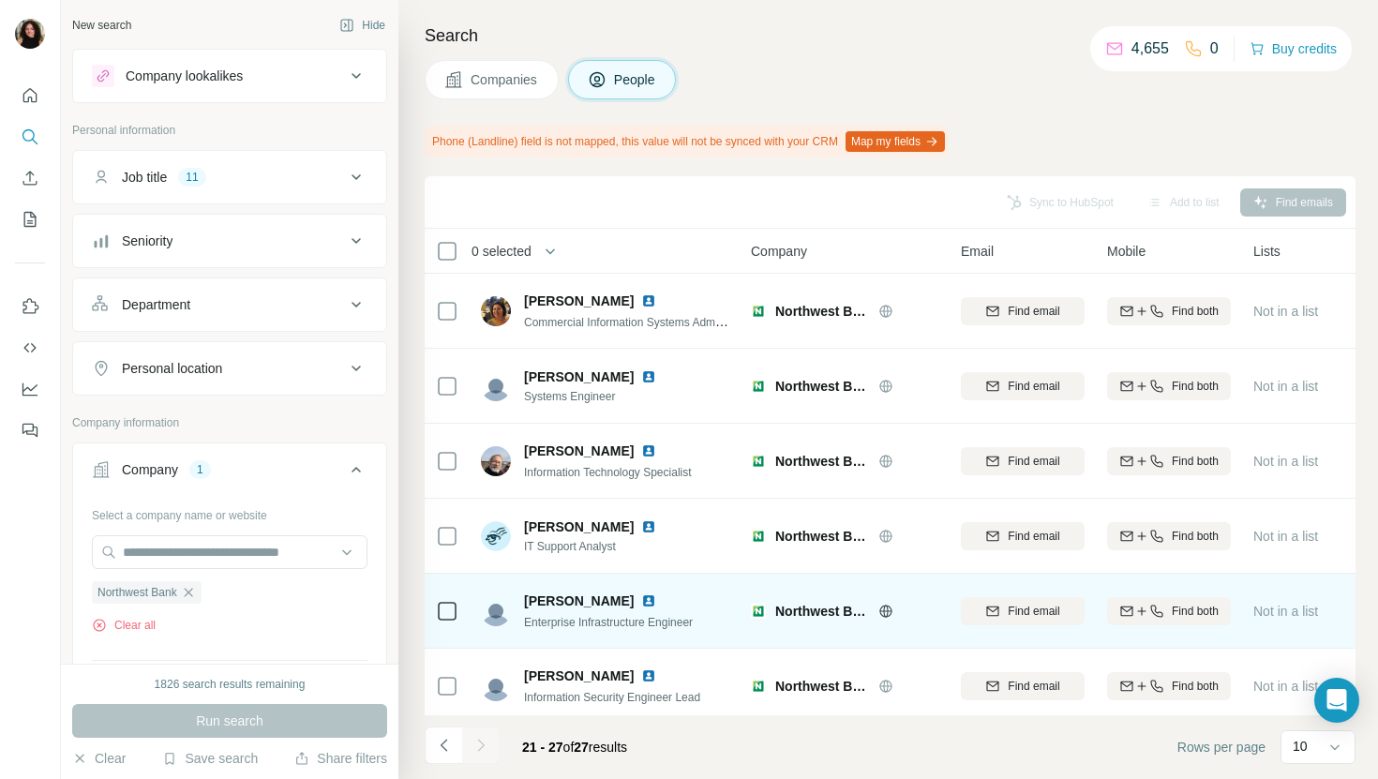
scroll to position [83, 0]
